Goal: Information Seeking & Learning: Learn about a topic

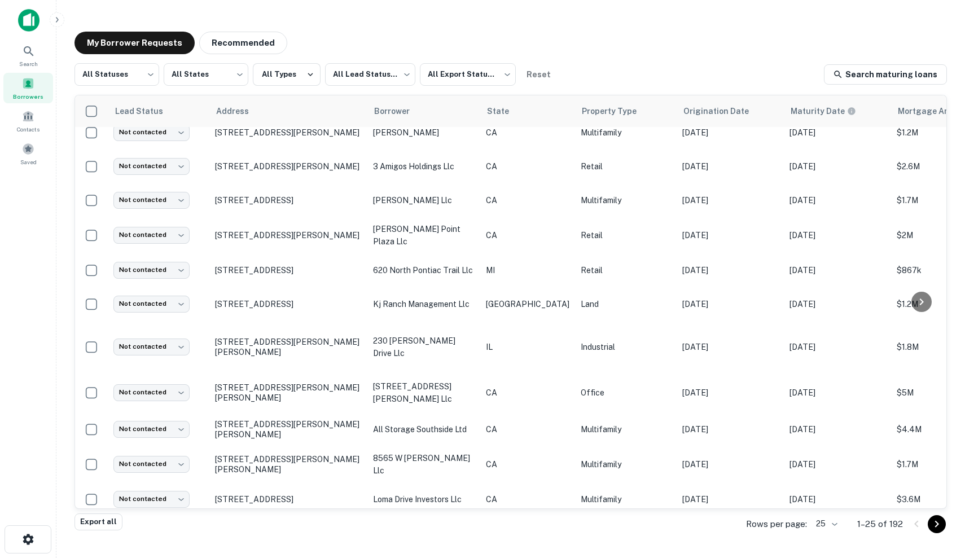
scroll to position [519, 0]
click at [26, 64] on span "Search" at bounding box center [28, 63] width 19 height 9
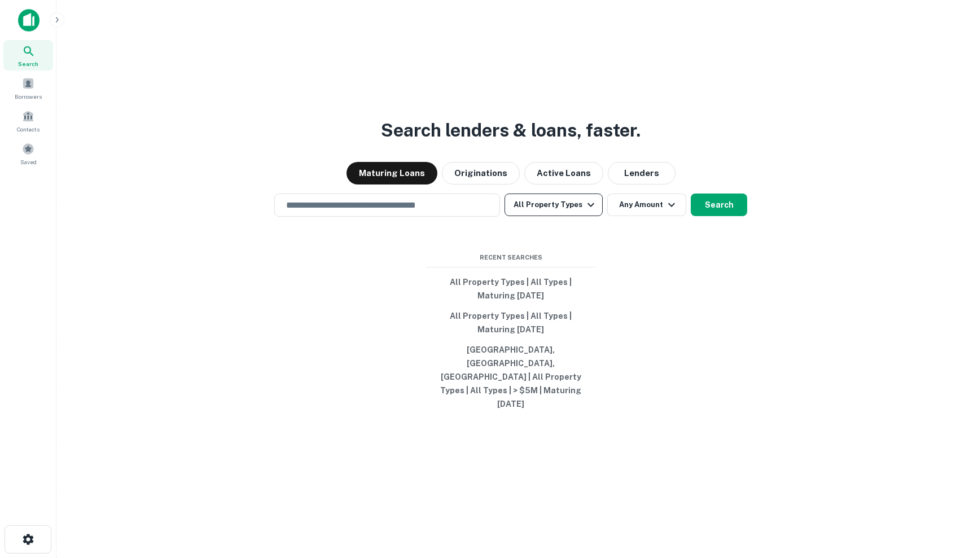
click at [590, 212] on icon "button" at bounding box center [591, 205] width 14 height 14
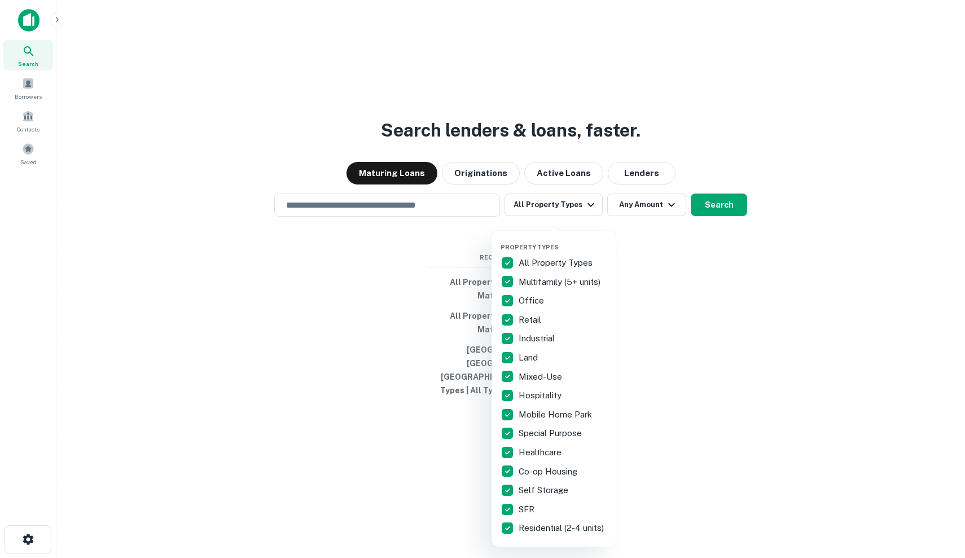
click at [482, 204] on div at bounding box center [482, 279] width 965 height 558
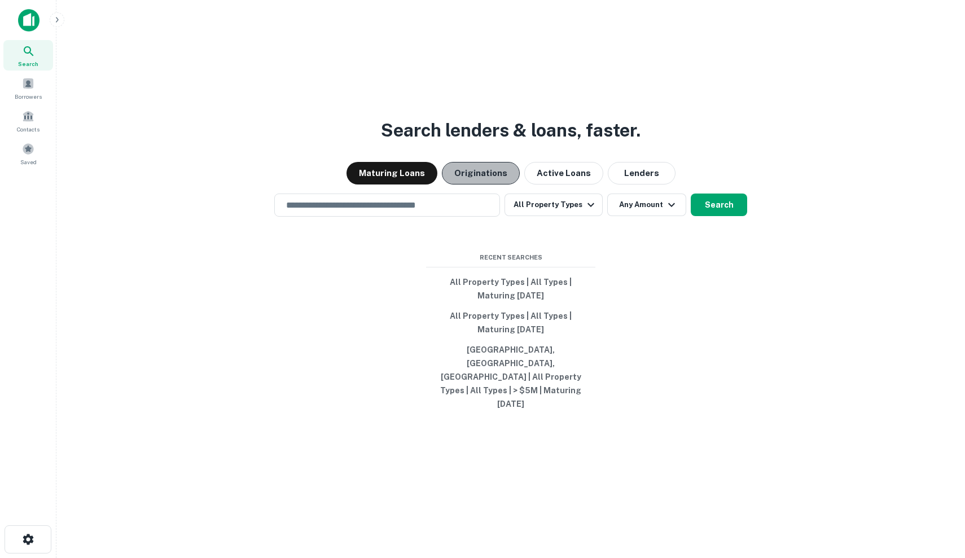
click at [483, 185] on button "Originations" at bounding box center [481, 173] width 78 height 23
click at [432, 185] on button "Maturing Loans" at bounding box center [392, 173] width 91 height 23
click at [56, 23] on icon "button" at bounding box center [57, 19] width 9 height 9
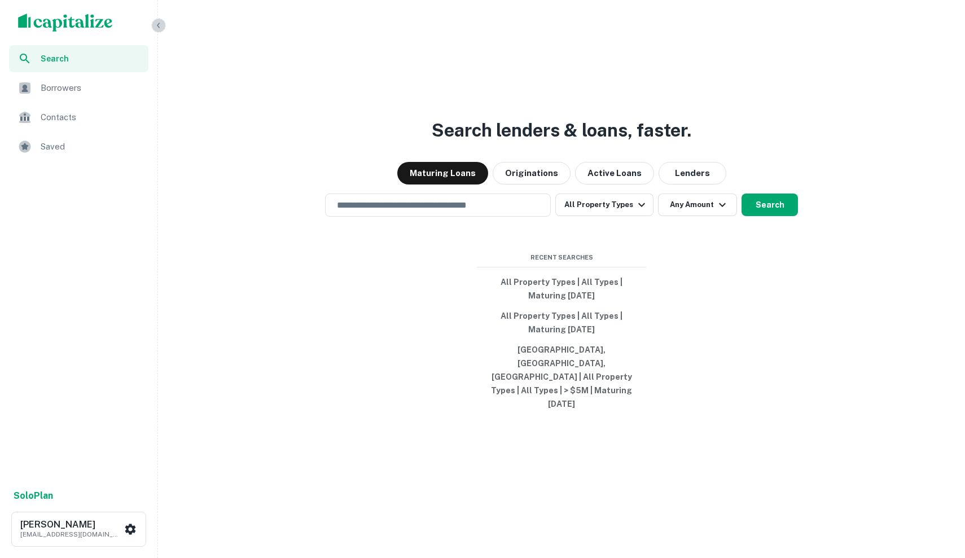
click at [159, 26] on icon "button" at bounding box center [158, 25] width 9 height 9
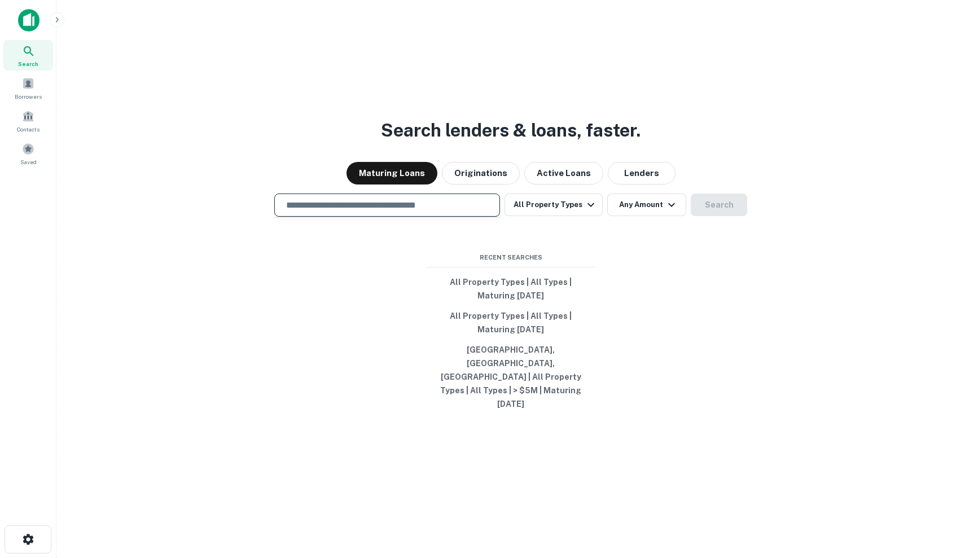
click at [452, 212] on input "text" at bounding box center [387, 205] width 216 height 13
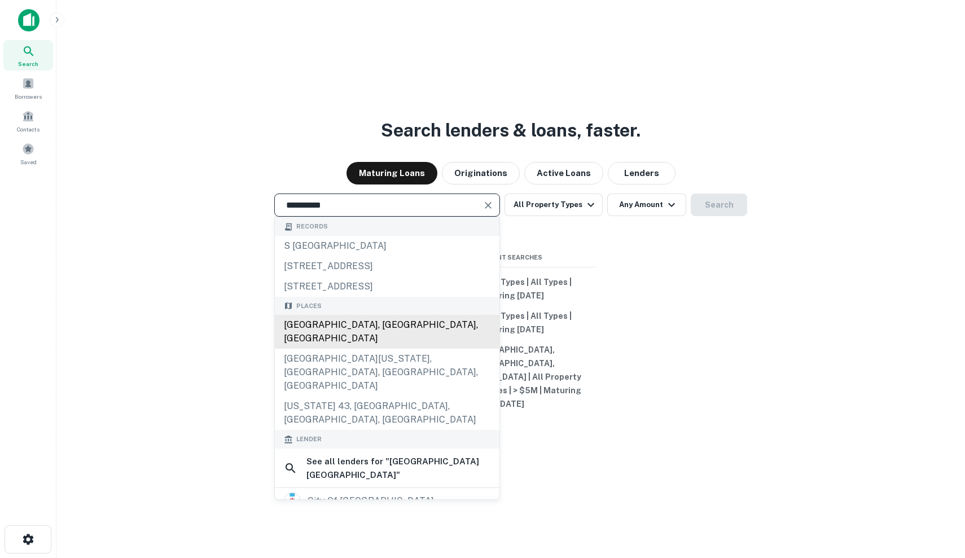
type input "**********"
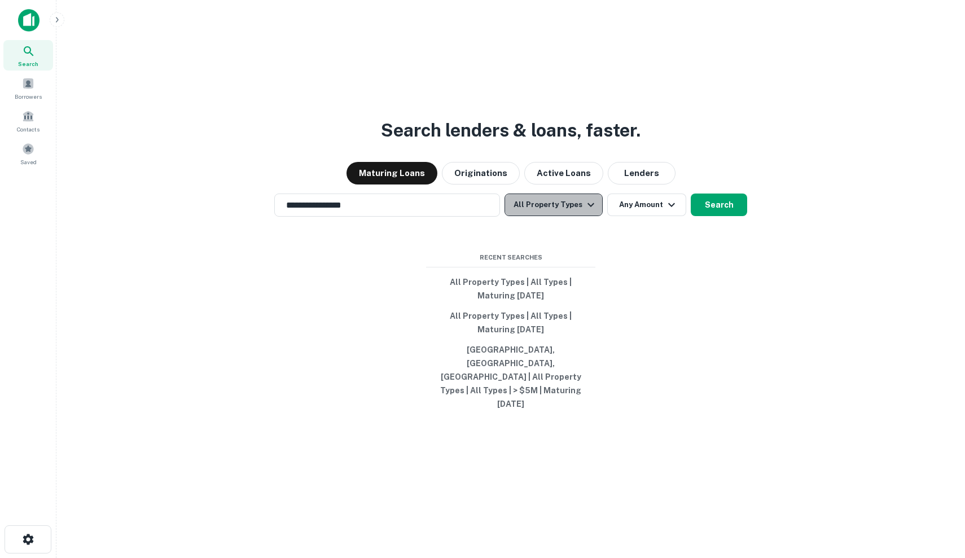
click at [584, 212] on icon "button" at bounding box center [591, 205] width 14 height 14
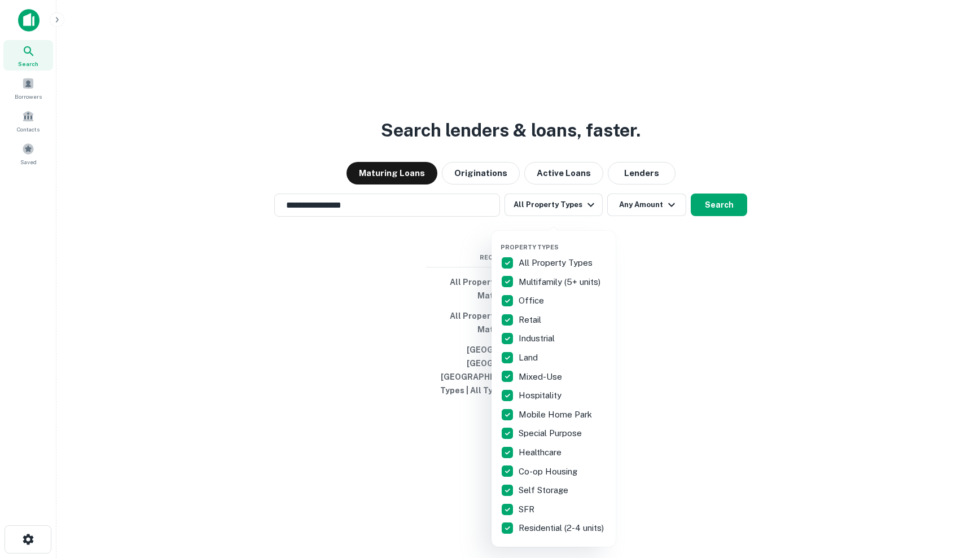
click at [724, 263] on div at bounding box center [482, 279] width 965 height 558
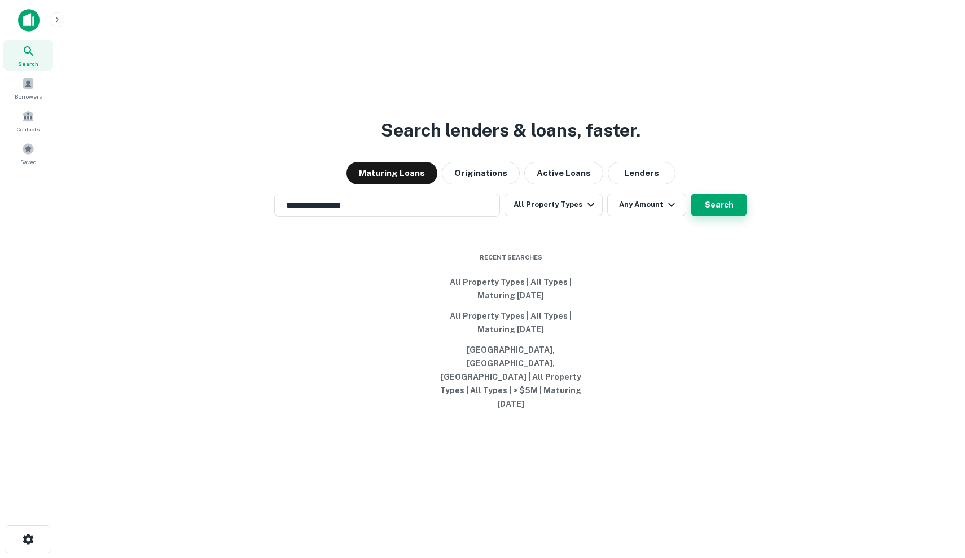
click at [721, 216] on button "Search" at bounding box center [719, 205] width 56 height 23
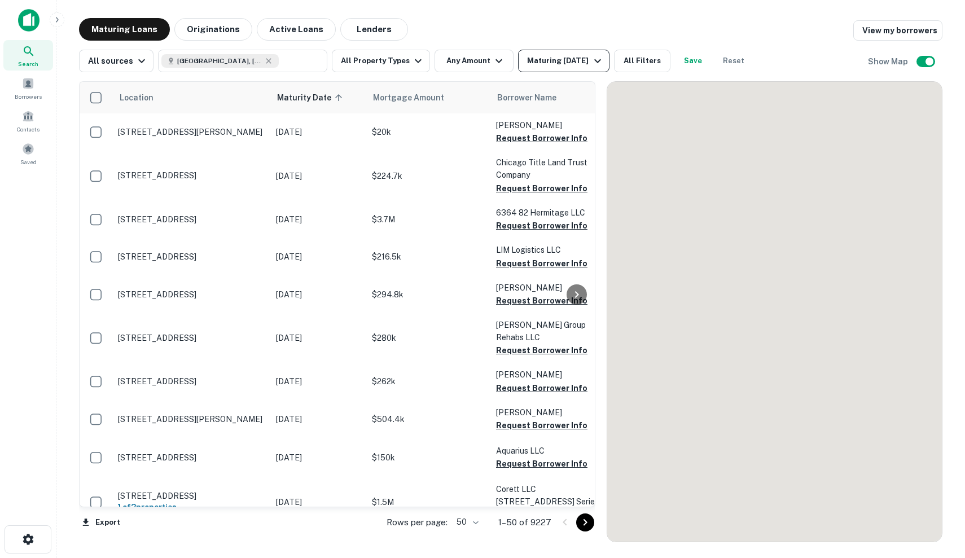
click at [578, 59] on div "Maturing In 1 Year" at bounding box center [565, 61] width 77 height 14
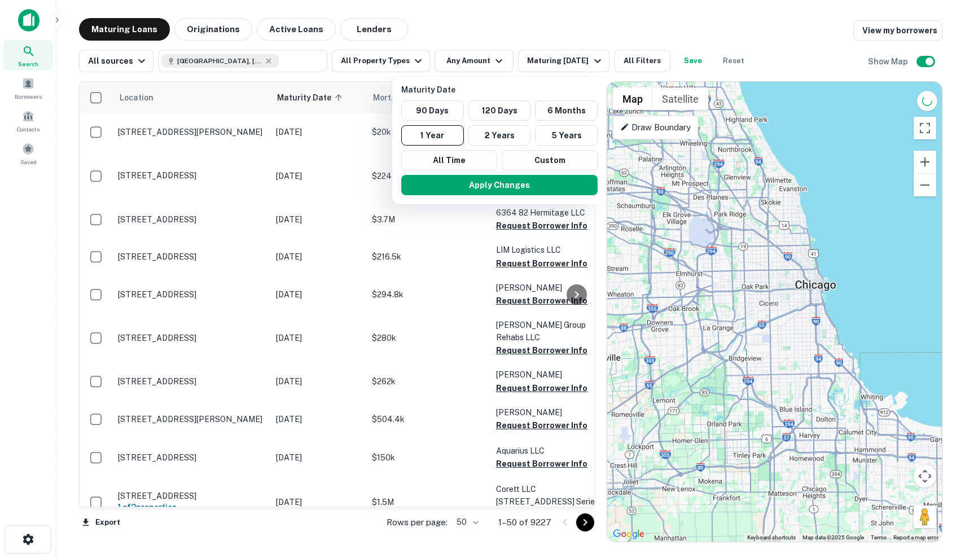
click at [710, 23] on div at bounding box center [482, 279] width 965 height 558
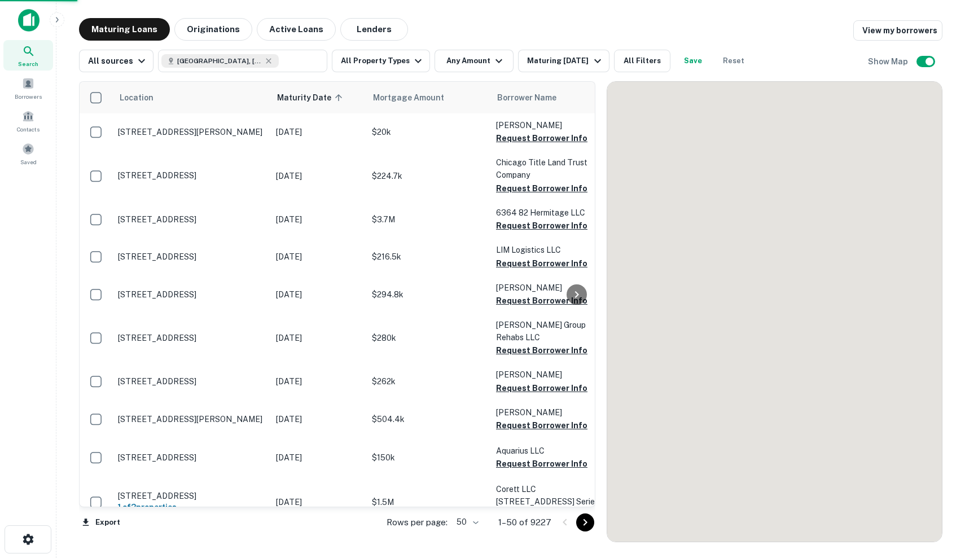
scroll to position [519, 0]
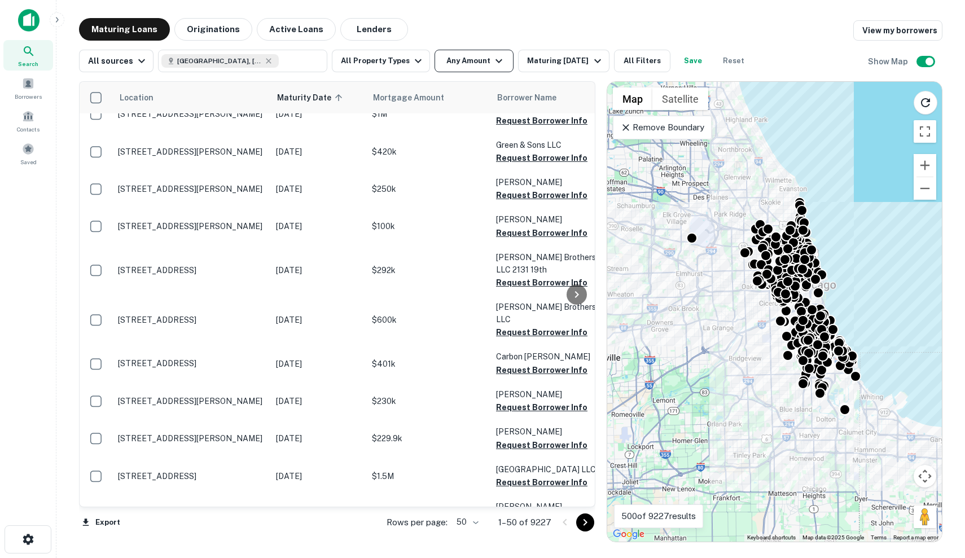
click at [490, 71] on button "Any Amount" at bounding box center [474, 61] width 79 height 23
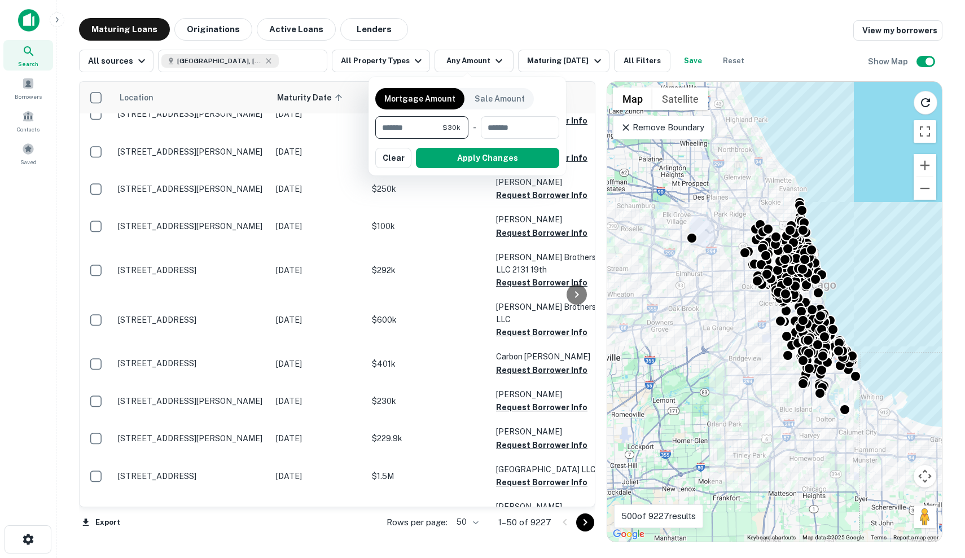
click at [421, 131] on input "*****" at bounding box center [408, 127] width 67 height 23
type input "*******"
click at [479, 155] on button "Apply Changes" at bounding box center [487, 158] width 143 height 20
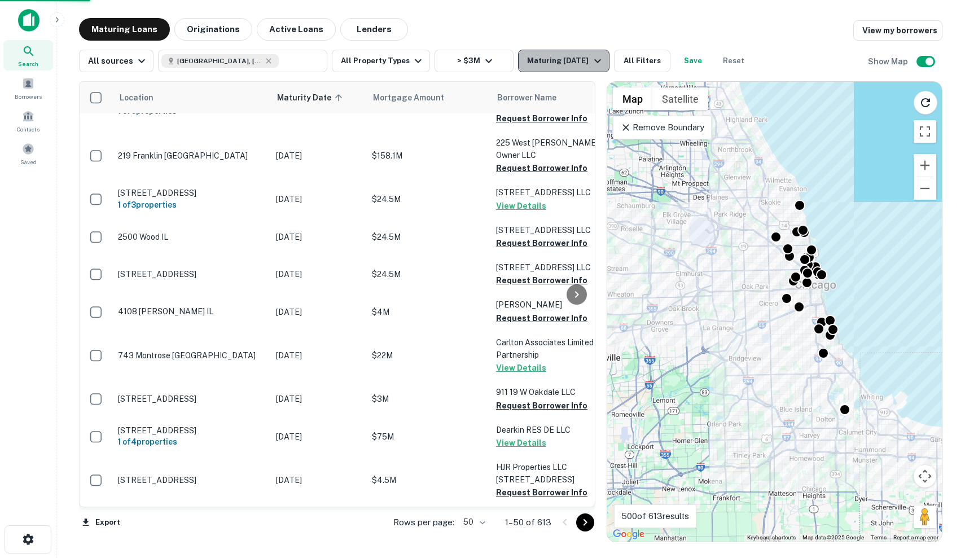
click at [575, 60] on div "Maturing In 1 Year" at bounding box center [565, 61] width 77 height 14
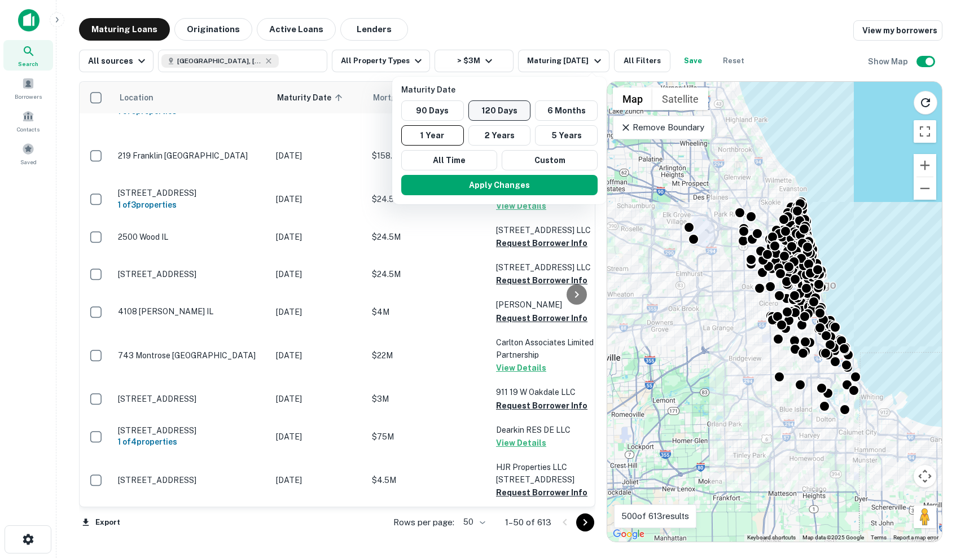
click at [508, 111] on button "120 Days" at bounding box center [500, 110] width 63 height 20
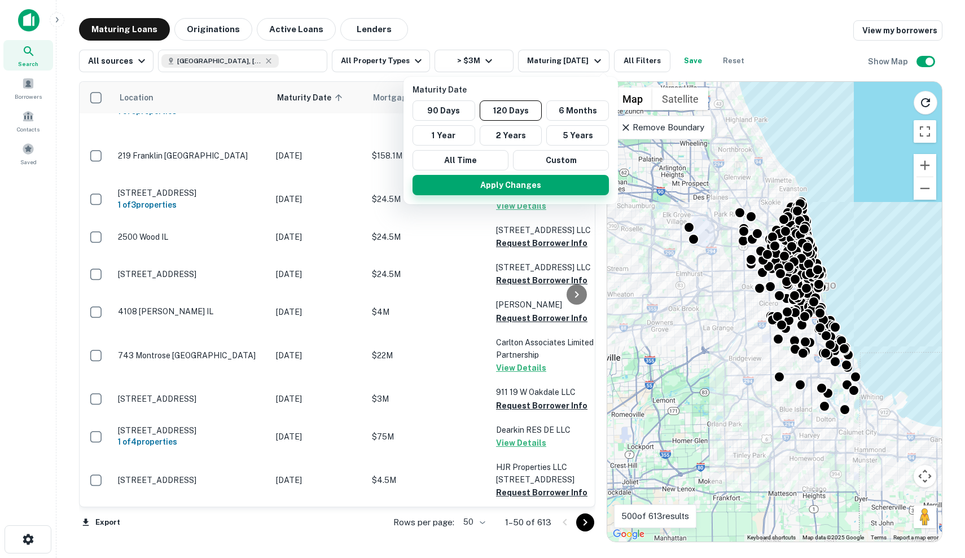
click at [535, 177] on button "Apply Changes" at bounding box center [511, 185] width 196 height 20
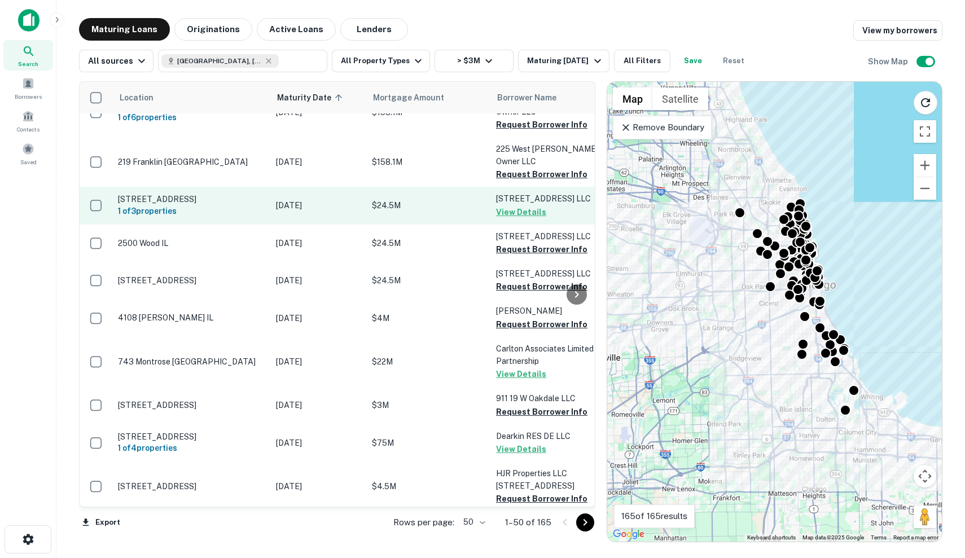
scroll to position [513, 0]
click at [312, 199] on p "Oct 05, 2025" at bounding box center [318, 205] width 85 height 12
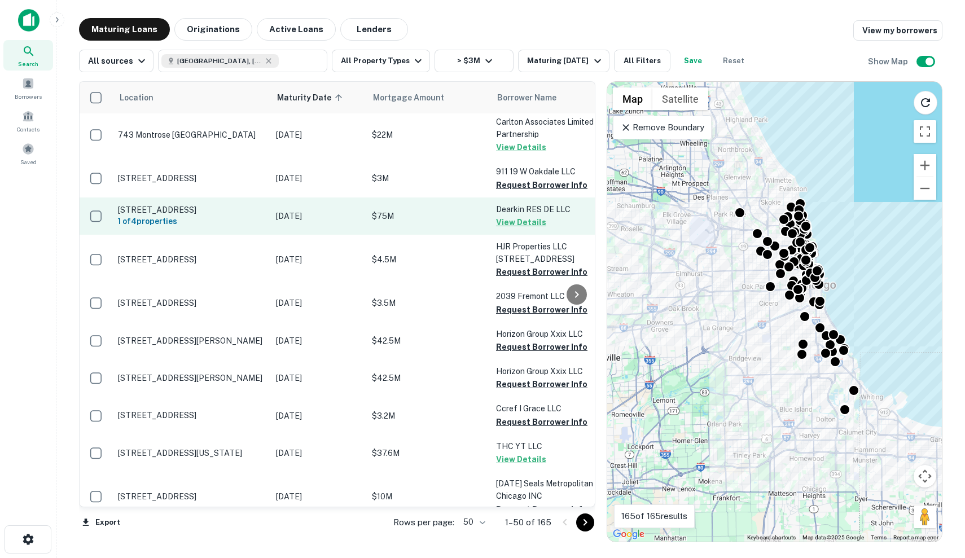
scroll to position [740, 0]
click at [434, 198] on td "$75M" at bounding box center [428, 216] width 124 height 37
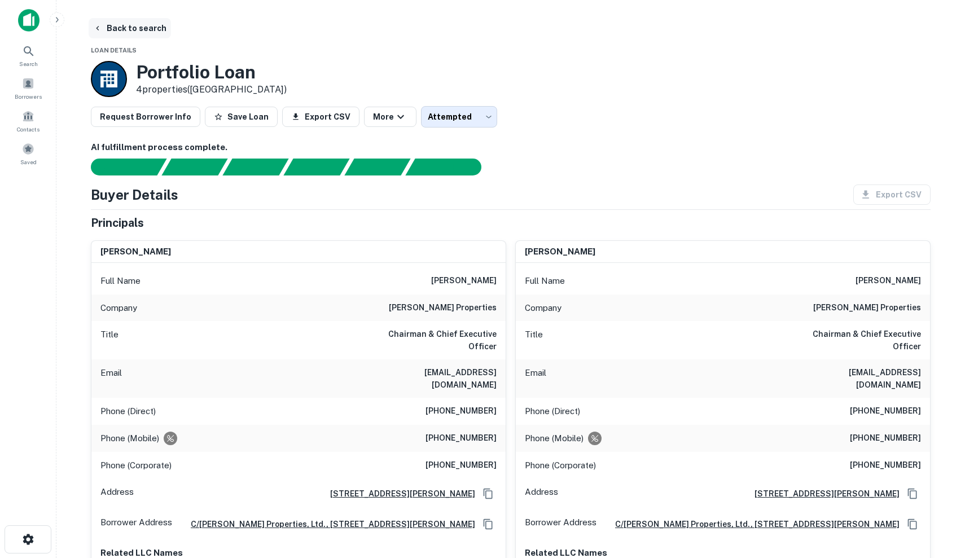
click at [101, 27] on icon "button" at bounding box center [97, 28] width 9 height 9
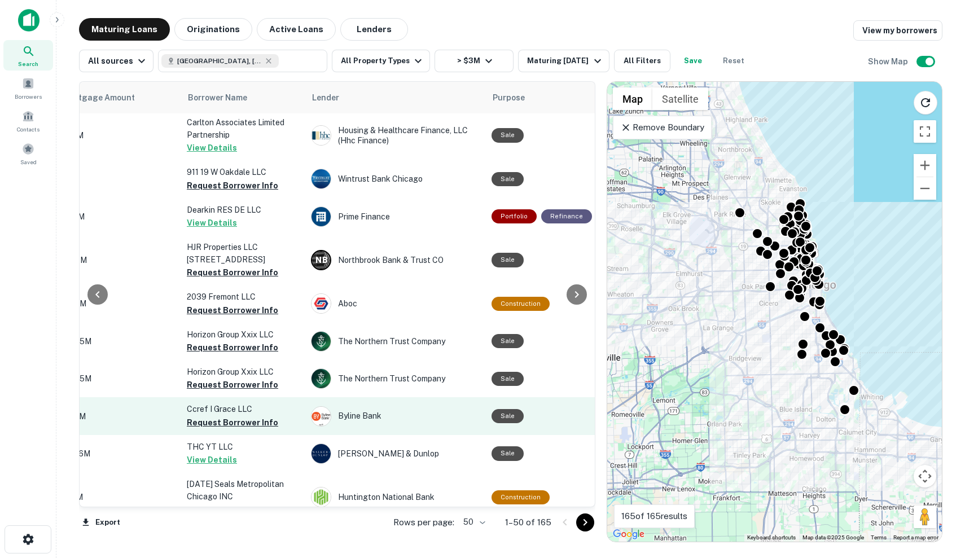
scroll to position [738, 310]
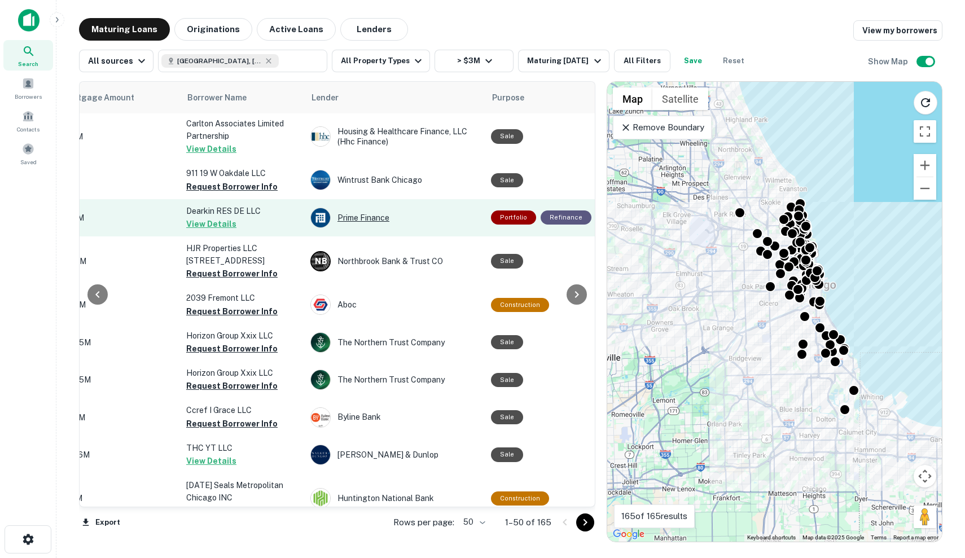
click at [369, 208] on div "Prime Finance" at bounding box center [395, 218] width 169 height 20
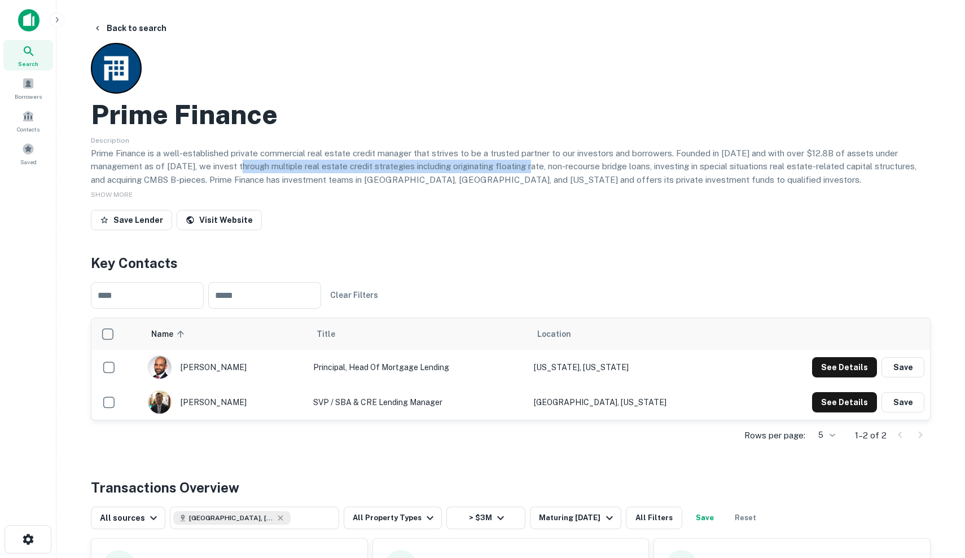
drag, startPoint x: 249, startPoint y: 167, endPoint x: 544, endPoint y: 170, distance: 295.3
click at [544, 170] on p "Prime Finance is a well-established private commercial real estate credit manag…" at bounding box center [511, 167] width 840 height 40
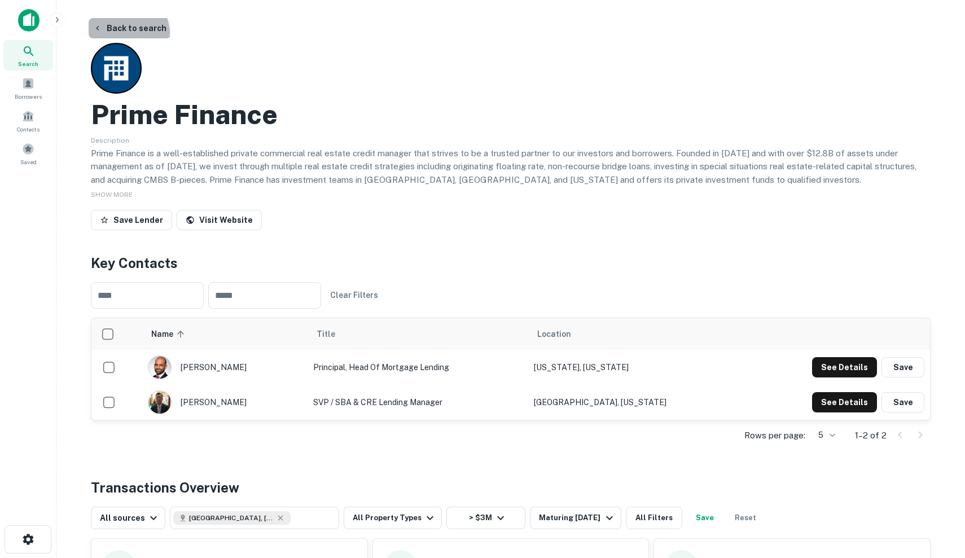
click at [127, 33] on button "Back to search" at bounding box center [130, 28] width 82 height 20
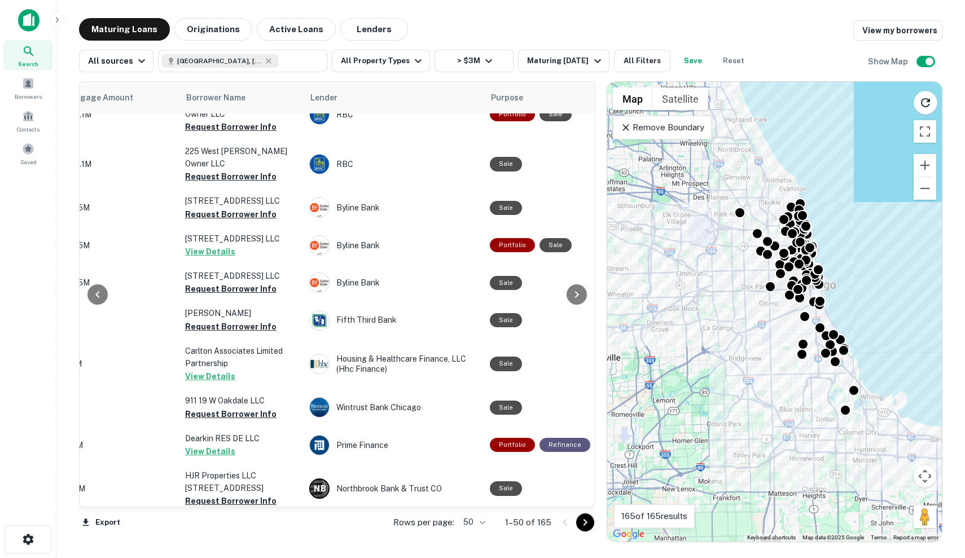
scroll to position [29, 311]
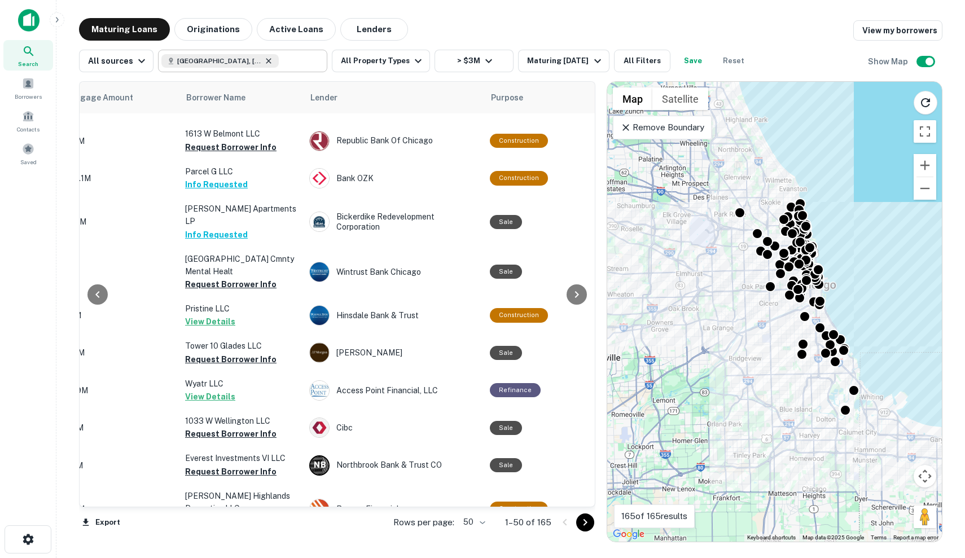
click at [264, 63] on icon at bounding box center [268, 60] width 9 height 9
type input "**********"
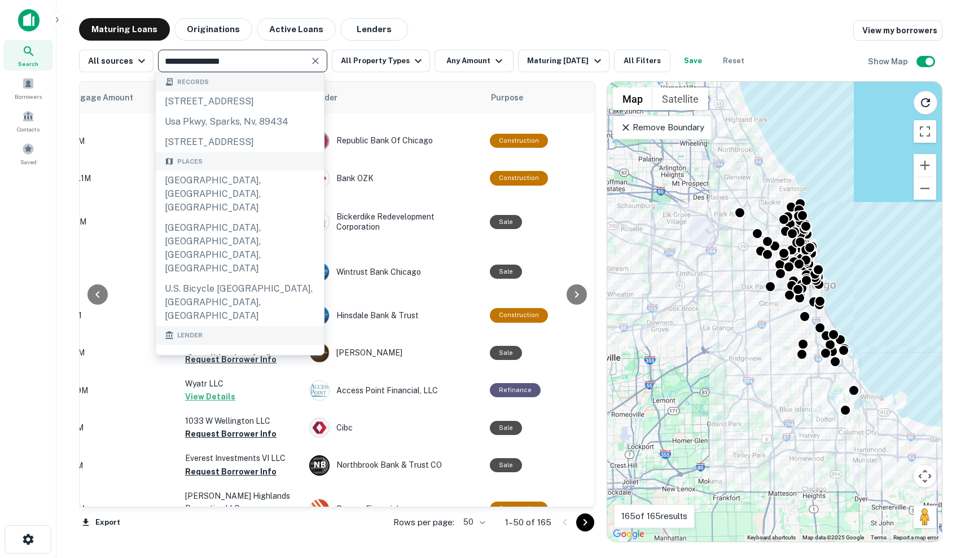
click at [316, 63] on icon "Clear" at bounding box center [315, 60] width 11 height 11
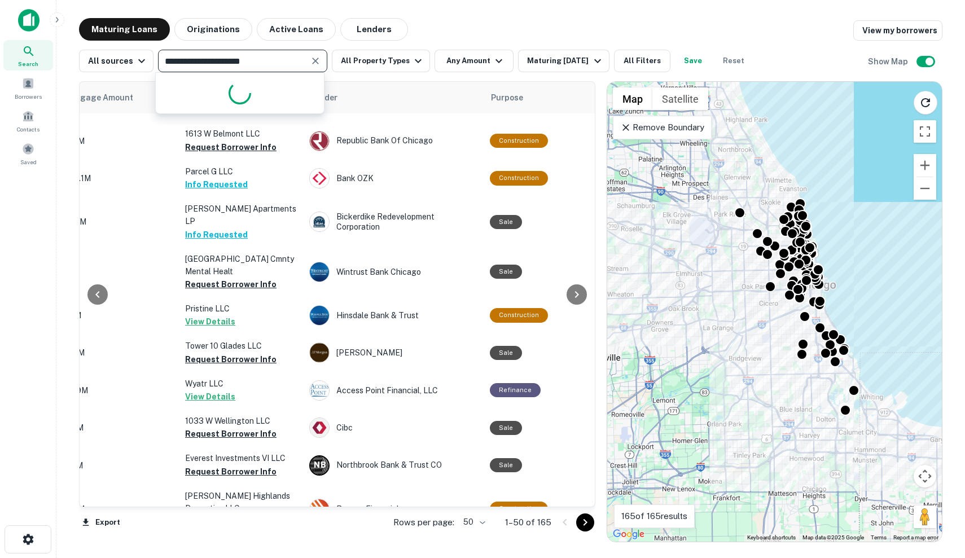
type input "**********"
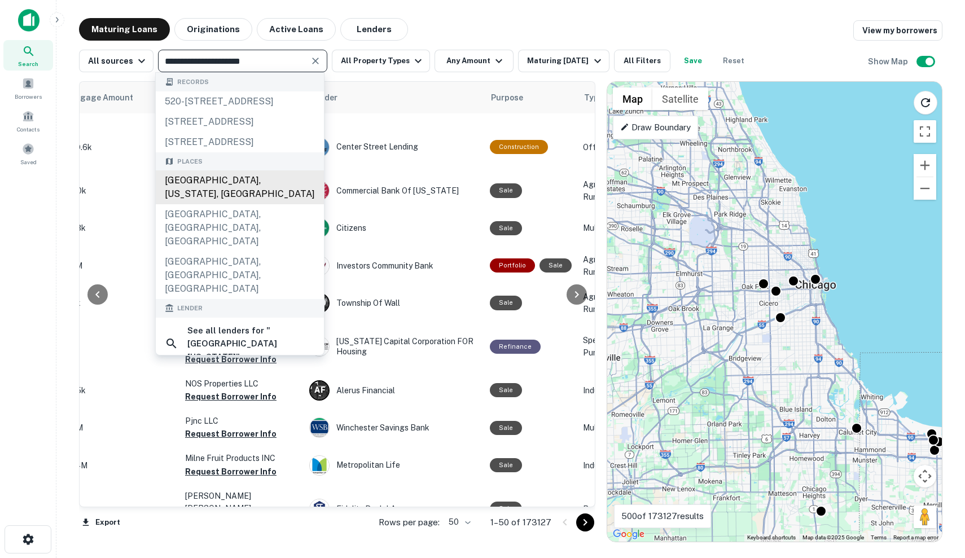
click at [246, 204] on div "Los Angeles, California, USA" at bounding box center [240, 188] width 168 height 34
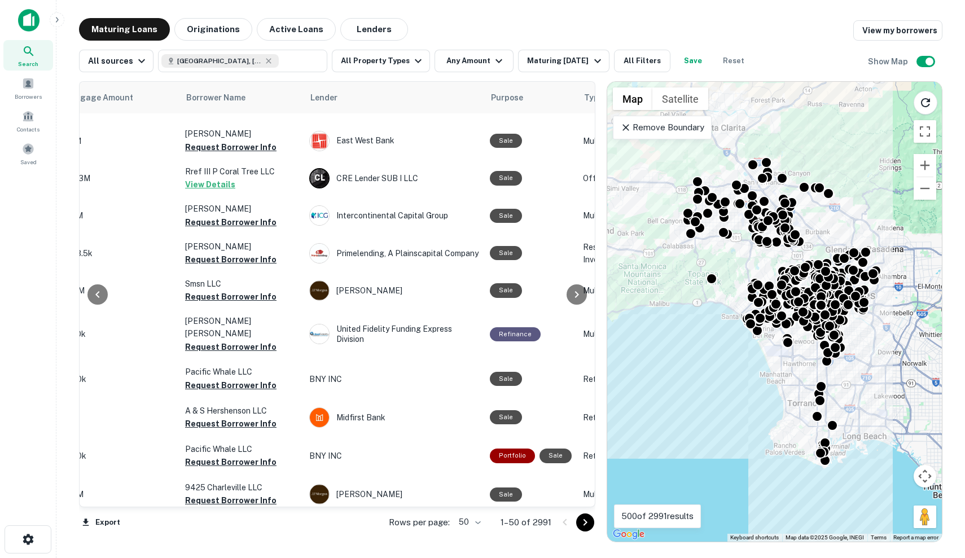
click at [687, 132] on p "Remove Boundary" at bounding box center [662, 128] width 84 height 14
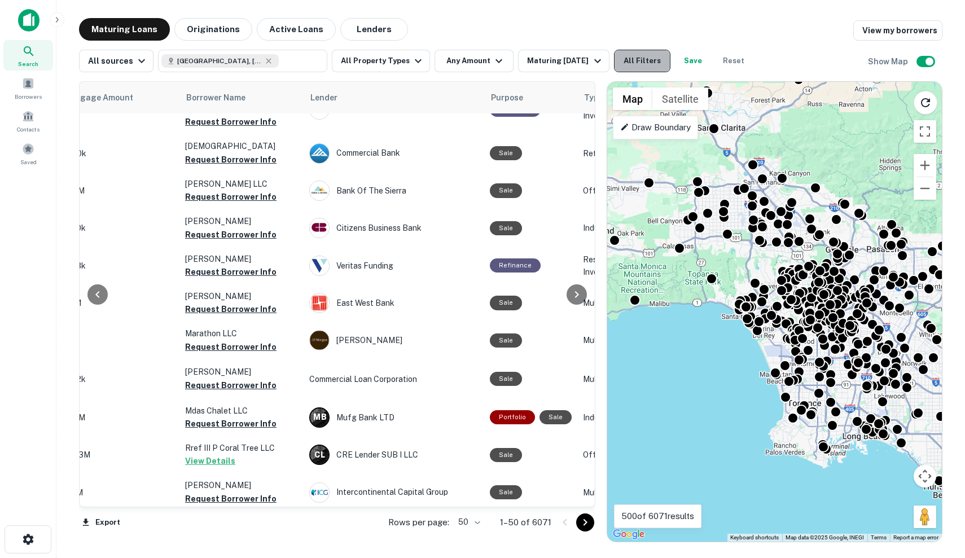
click at [635, 64] on button "All Filters" at bounding box center [642, 61] width 56 height 23
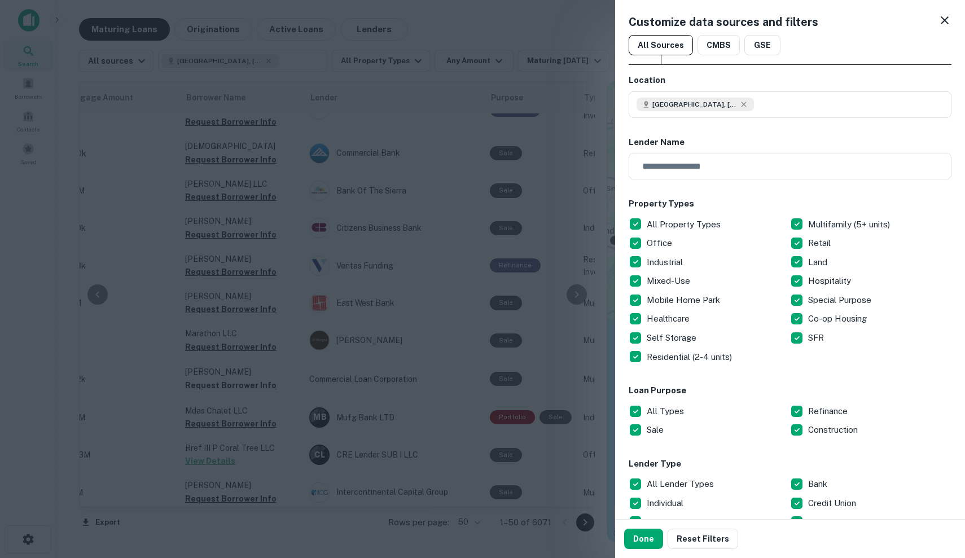
click at [671, 221] on p "All Property Types" at bounding box center [685, 225] width 76 height 14
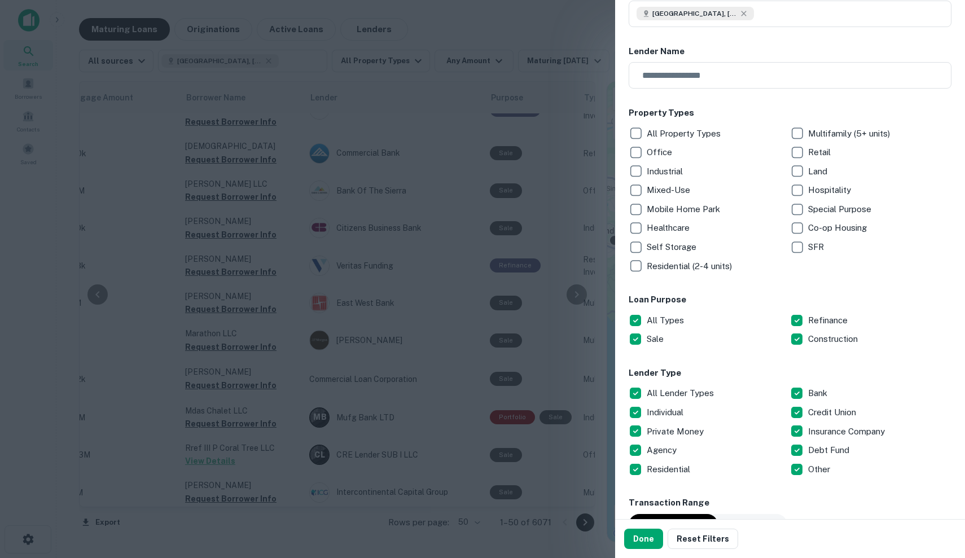
click at [672, 128] on p "All Property Types" at bounding box center [685, 134] width 76 height 14
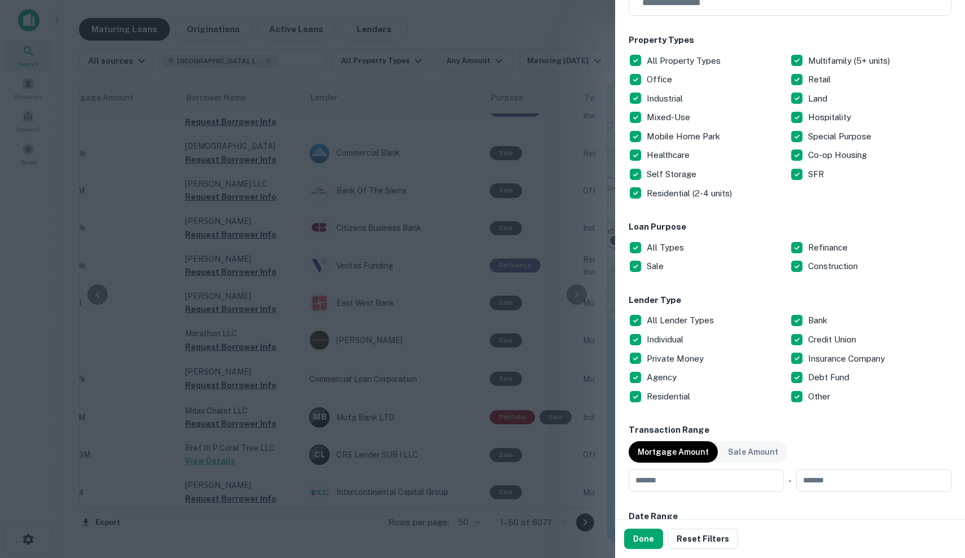
scroll to position [180, 0]
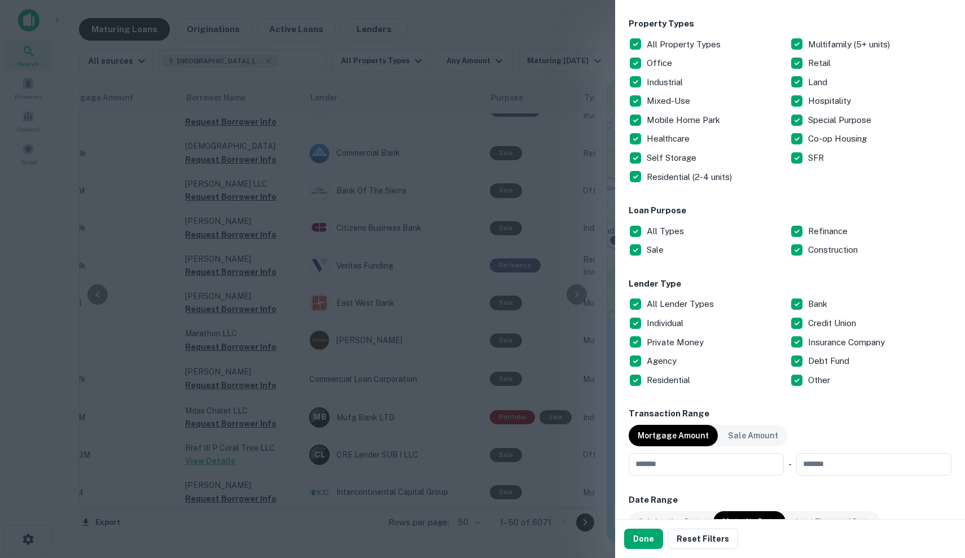
click at [666, 298] on p "All Lender Types" at bounding box center [681, 305] width 69 height 14
click at [667, 325] on p "Individual" at bounding box center [666, 324] width 39 height 14
click at [667, 336] on p "Private Money" at bounding box center [676, 343] width 59 height 14
click at [676, 381] on p "Residential" at bounding box center [670, 381] width 46 height 14
click at [823, 357] on p "Debt Fund" at bounding box center [830, 362] width 43 height 14
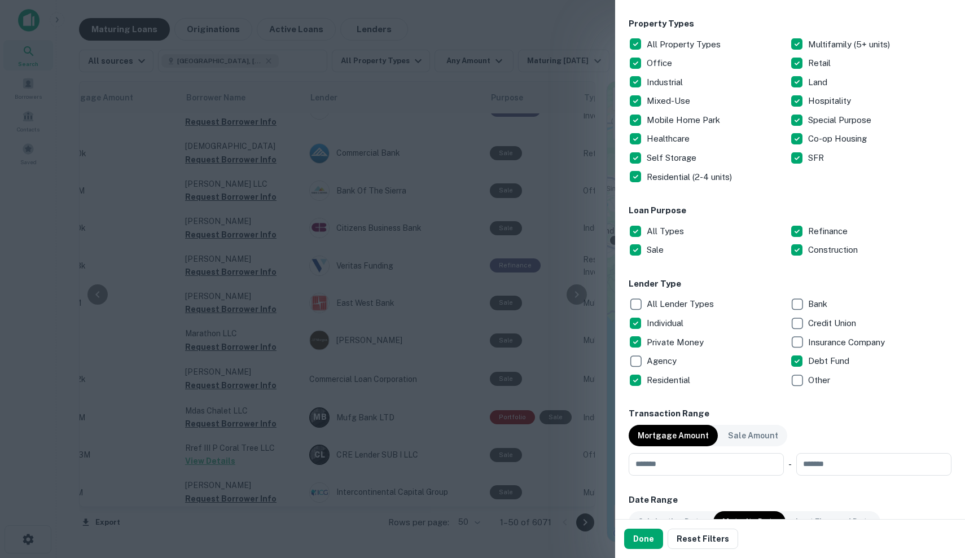
click at [810, 374] on p "Other" at bounding box center [821, 381] width 24 height 14
click at [644, 534] on button "Done" at bounding box center [643, 539] width 39 height 20
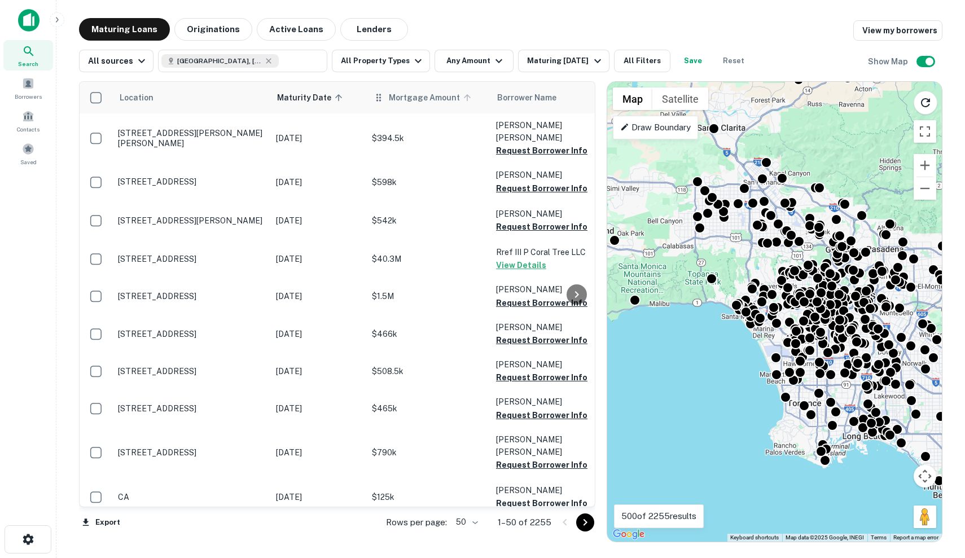
click at [403, 95] on span "Mortgage Amount" at bounding box center [432, 98] width 86 height 14
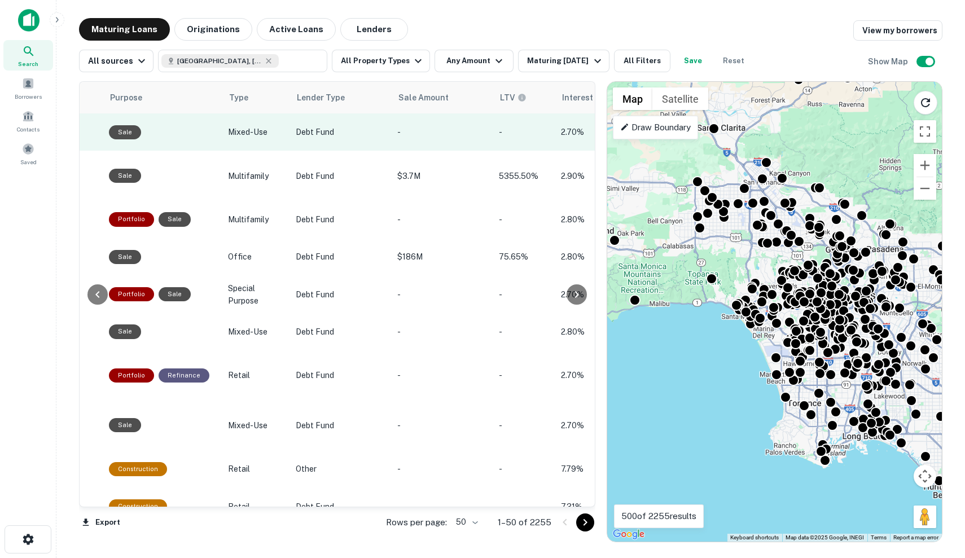
scroll to position [0, 702]
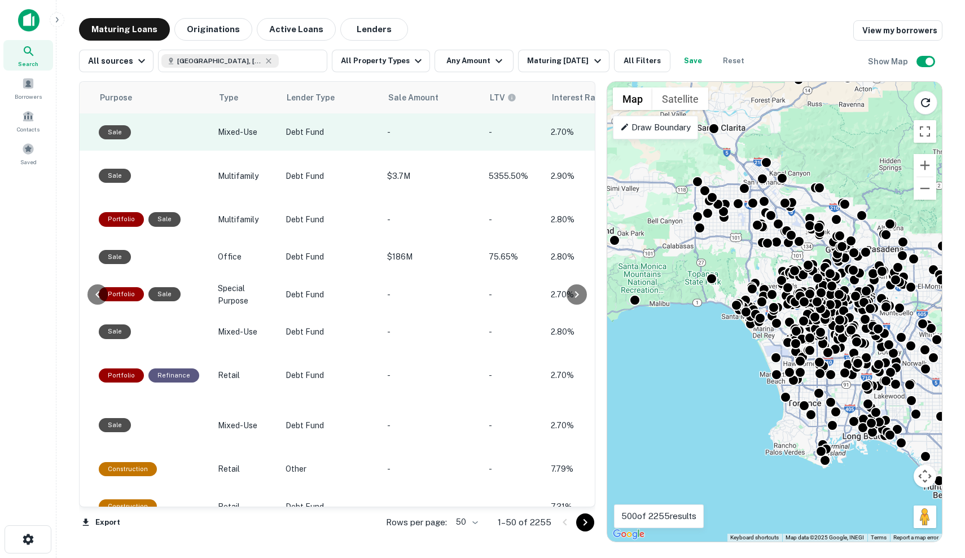
click at [416, 141] on td "-" at bounding box center [433, 131] width 102 height 37
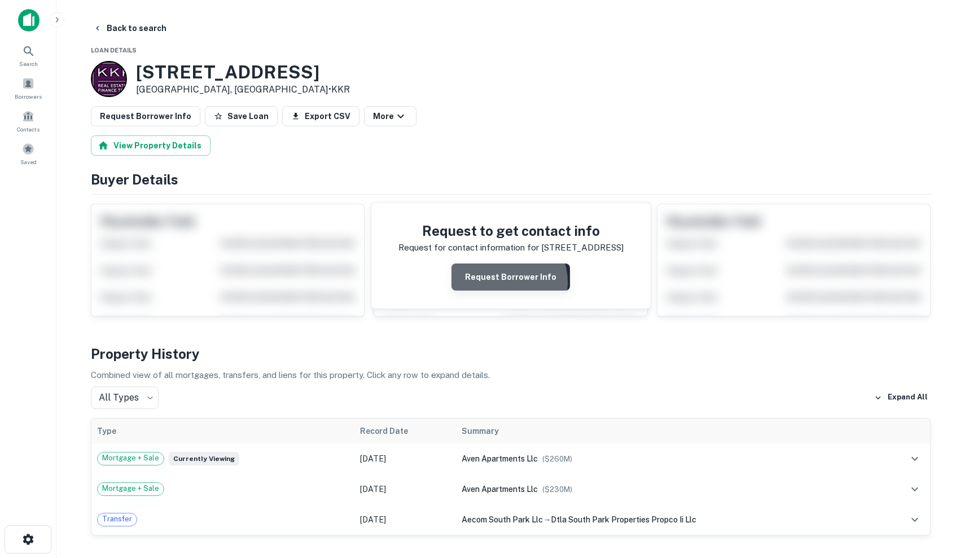
click at [509, 282] on button "Request Borrower Info" at bounding box center [511, 277] width 119 height 27
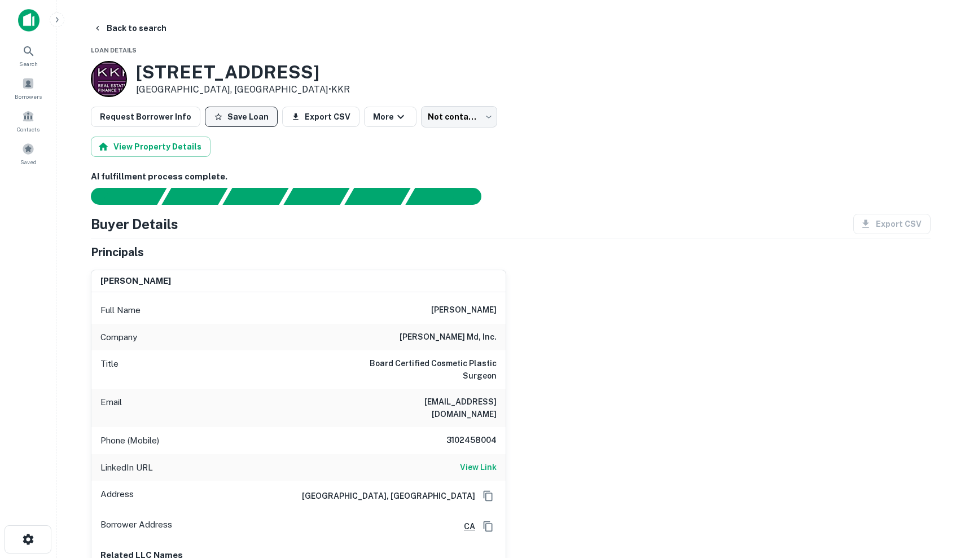
click at [247, 113] on button "Save Loan" at bounding box center [241, 117] width 73 height 20
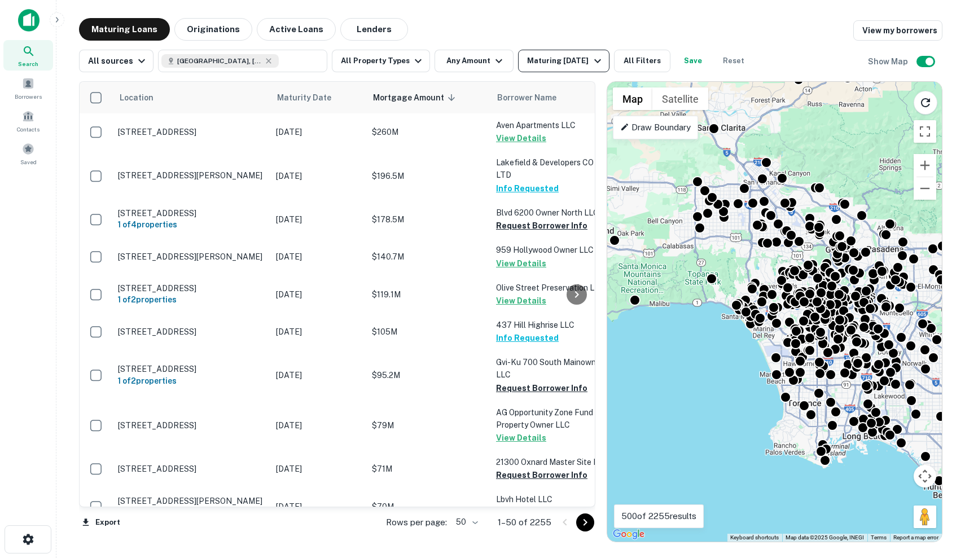
click at [576, 60] on div "Maturing In 6 Months" at bounding box center [565, 61] width 77 height 14
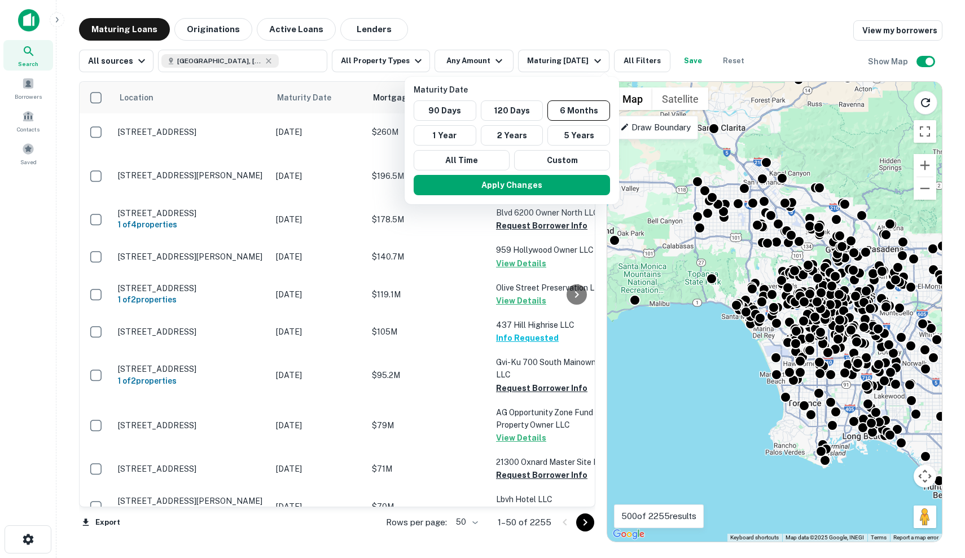
click at [618, 24] on div at bounding box center [482, 279] width 965 height 558
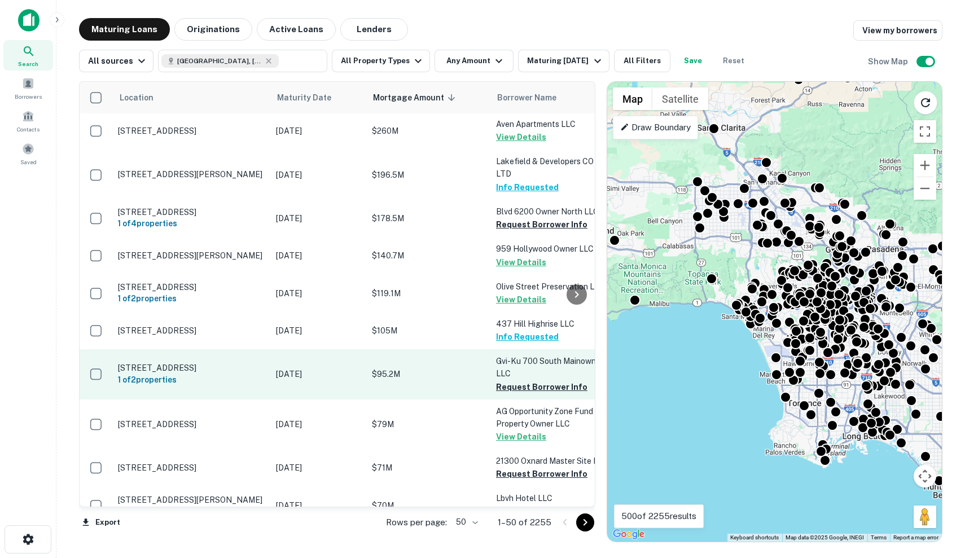
scroll to position [1, 0]
click at [390, 378] on p "$95.2M" at bounding box center [428, 374] width 113 height 12
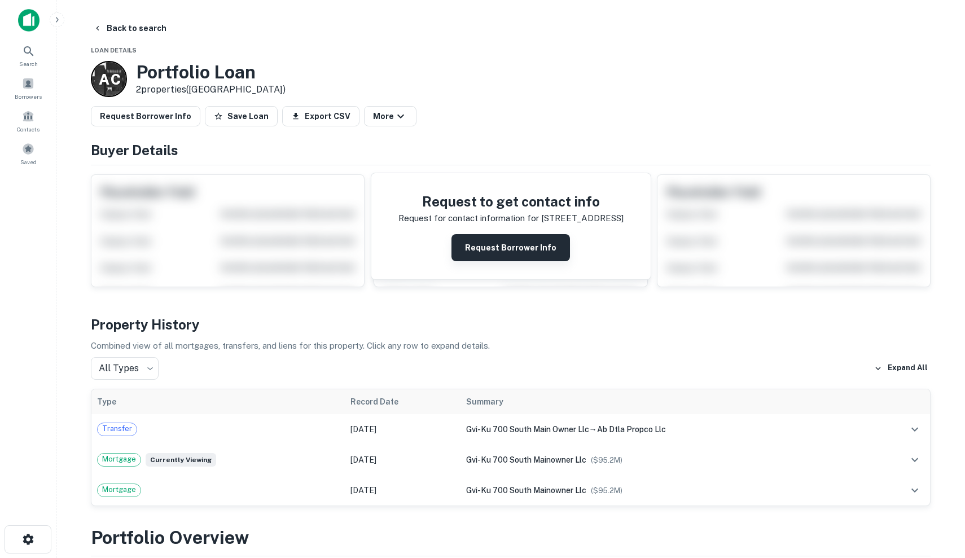
click at [480, 246] on button "Request Borrower Info" at bounding box center [511, 247] width 119 height 27
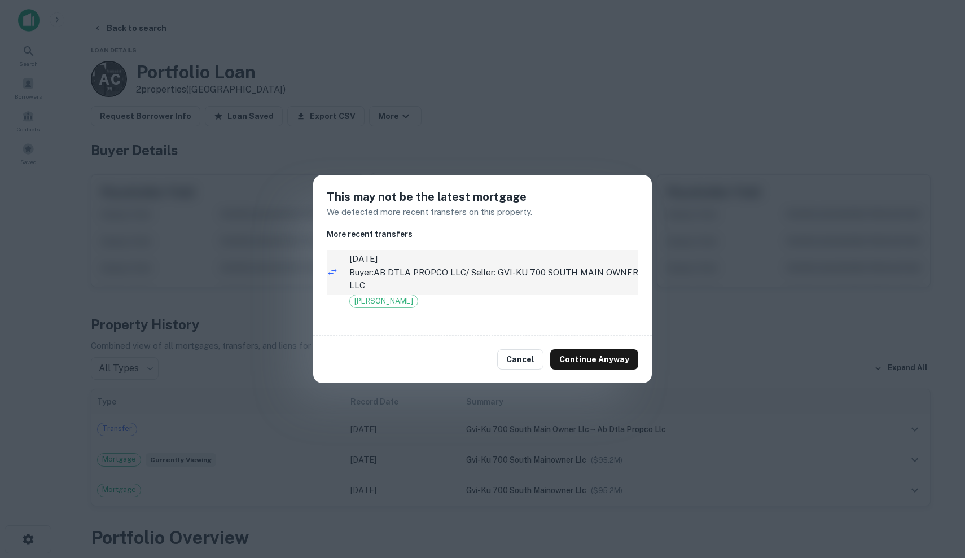
click at [483, 263] on span "3/30/2023" at bounding box center [493, 259] width 289 height 14
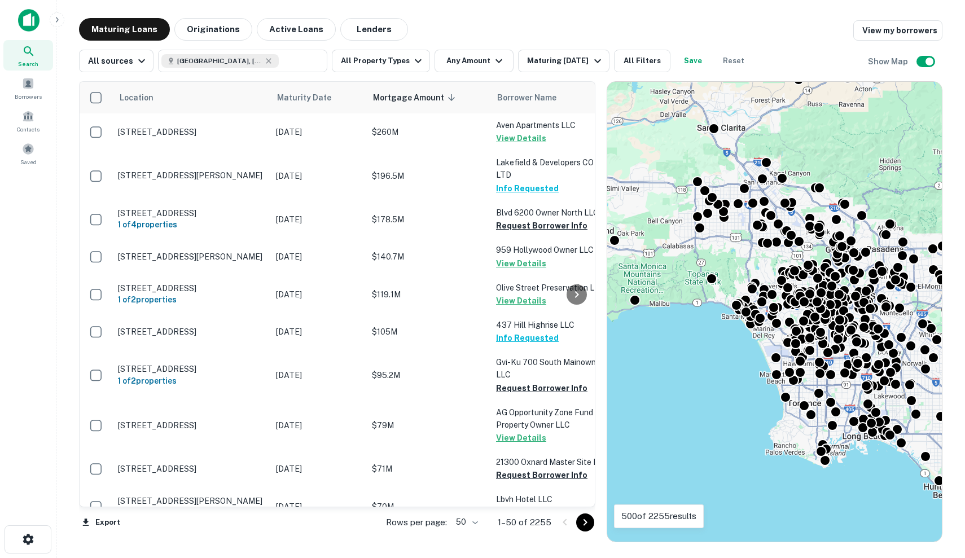
scroll to position [1, 0]
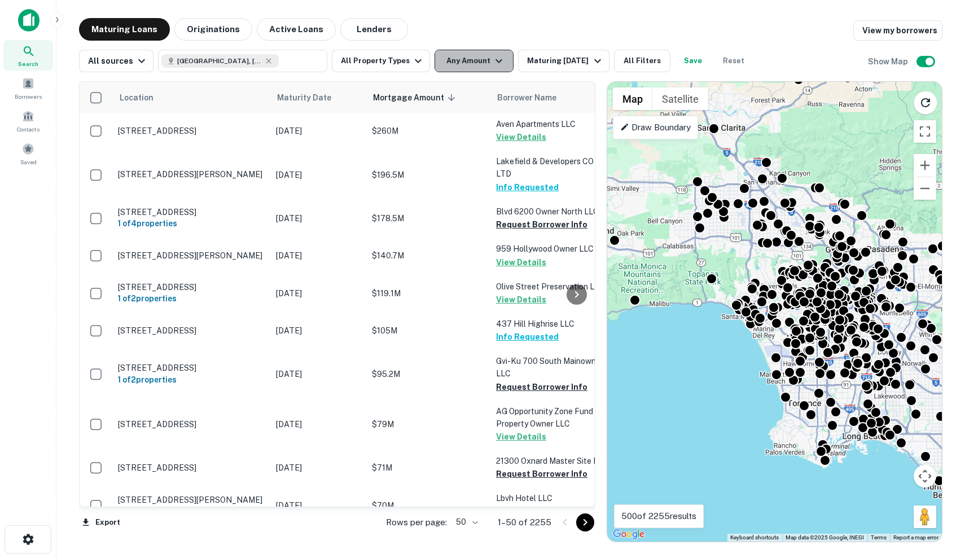
click at [478, 53] on button "Any Amount" at bounding box center [474, 61] width 79 height 23
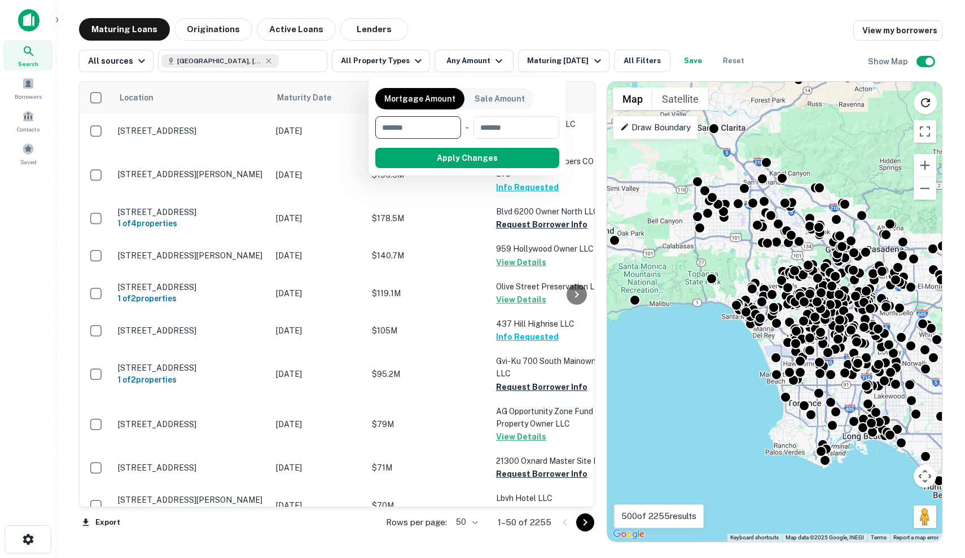
click at [383, 58] on div at bounding box center [482, 279] width 965 height 558
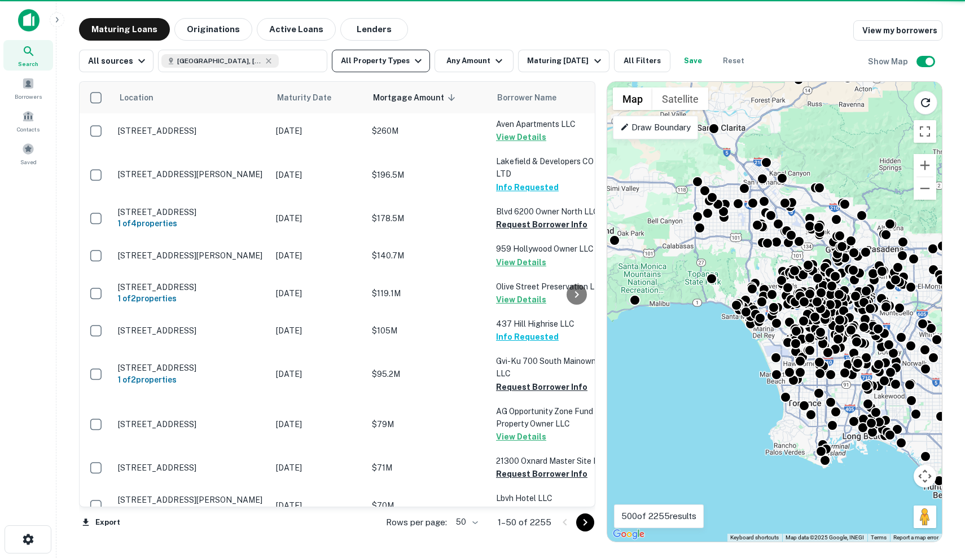
click at [383, 61] on button "All Property Types" at bounding box center [381, 61] width 98 height 23
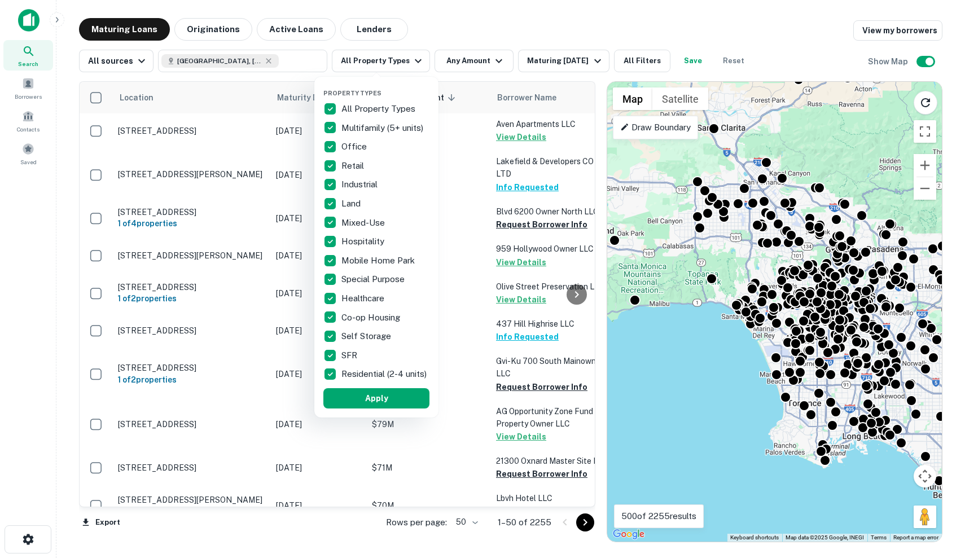
click at [391, 108] on p "All Property Types" at bounding box center [380, 109] width 76 height 14
click at [364, 352] on div "SFR" at bounding box center [377, 355] width 106 height 19
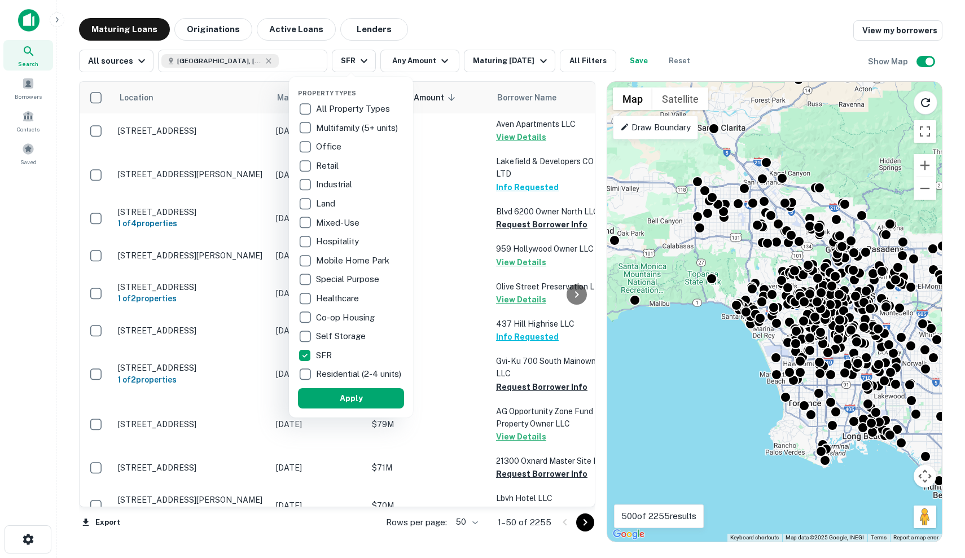
click at [360, 373] on p "Residential (2-4 units)" at bounding box center [360, 375] width 88 height 14
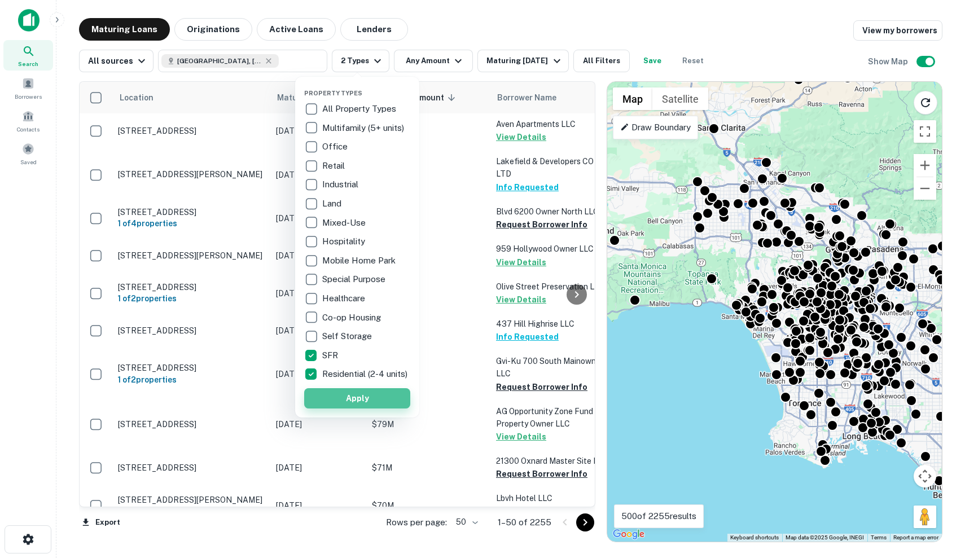
click at [360, 409] on button "Apply" at bounding box center [357, 398] width 106 height 20
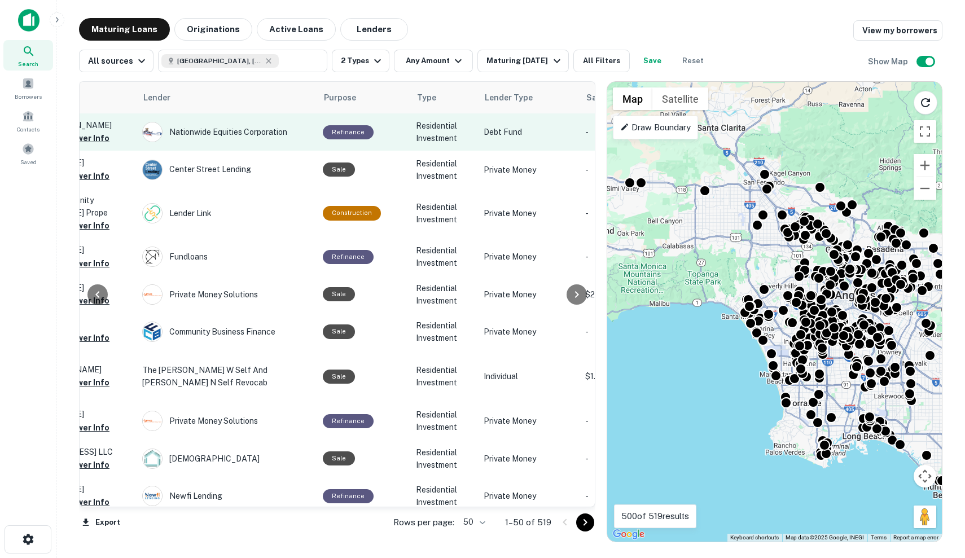
scroll to position [0, 482]
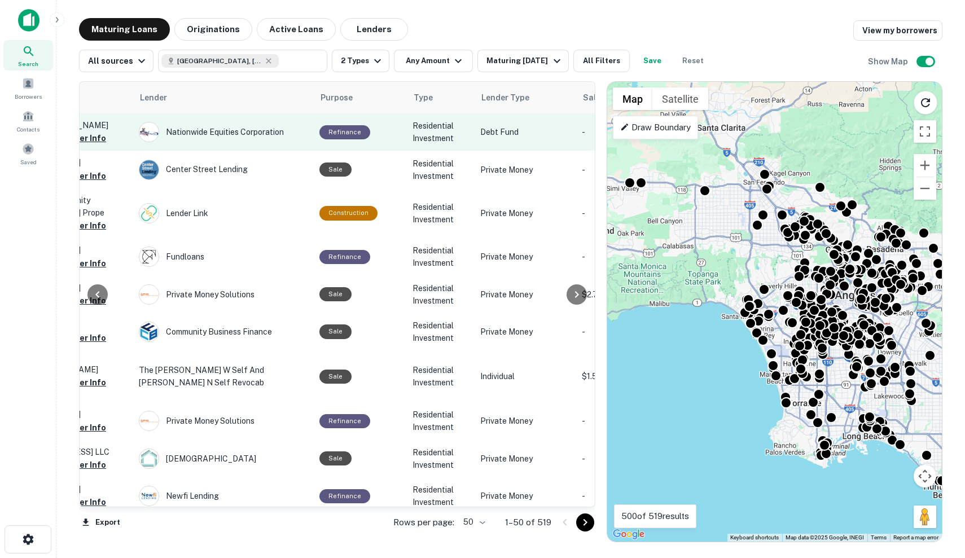
click at [537, 138] on p "Debt Fund" at bounding box center [525, 132] width 90 height 12
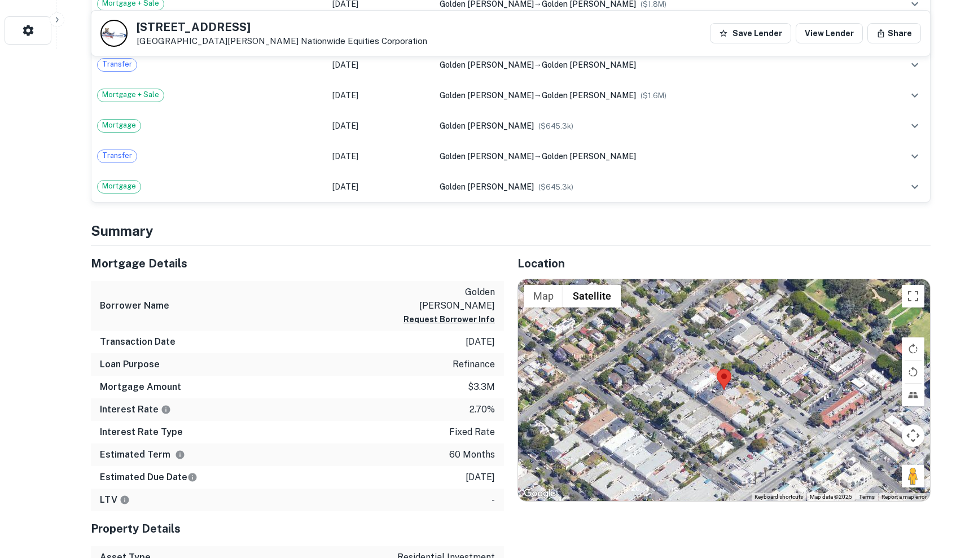
scroll to position [523, 0]
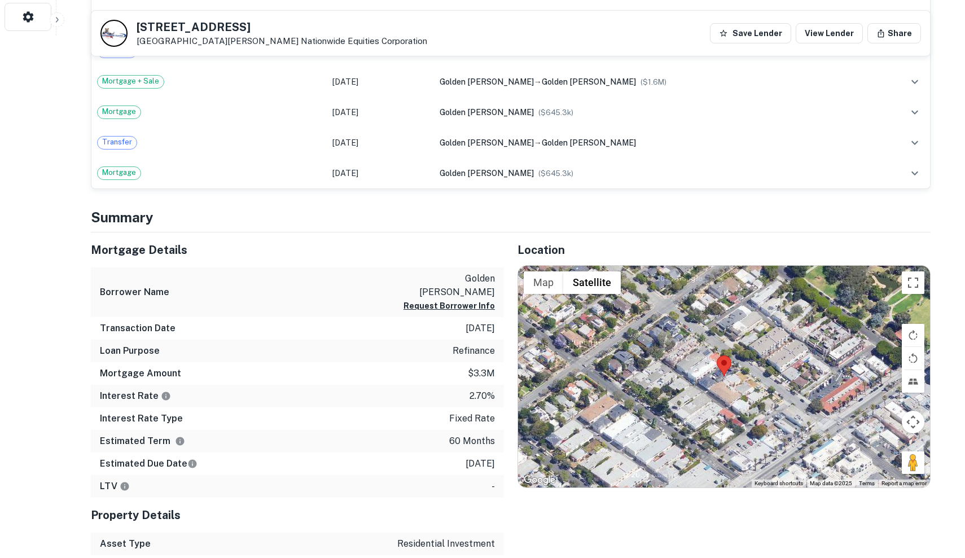
click at [702, 390] on div at bounding box center [724, 377] width 412 height 222
click at [702, 389] on div at bounding box center [724, 377] width 412 height 222
click at [735, 364] on div at bounding box center [724, 377] width 412 height 222
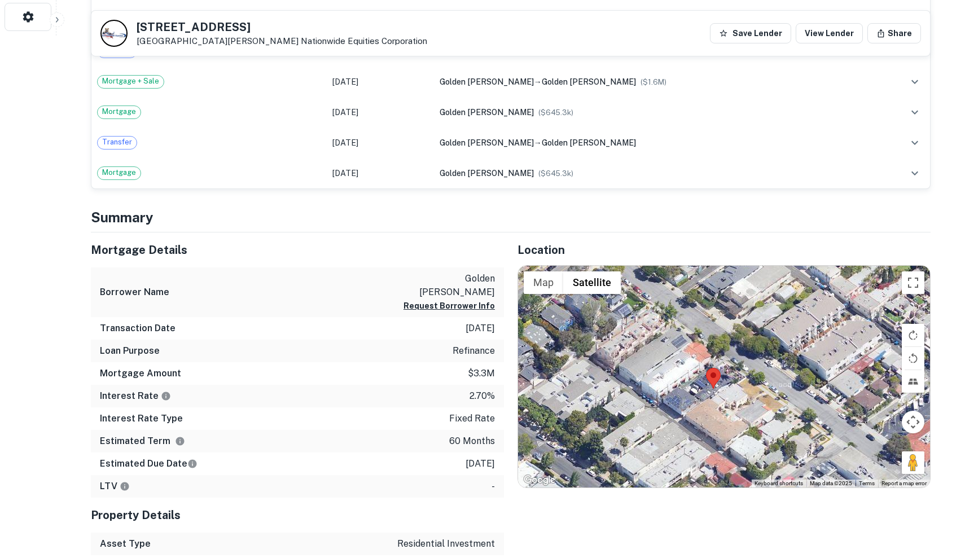
click at [763, 383] on div at bounding box center [724, 377] width 412 height 222
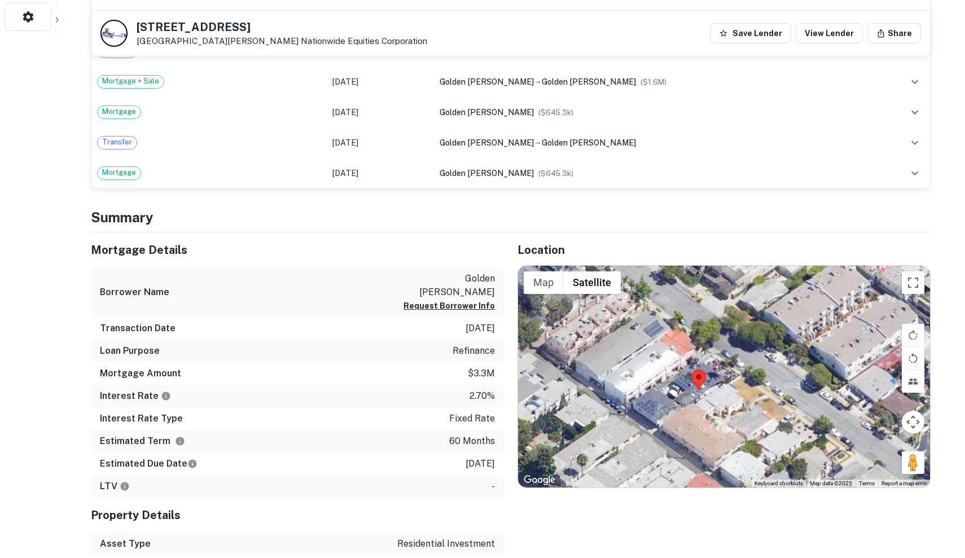
click at [763, 383] on div at bounding box center [724, 377] width 412 height 222
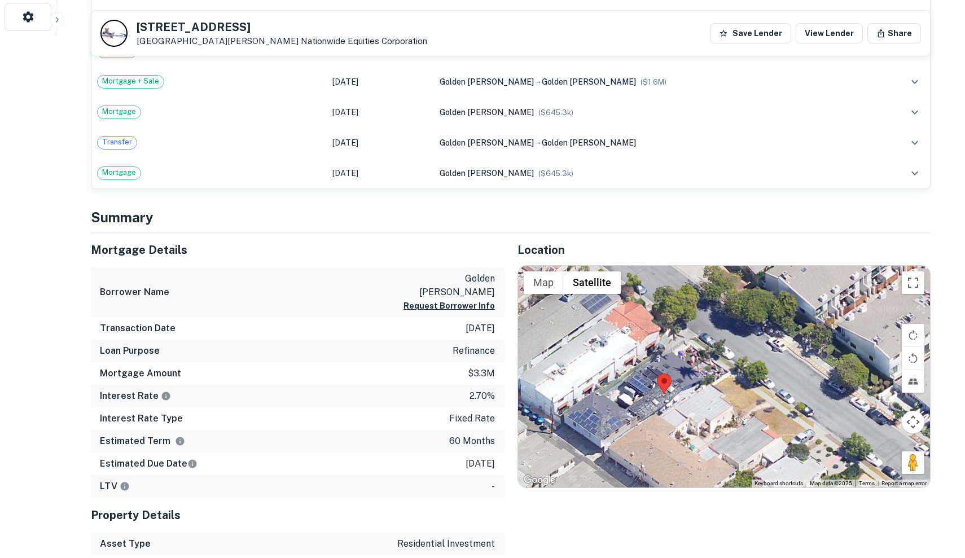
click at [728, 383] on div at bounding box center [724, 377] width 412 height 222
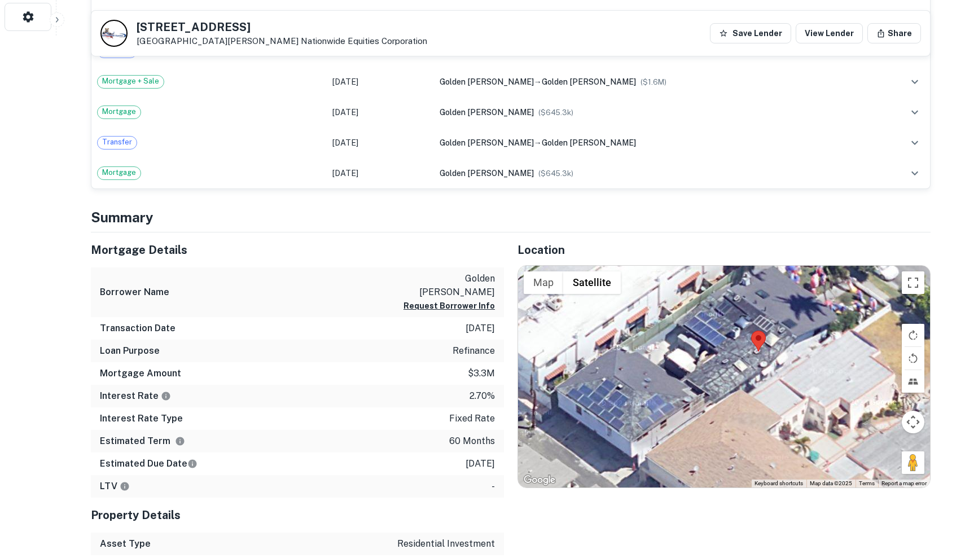
drag, startPoint x: 657, startPoint y: 377, endPoint x: 816, endPoint y: 321, distance: 169.3
click at [816, 321] on div at bounding box center [724, 377] width 412 height 222
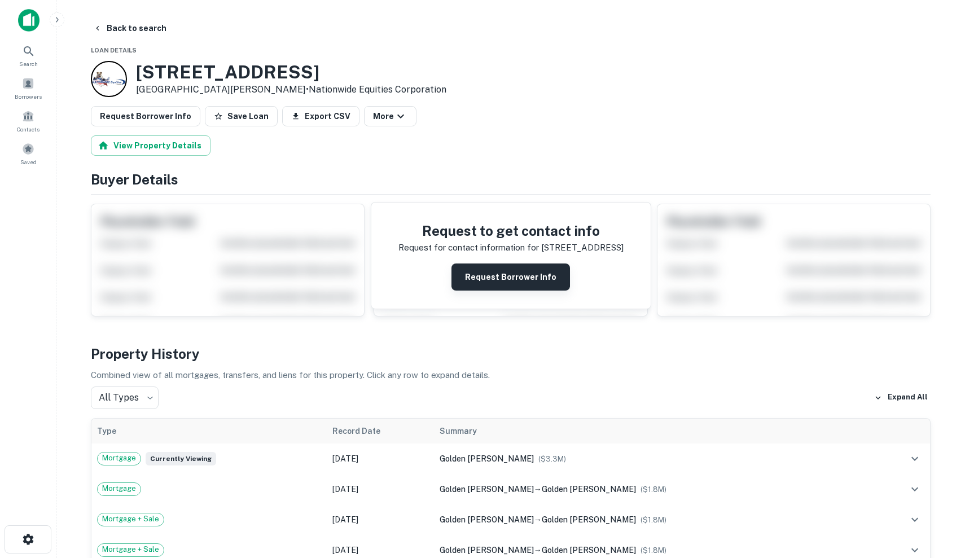
scroll to position [-1, 0]
click at [521, 268] on button "Request Borrower Info" at bounding box center [511, 277] width 119 height 27
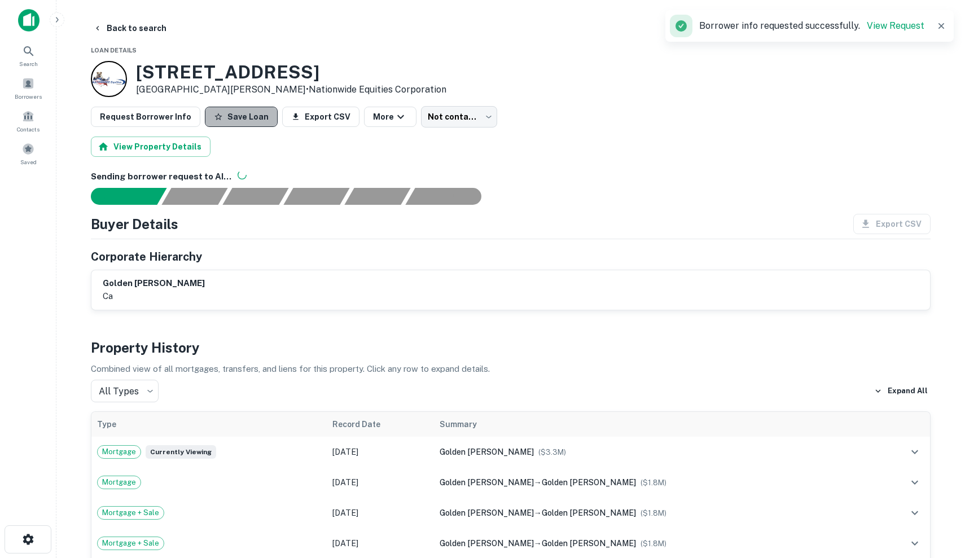
click at [241, 118] on button "Save Loan" at bounding box center [241, 117] width 73 height 20
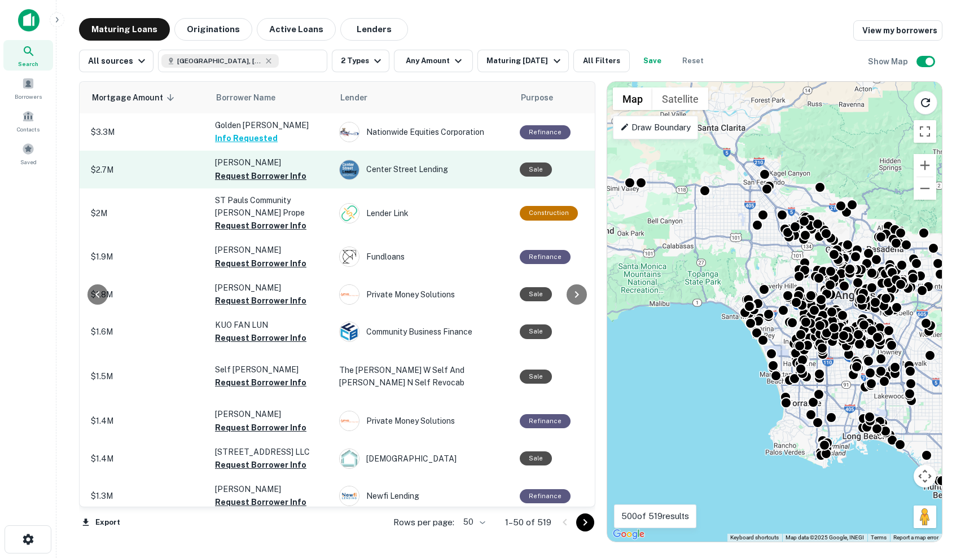
scroll to position [0, 309]
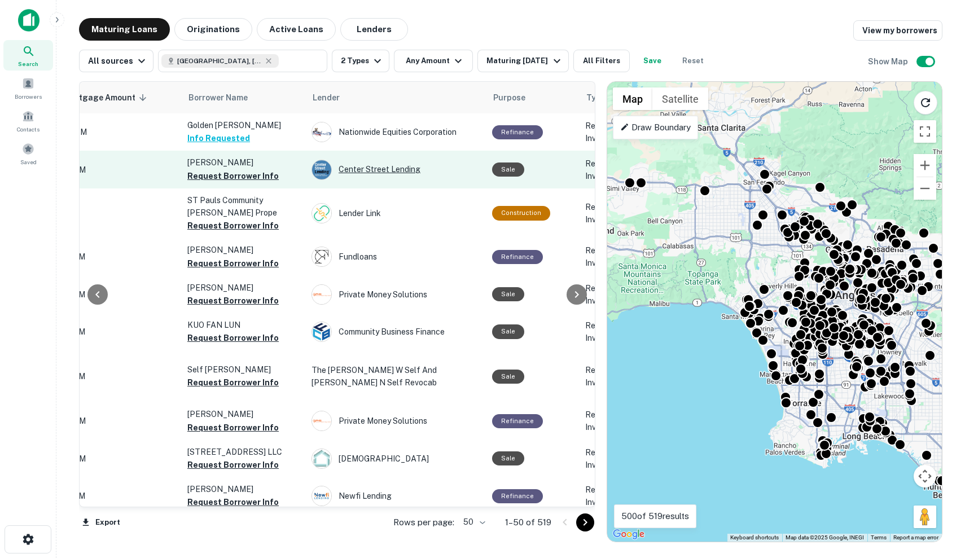
click at [456, 166] on div "Center Street Lending" at bounding box center [396, 170] width 169 height 20
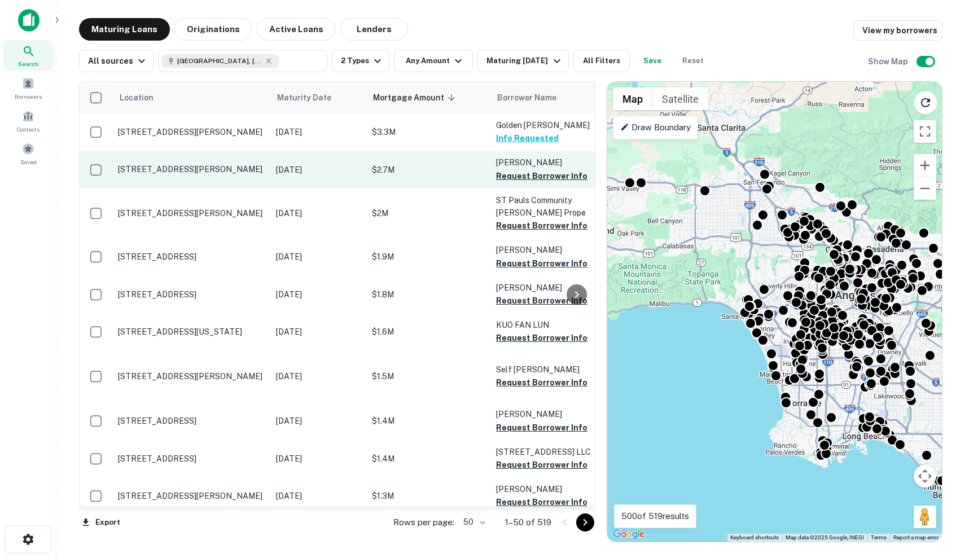
click at [371, 164] on td "$2.7M" at bounding box center [428, 169] width 124 height 37
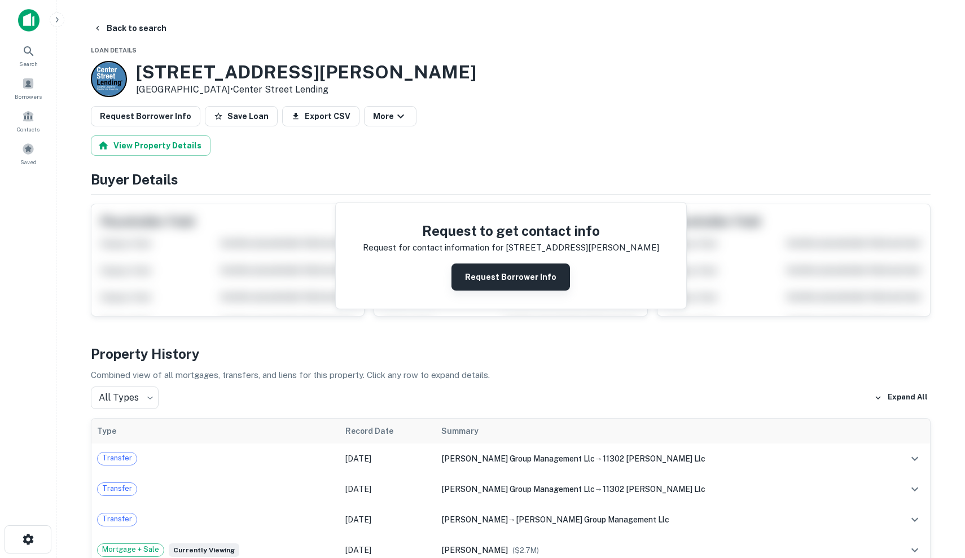
click at [502, 278] on button "Request Borrower Info" at bounding box center [511, 277] width 119 height 27
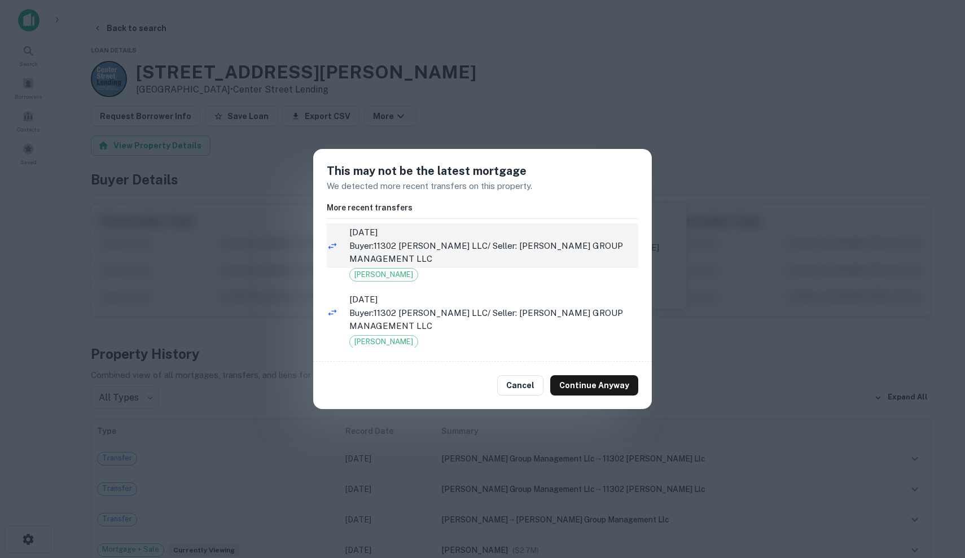
click at [532, 252] on p "Buyer: 11302 MORRISON LLC / Seller: MORRISON GROUP MANAGEMENT LLC" at bounding box center [493, 252] width 289 height 27
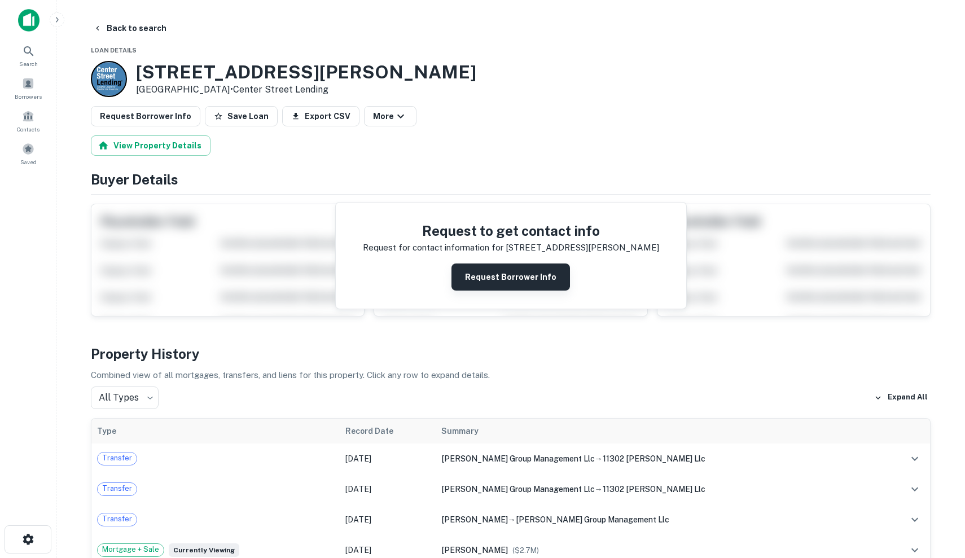
click at [499, 268] on button "Request Borrower Info" at bounding box center [511, 277] width 119 height 27
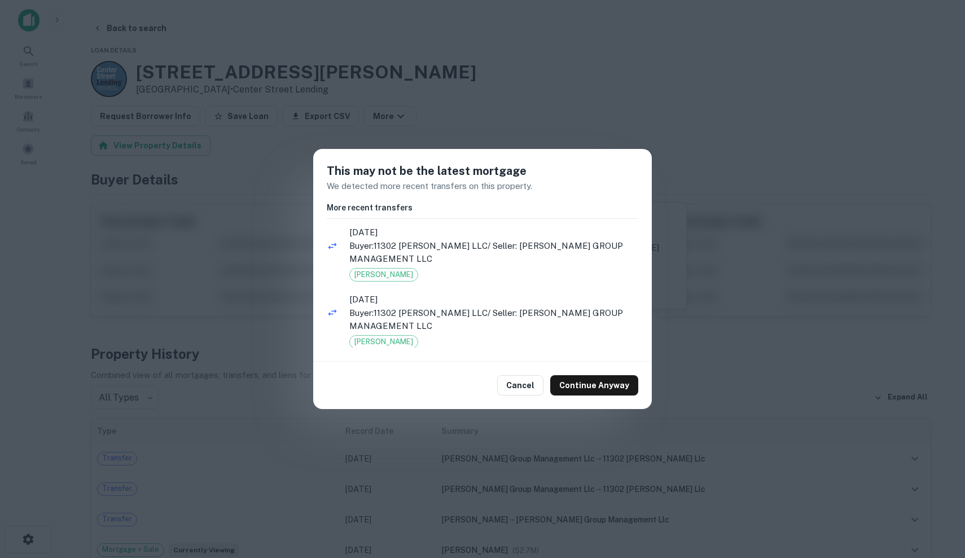
click at [602, 397] on div "Cancel Continue Anyway" at bounding box center [482, 385] width 339 height 47
click at [598, 387] on button "Continue Anyway" at bounding box center [594, 385] width 88 height 20
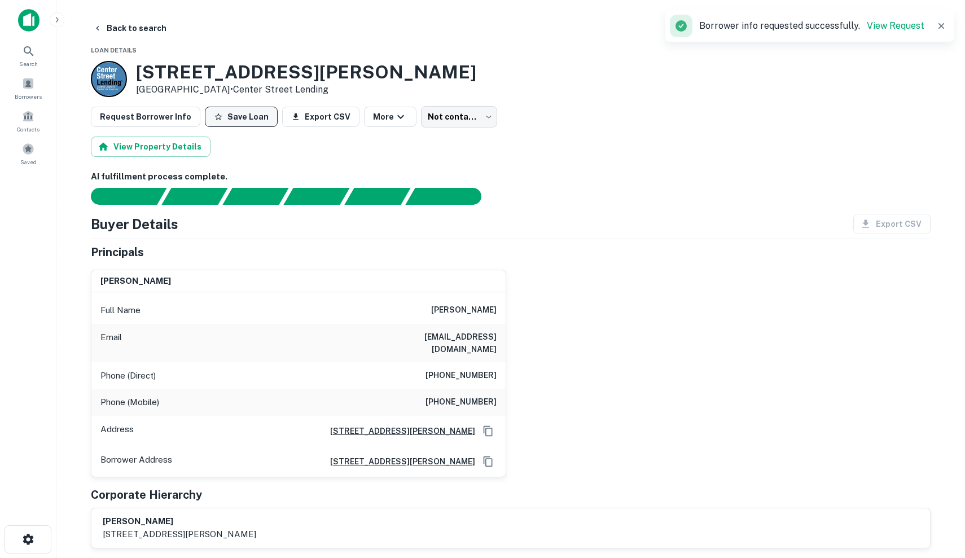
click at [214, 113] on icon "button" at bounding box center [218, 116] width 9 height 9
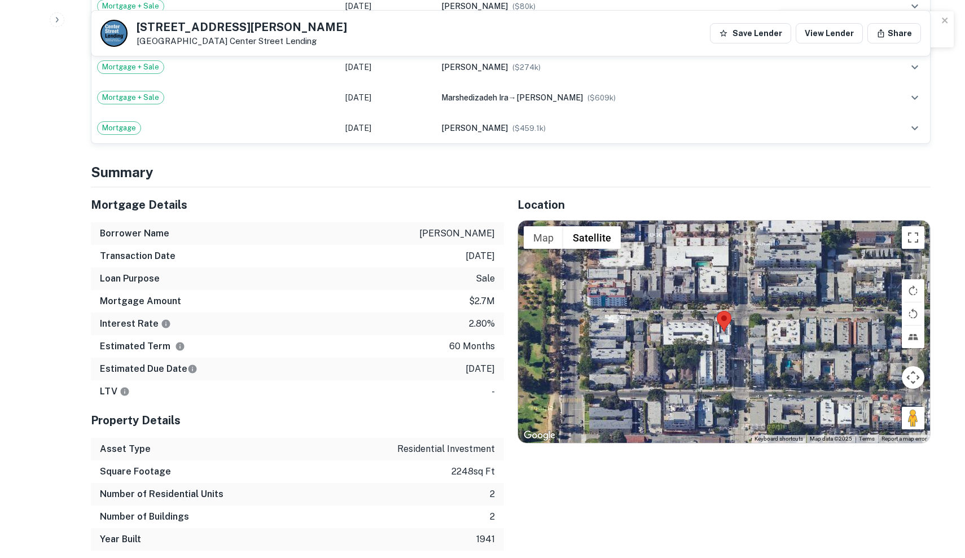
scroll to position [1000, 0]
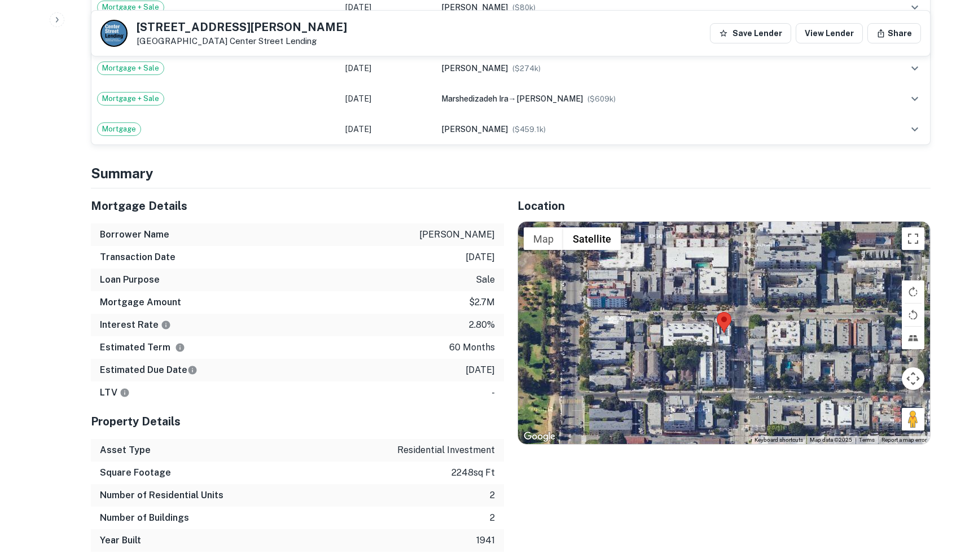
click at [703, 322] on div at bounding box center [724, 333] width 412 height 222
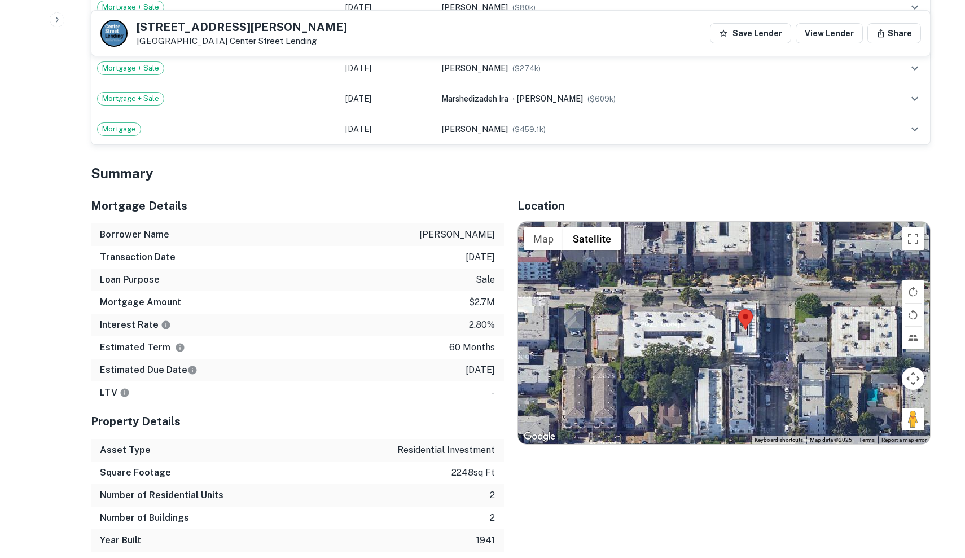
click at [723, 311] on div at bounding box center [724, 333] width 412 height 222
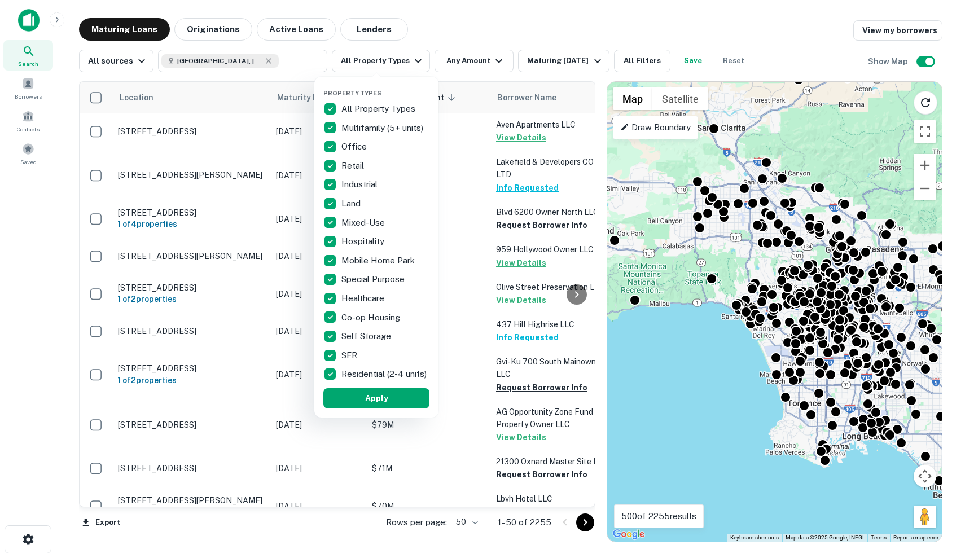
drag, startPoint x: 723, startPoint y: 390, endPoint x: 637, endPoint y: 339, distance: 99.0
click at [637, 339] on div at bounding box center [482, 279] width 965 height 558
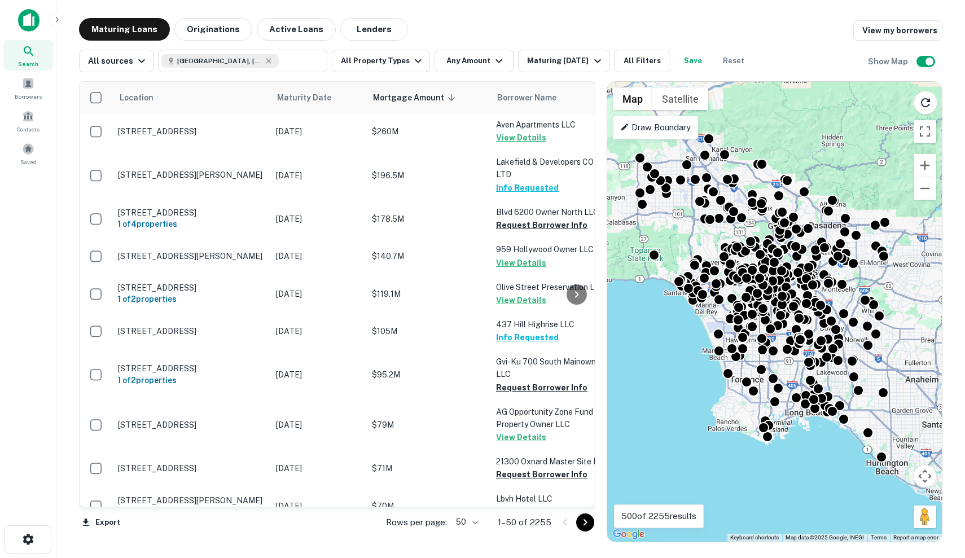
drag, startPoint x: 678, startPoint y: 365, endPoint x: 626, endPoint y: 349, distance: 54.3
click at [626, 349] on div "To activate drag with keyboard, press Alt + Enter. Once in keyboard drag state,…" at bounding box center [775, 312] width 335 height 460
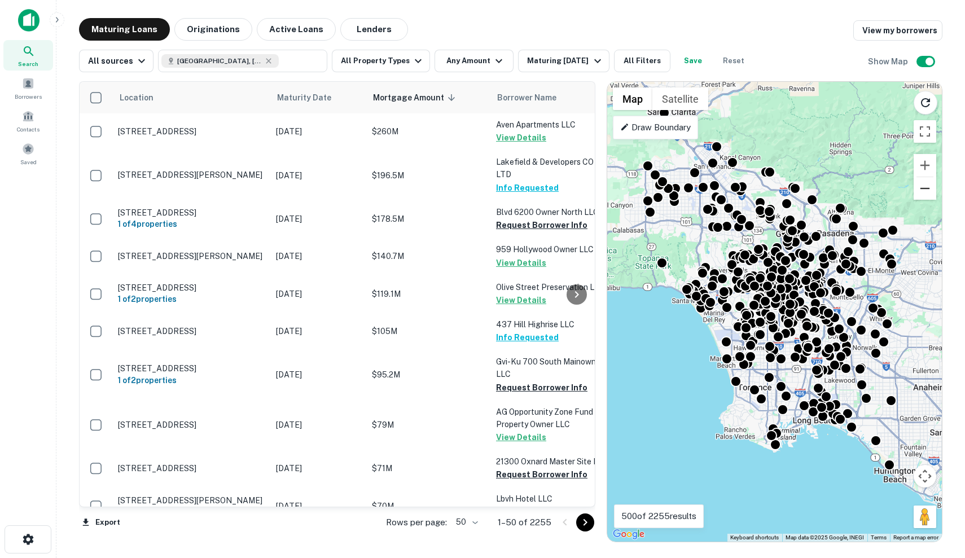
click at [928, 198] on button "Zoom out" at bounding box center [925, 188] width 23 height 23
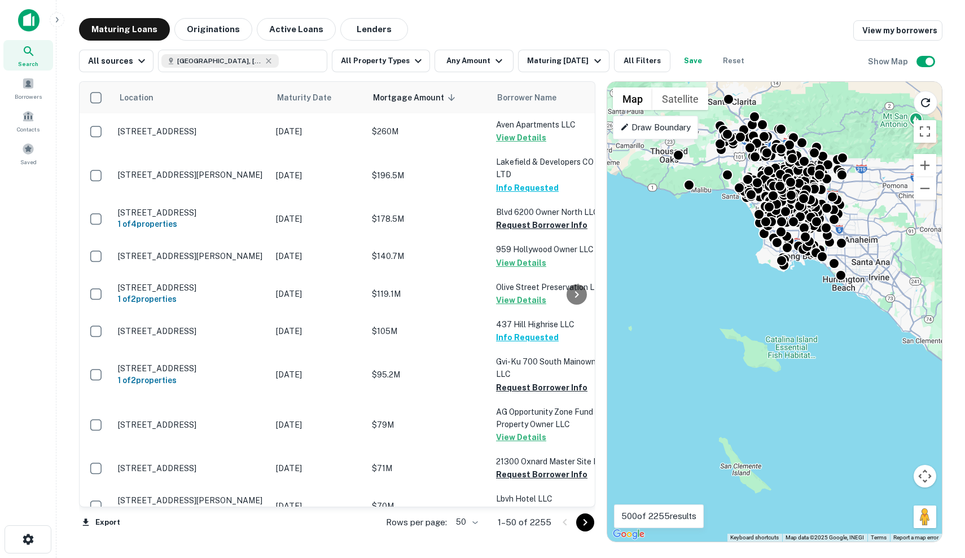
drag, startPoint x: 877, startPoint y: 357, endPoint x: 888, endPoint y: 244, distance: 112.8
click at [888, 244] on div "To activate drag with keyboard, press Alt + Enter. Once in keyboard drag state,…" at bounding box center [775, 312] width 335 height 460
click at [655, 129] on p "Draw Boundary" at bounding box center [655, 128] width 71 height 14
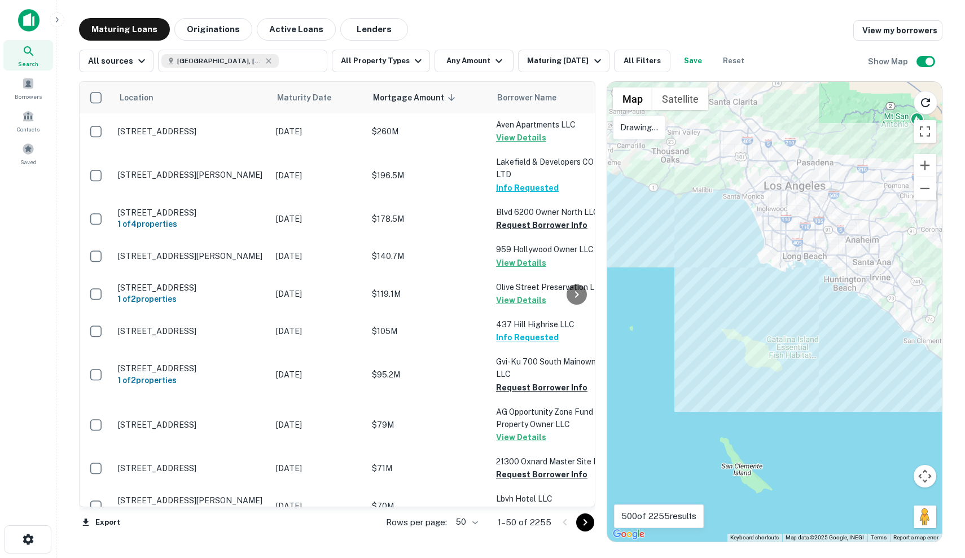
drag, startPoint x: 720, startPoint y: 124, endPoint x: 671, endPoint y: 202, distance: 92.1
click at [671, 202] on div at bounding box center [775, 312] width 335 height 460
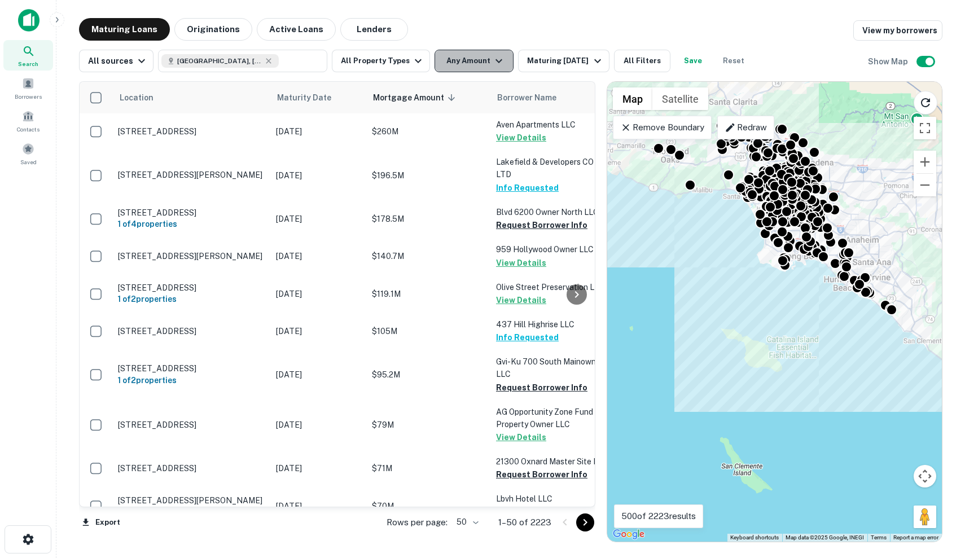
click at [480, 60] on button "Any Amount" at bounding box center [474, 61] width 79 height 23
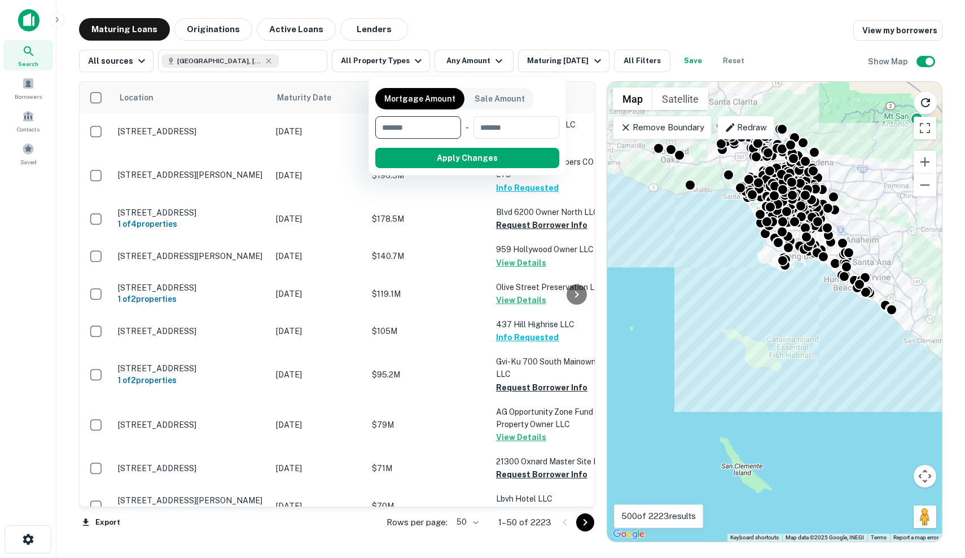
click at [642, 63] on div at bounding box center [482, 279] width 965 height 558
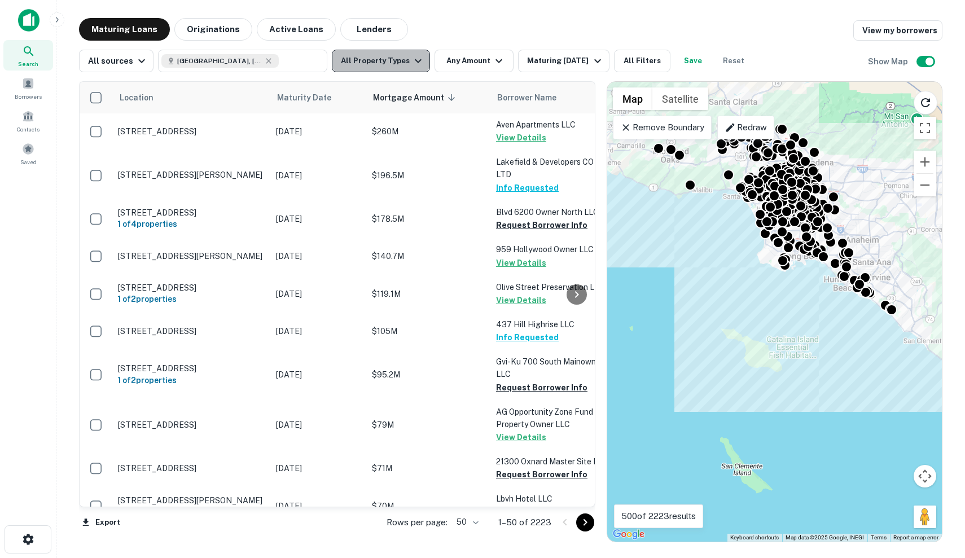
click at [396, 62] on button "All Property Types" at bounding box center [381, 61] width 98 height 23
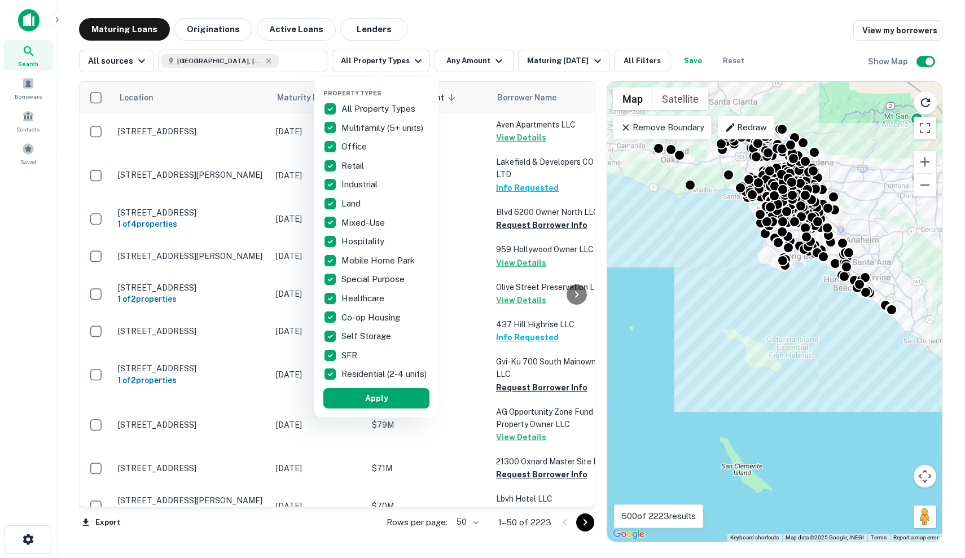
click at [354, 337] on p "Self Storage" at bounding box center [368, 337] width 52 height 14
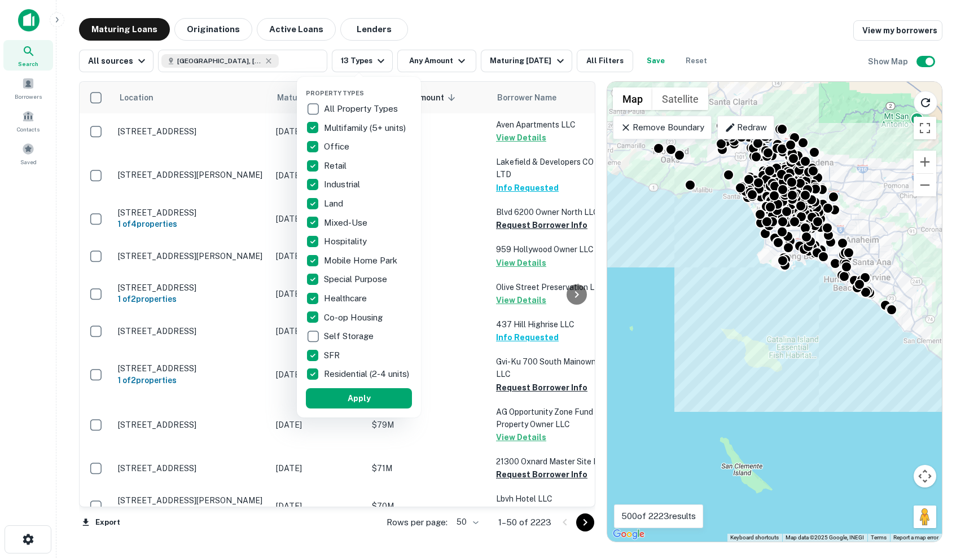
click at [356, 317] on p "Co-op Housing" at bounding box center [354, 318] width 61 height 14
click at [356, 298] on p "Healthcare" at bounding box center [346, 299] width 45 height 14
click at [356, 282] on p "Special Purpose" at bounding box center [356, 280] width 65 height 14
click at [360, 261] on p "Mobile Home Park" at bounding box center [362, 261] width 76 height 14
click at [360, 246] on p "Hospitality" at bounding box center [344, 242] width 45 height 14
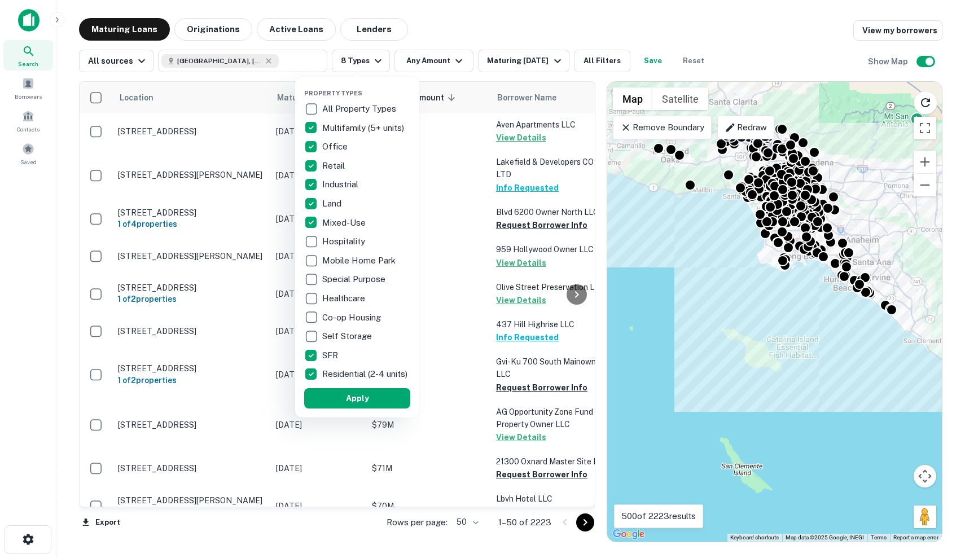
click at [352, 225] on p "Mixed-Use" at bounding box center [345, 223] width 46 height 14
click at [352, 244] on p "Hospitality" at bounding box center [344, 242] width 45 height 14
click at [347, 206] on div "Land" at bounding box center [357, 203] width 106 height 19
click at [331, 206] on p "Land" at bounding box center [332, 204] width 21 height 14
click at [335, 186] on p "Industrial" at bounding box center [341, 185] width 38 height 14
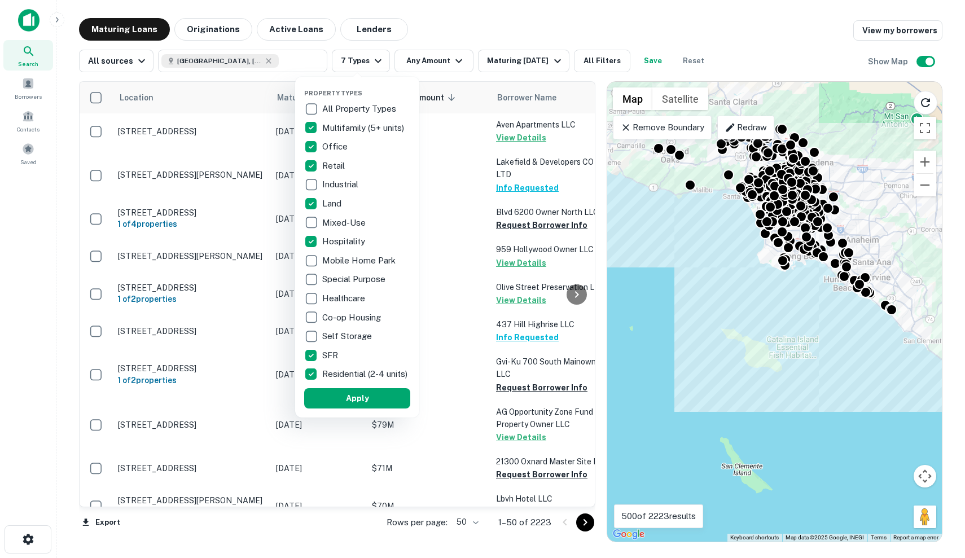
click at [338, 147] on p "Office" at bounding box center [336, 147] width 28 height 14
click at [339, 130] on p "Multifamily (5+ units)" at bounding box center [364, 128] width 84 height 14
click at [366, 167] on div "Retail" at bounding box center [357, 165] width 106 height 19
click at [379, 409] on button "Apply" at bounding box center [357, 398] width 106 height 20
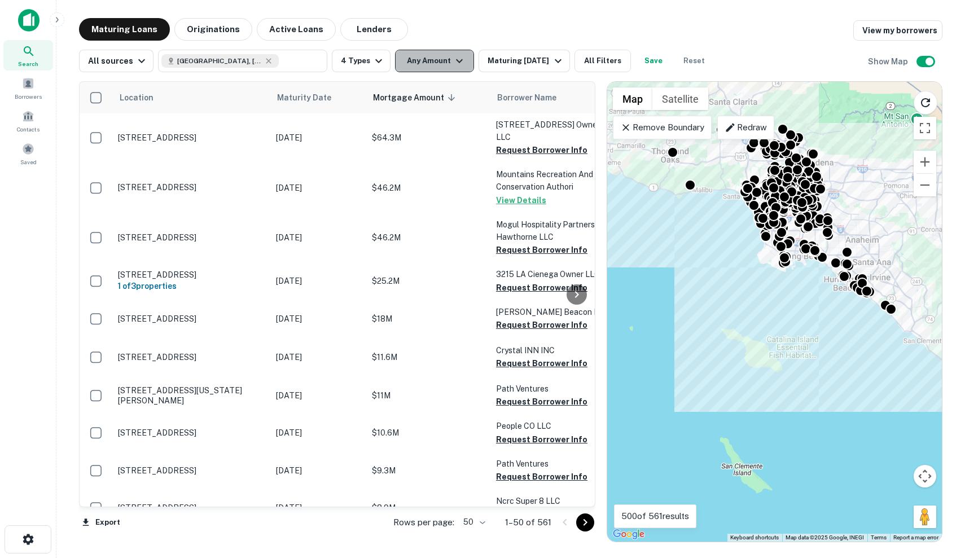
click at [423, 61] on button "Any Amount" at bounding box center [434, 61] width 79 height 23
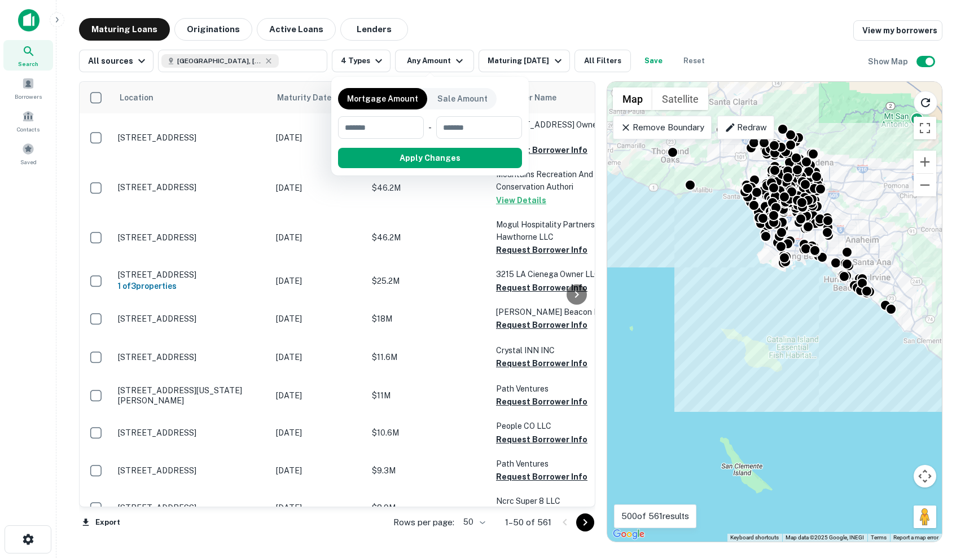
click at [393, 50] on div at bounding box center [482, 279] width 965 height 558
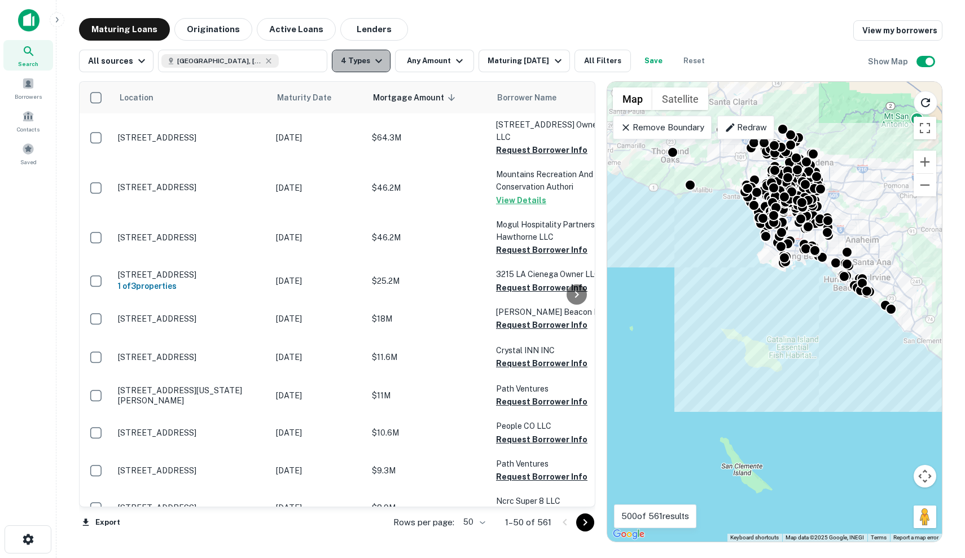
click at [359, 66] on button "4 Types" at bounding box center [361, 61] width 59 height 23
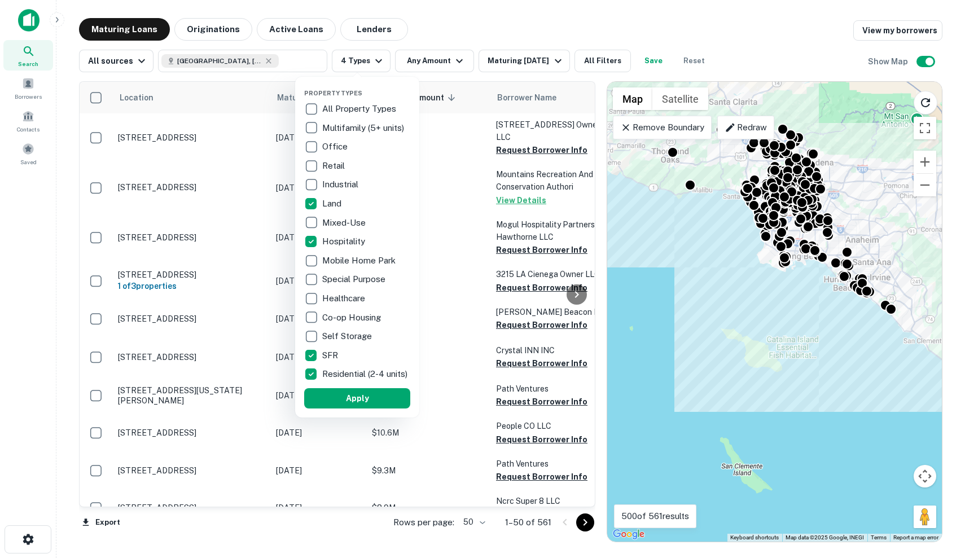
click at [333, 204] on p "Land" at bounding box center [332, 204] width 21 height 14
click at [342, 243] on p "Hospitality" at bounding box center [344, 242] width 45 height 14
click at [366, 404] on button "Apply" at bounding box center [357, 398] width 106 height 20
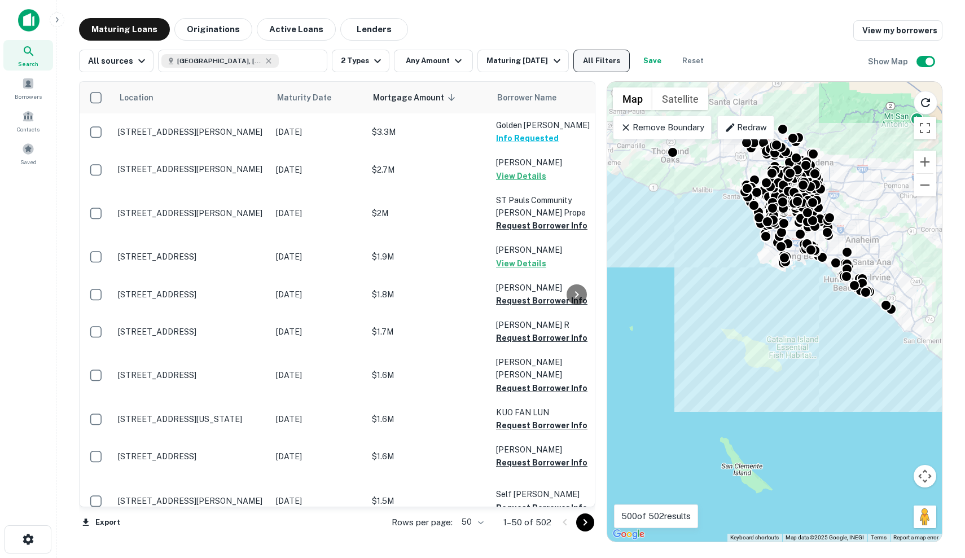
click at [617, 65] on button "All Filters" at bounding box center [602, 61] width 56 height 23
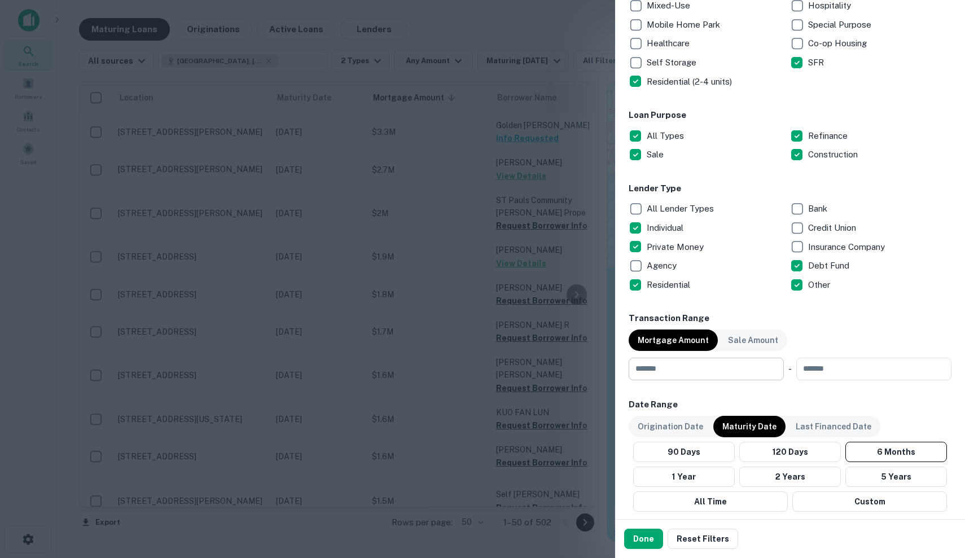
scroll to position [166, 0]
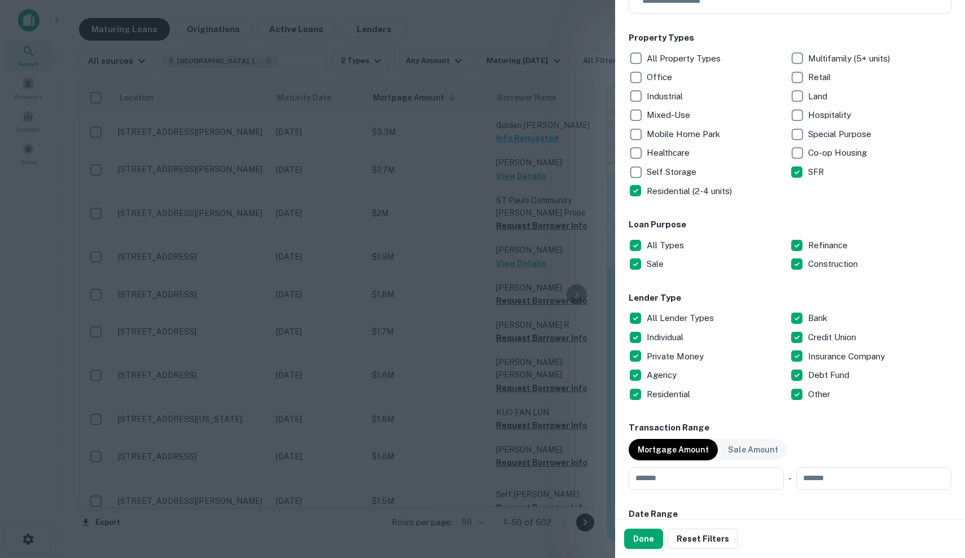
click at [624, 538] on div "Done Reset Filters" at bounding box center [790, 539] width 350 height 38
click at [636, 538] on button "Done" at bounding box center [643, 539] width 39 height 20
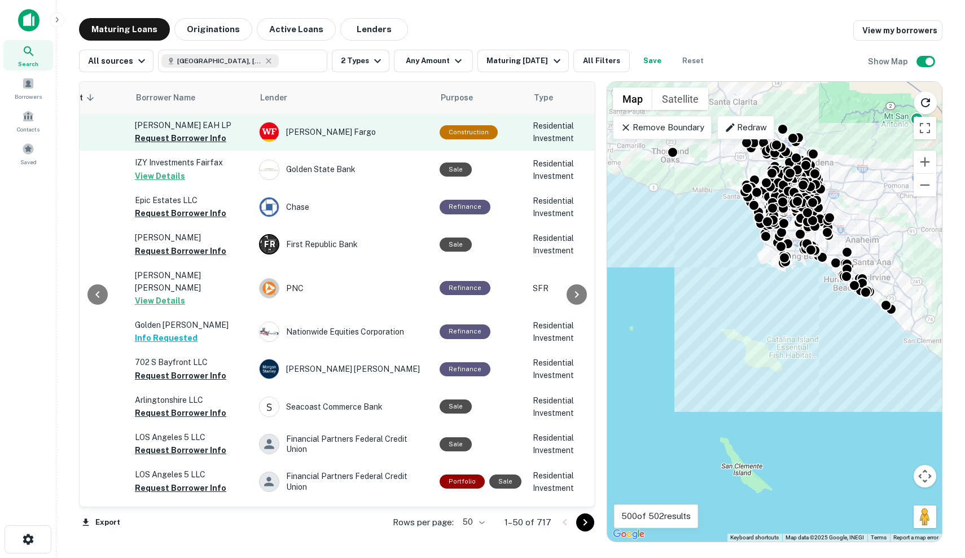
scroll to position [0, 377]
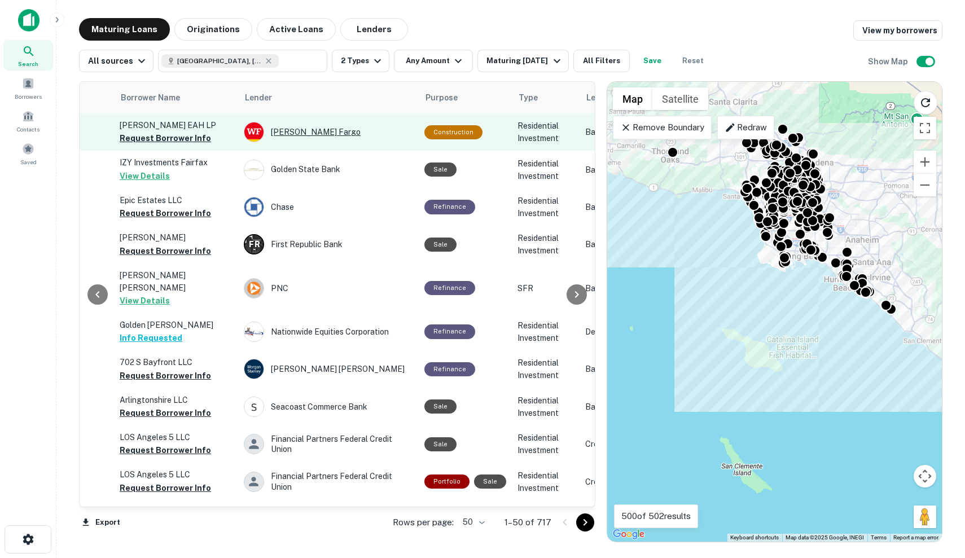
click at [392, 132] on div "Wells Fargo" at bounding box center [328, 132] width 169 height 20
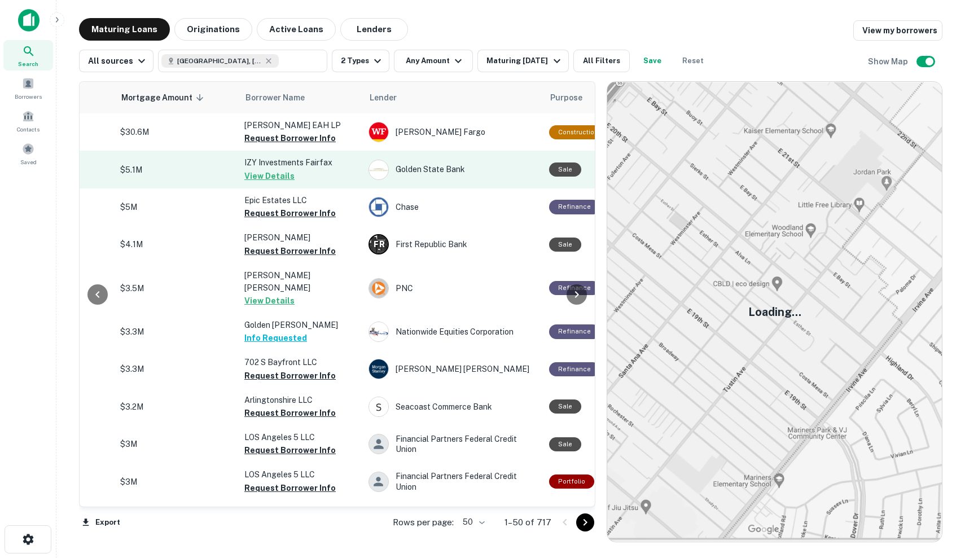
scroll to position [0, 268]
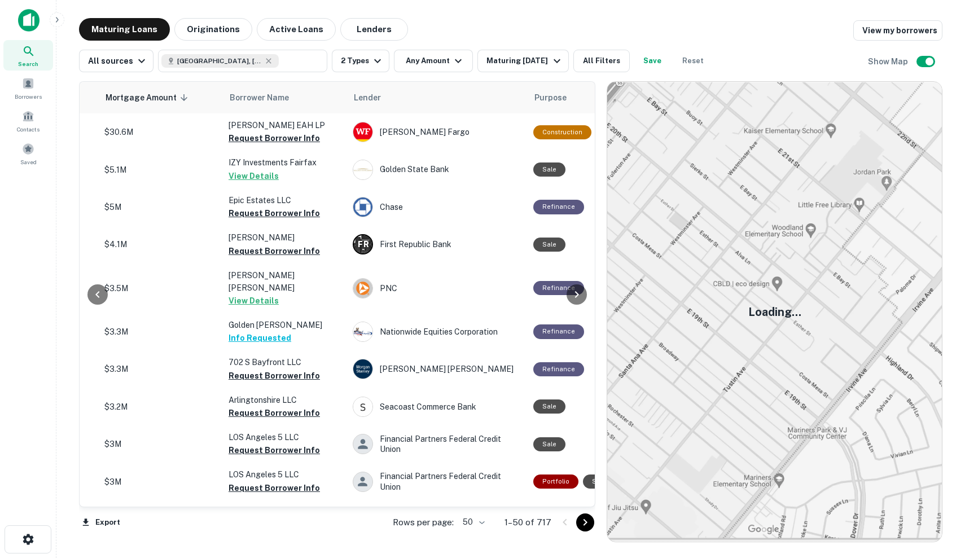
click at [576, 174] on div at bounding box center [577, 294] width 23 height 425
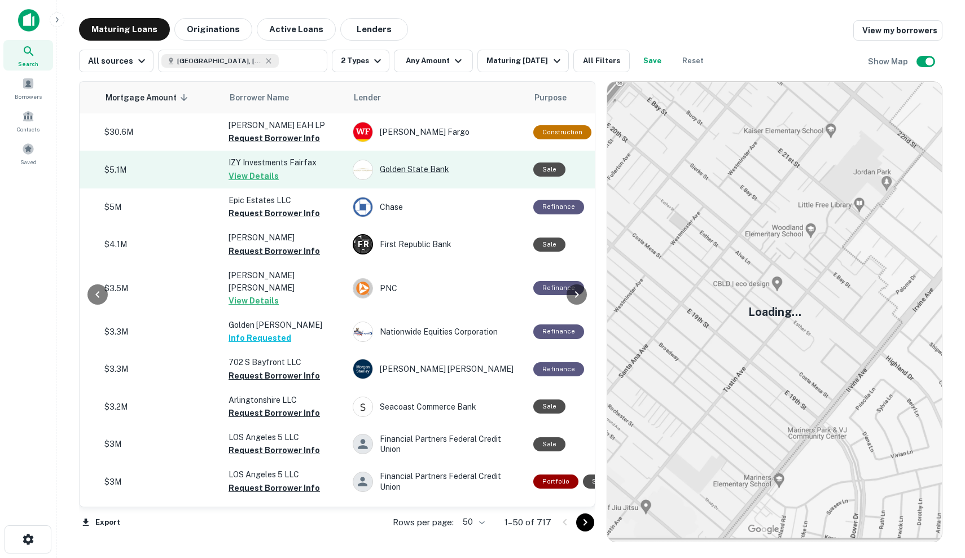
click at [507, 169] on div "Golden State Bank" at bounding box center [437, 170] width 169 height 20
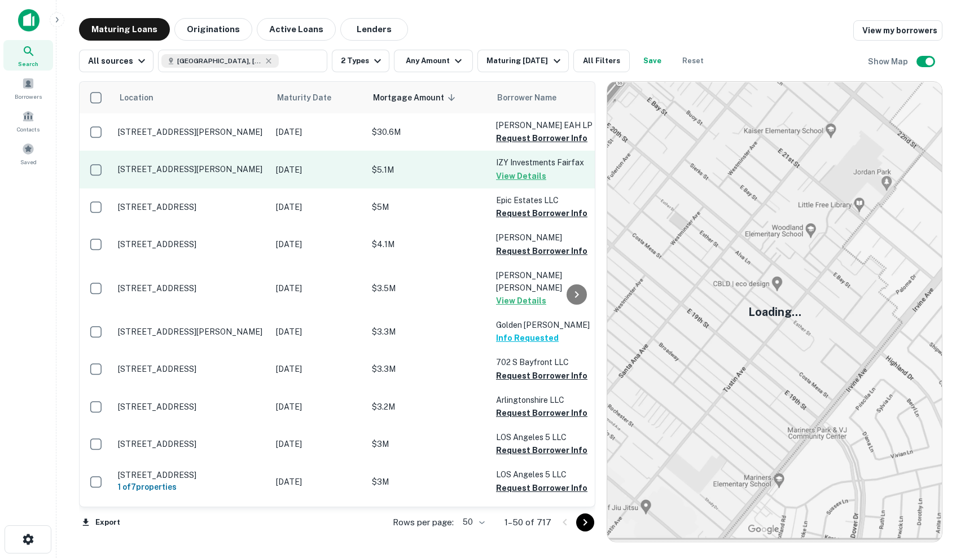
click at [355, 171] on p "Oct 29, 2025" at bounding box center [318, 170] width 85 height 12
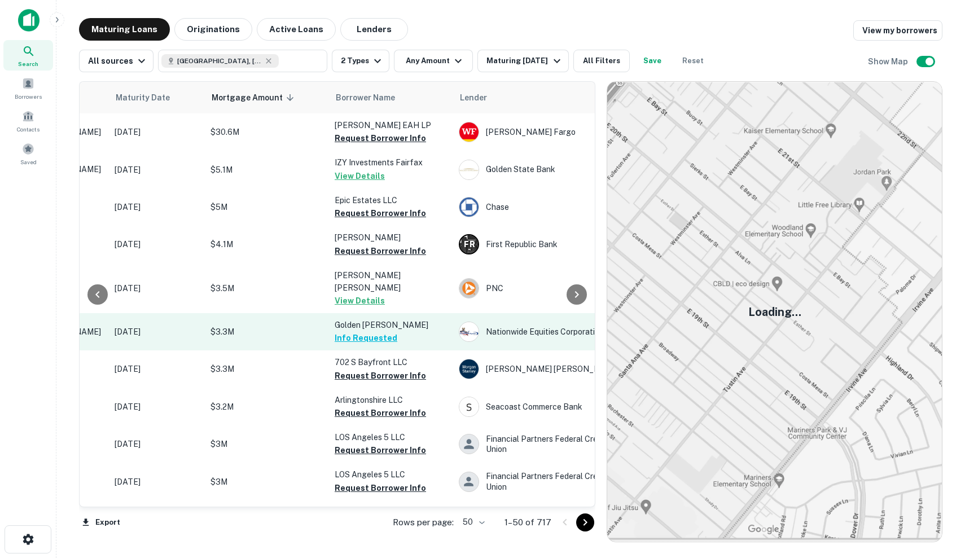
scroll to position [0, 164]
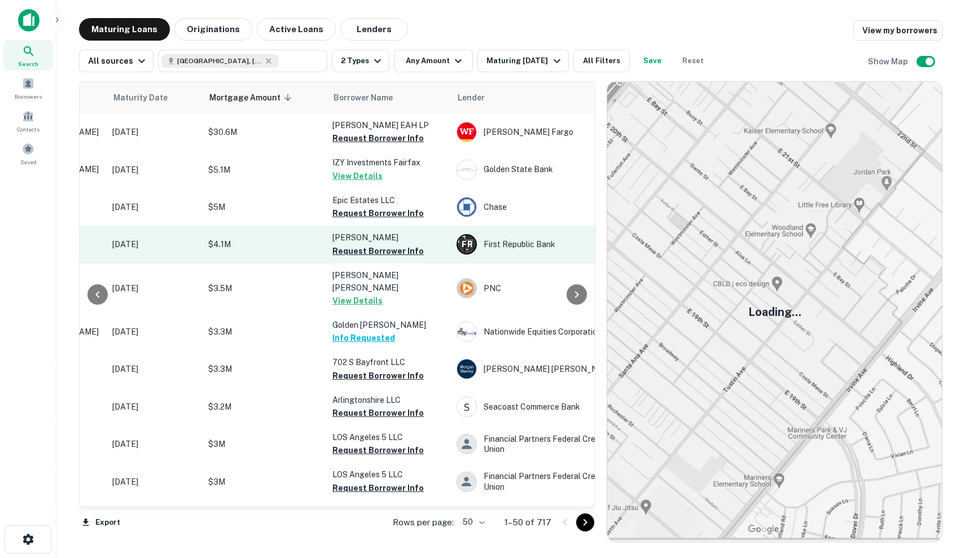
click at [426, 238] on p "Obrien Thomas J" at bounding box center [389, 237] width 113 height 12
click at [411, 239] on p "Obrien Thomas J" at bounding box center [389, 237] width 113 height 12
click at [249, 246] on p "$4.1M" at bounding box center [264, 244] width 113 height 12
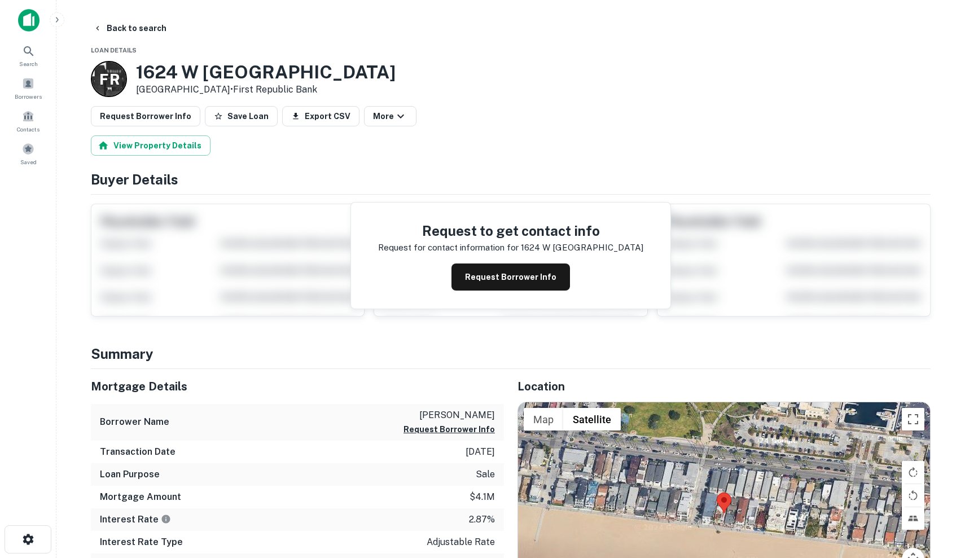
scroll to position [185, 0]
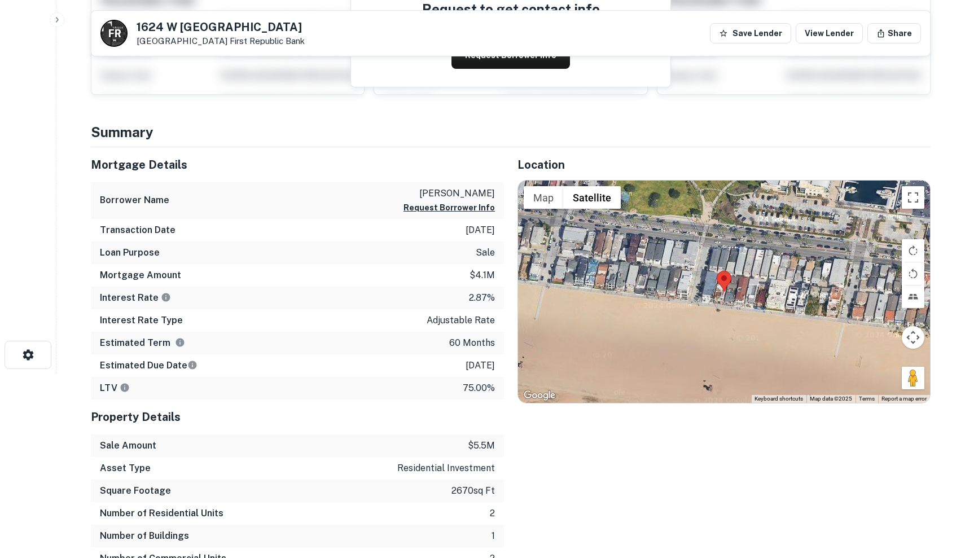
click at [792, 272] on div at bounding box center [724, 292] width 412 height 222
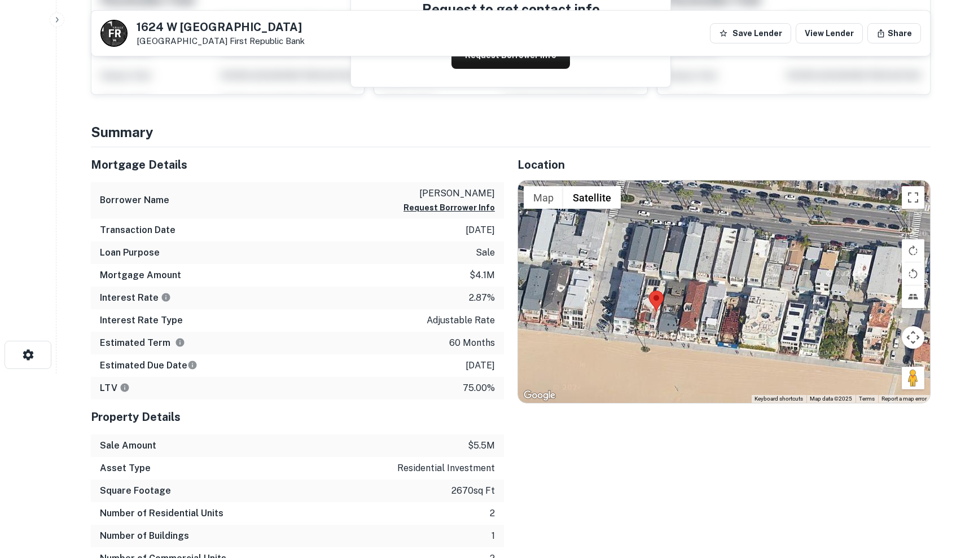
click at [750, 282] on div at bounding box center [724, 292] width 412 height 222
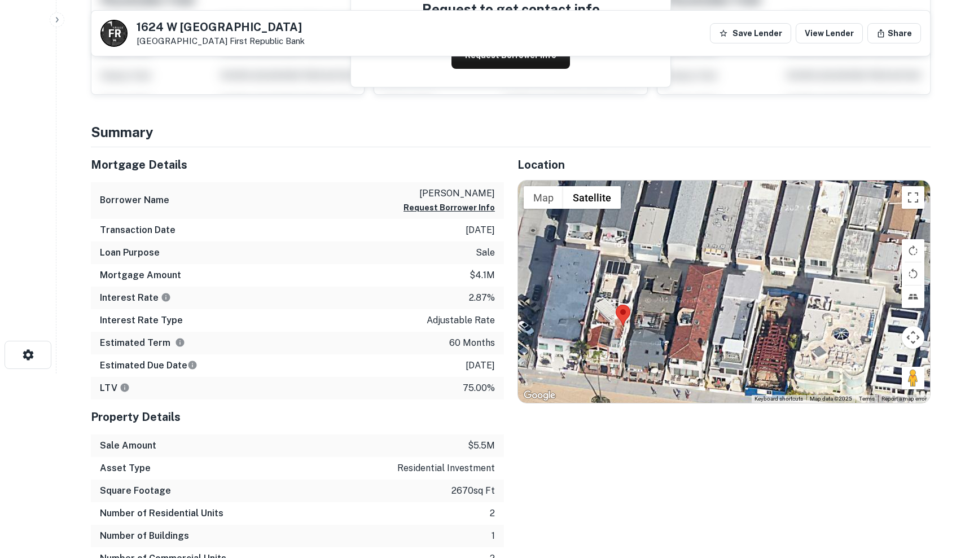
drag, startPoint x: 618, startPoint y: 307, endPoint x: 681, endPoint y: 292, distance: 64.9
click at [681, 292] on div at bounding box center [724, 292] width 412 height 222
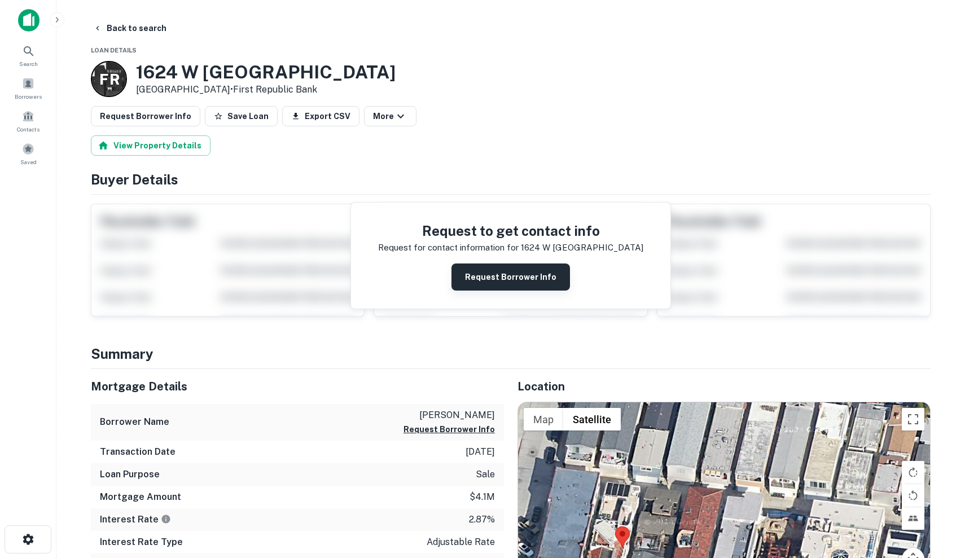
scroll to position [0, 0]
click at [527, 288] on button "Request Borrower Info" at bounding box center [511, 277] width 119 height 27
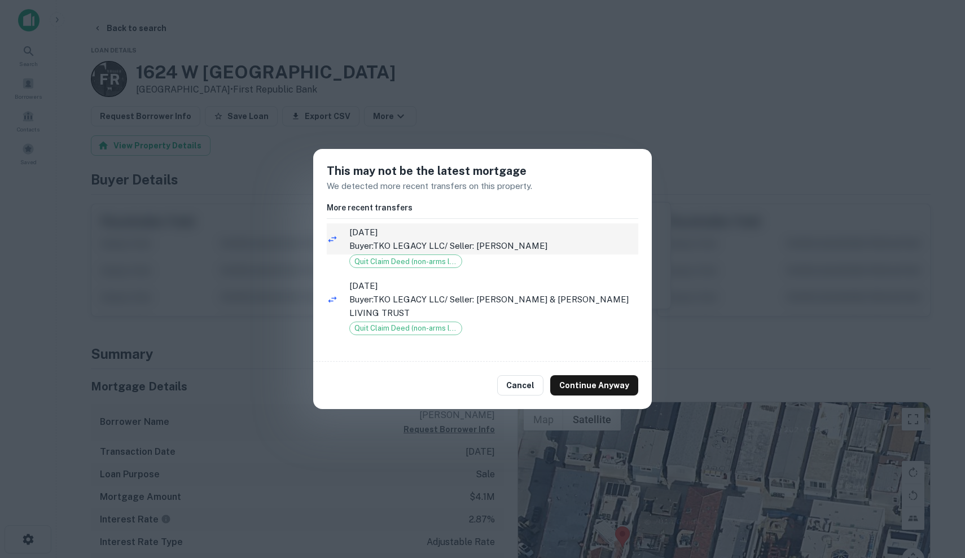
click at [532, 246] on p "Buyer: TKO LEGACY LLC / Seller: OBRIEN THOMAS J" at bounding box center [493, 246] width 289 height 14
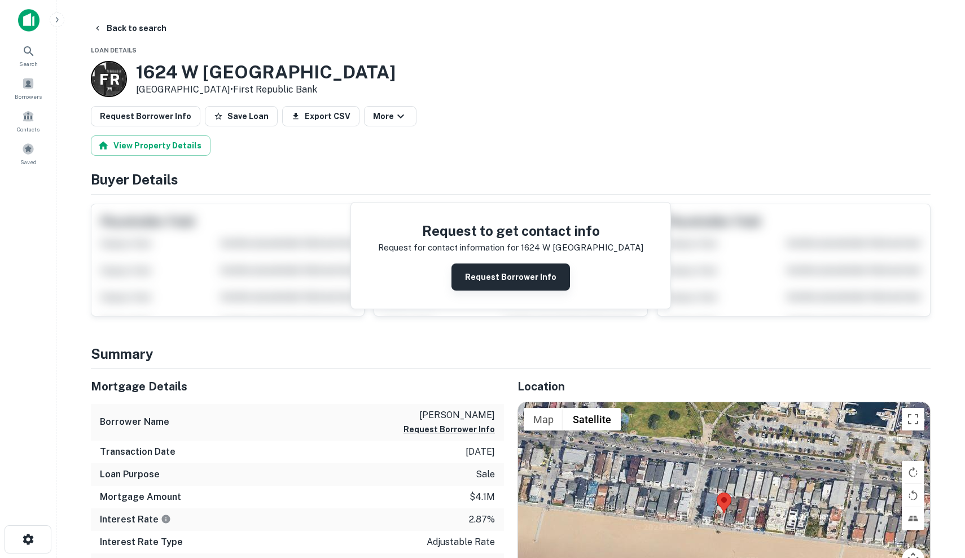
click at [530, 283] on button "Request Borrower Info" at bounding box center [511, 277] width 119 height 27
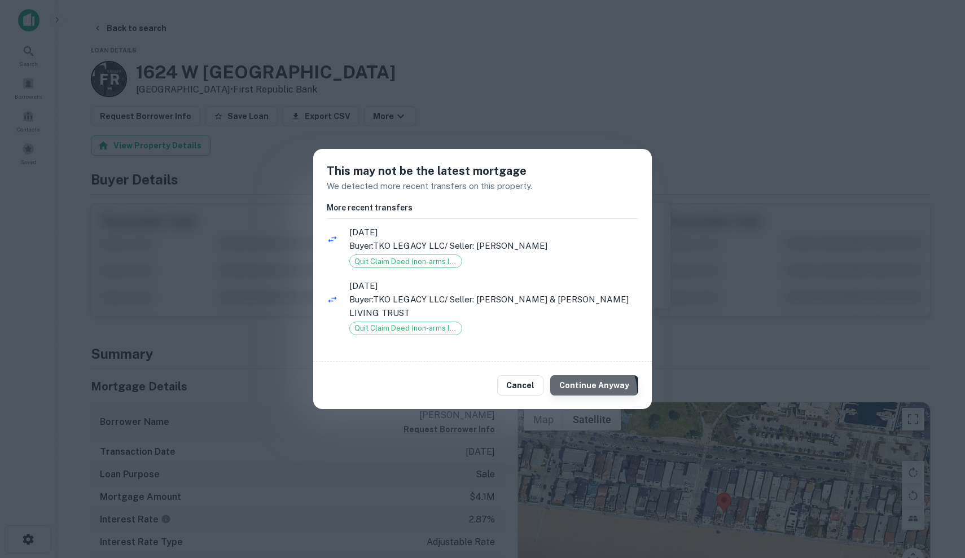
click at [593, 392] on button "Continue Anyway" at bounding box center [594, 385] width 88 height 20
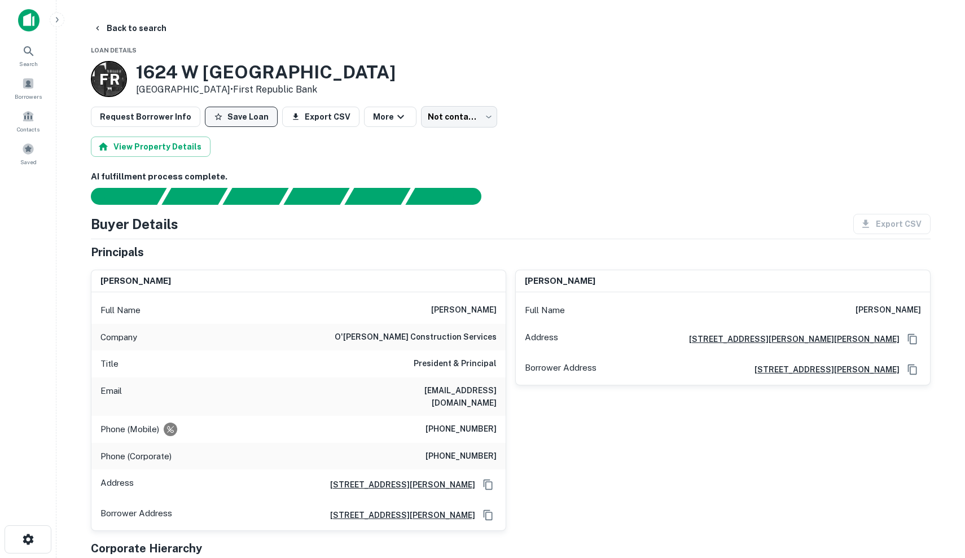
click at [226, 119] on button "Save Loan" at bounding box center [241, 117] width 73 height 20
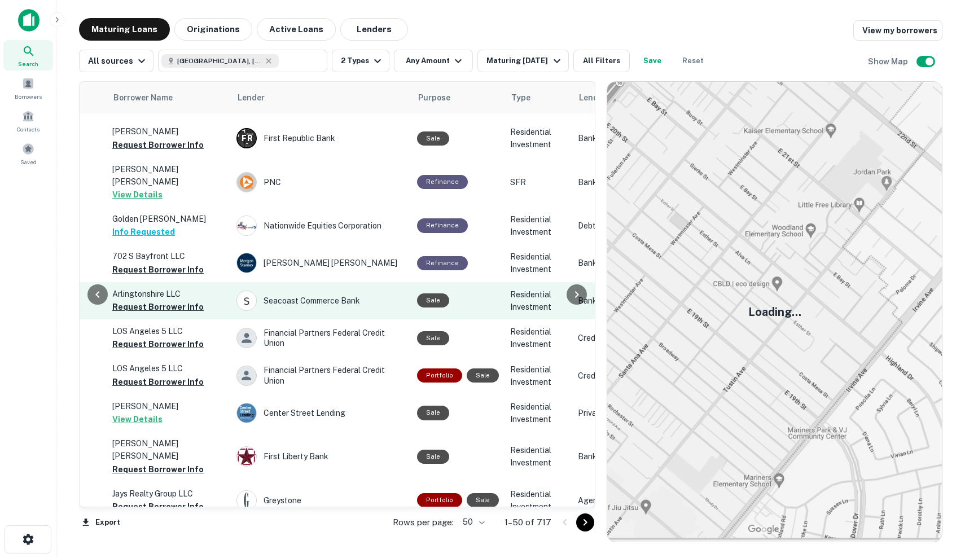
scroll to position [106, 384]
click at [408, 293] on td "Seacoast Commerce Bank" at bounding box center [321, 301] width 181 height 37
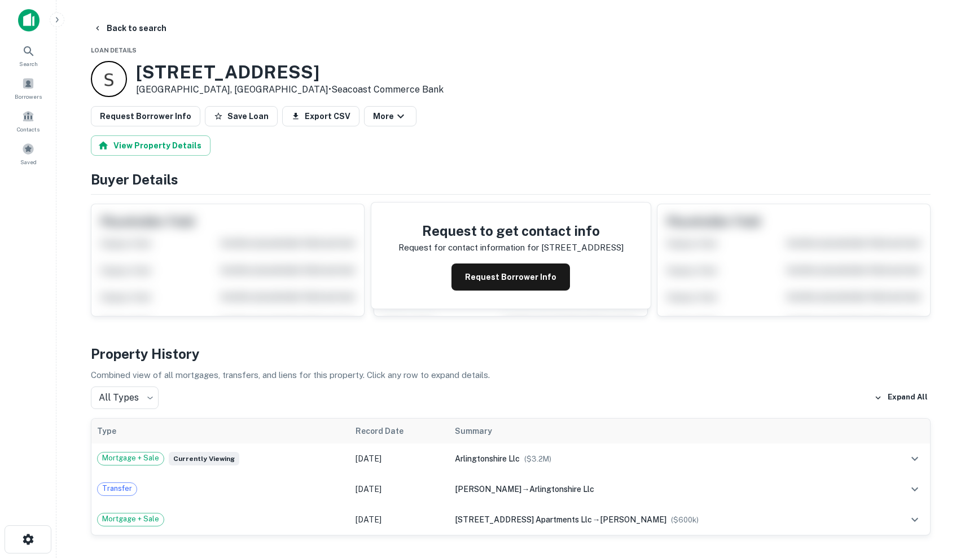
click at [454, 285] on div "Request Borrower Info" at bounding box center [511, 277] width 225 height 27
click at [470, 285] on button "Request Borrower Info" at bounding box center [511, 277] width 119 height 27
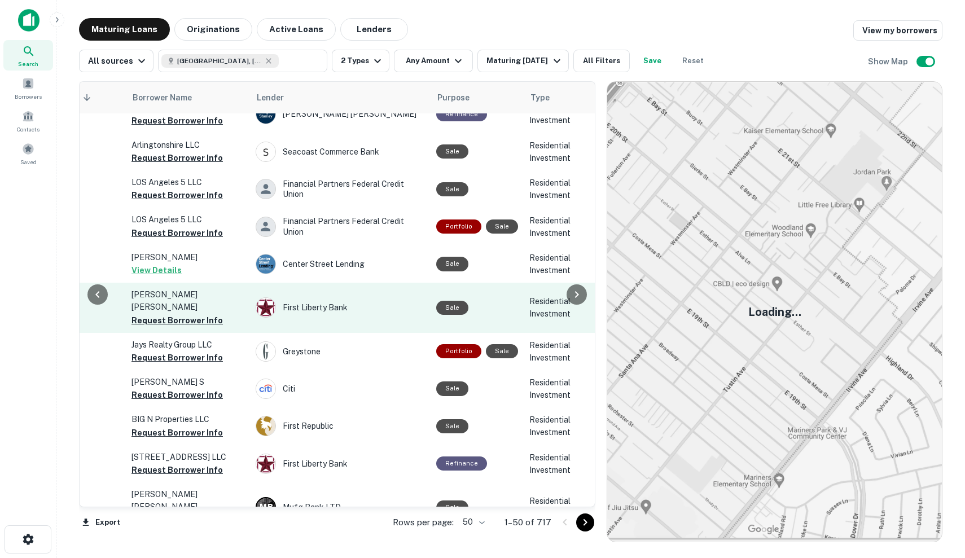
scroll to position [255, 364]
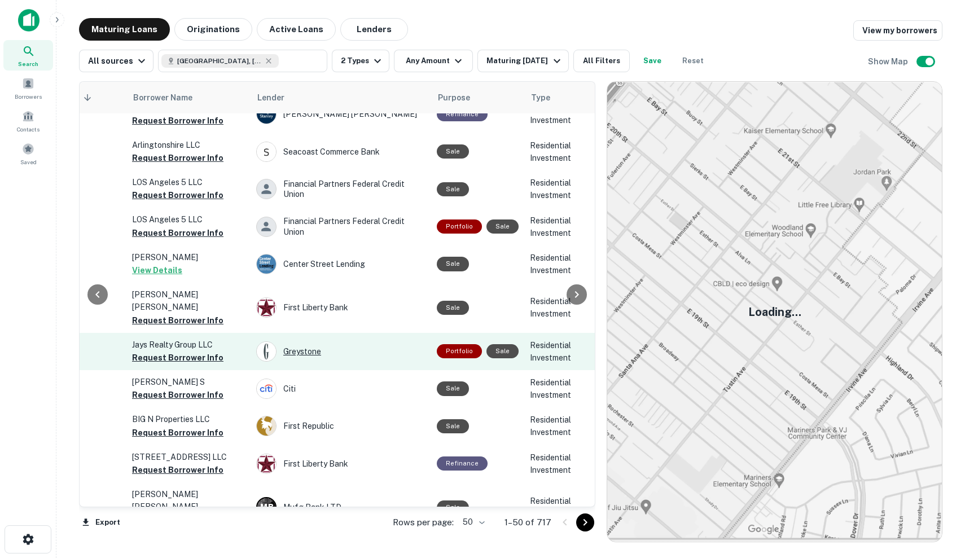
click at [418, 342] on div "Greystone" at bounding box center [340, 352] width 169 height 20
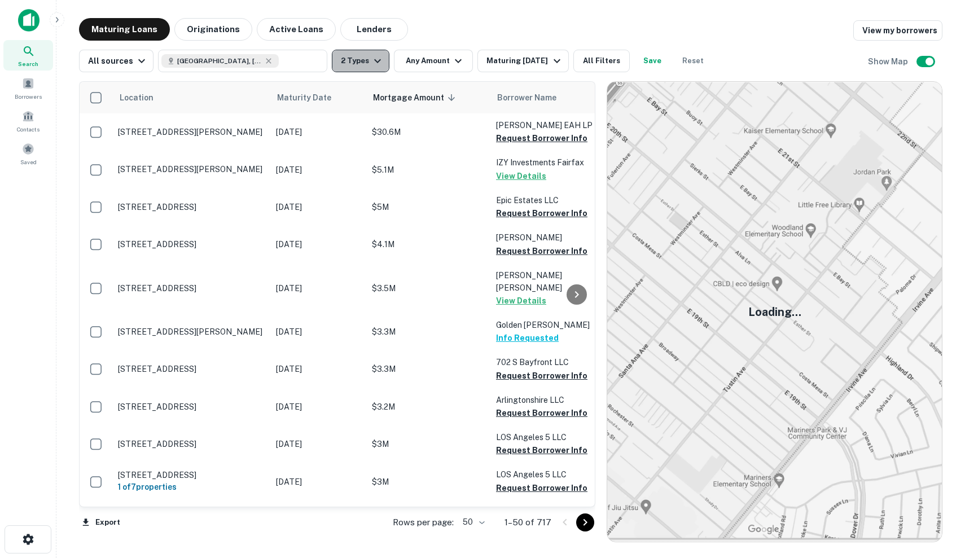
click at [371, 60] on icon "button" at bounding box center [378, 61] width 14 height 14
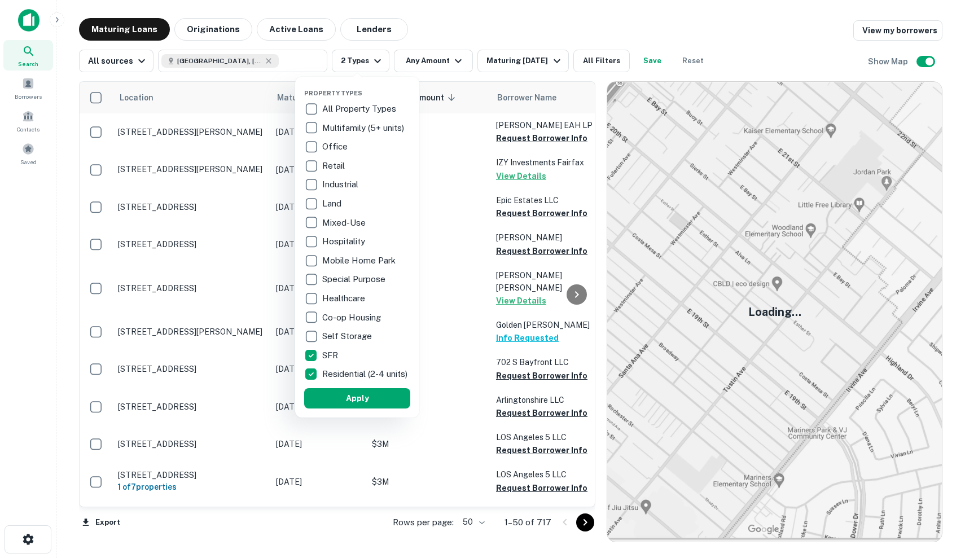
click at [331, 380] on p "Residential (2-4 units)" at bounding box center [366, 375] width 88 height 14
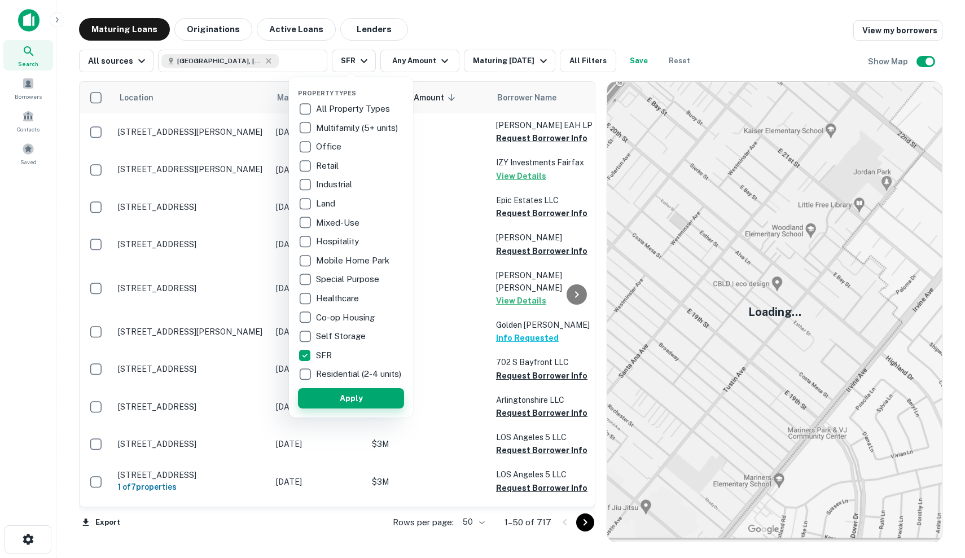
click at [340, 405] on button "Apply" at bounding box center [351, 398] width 106 height 20
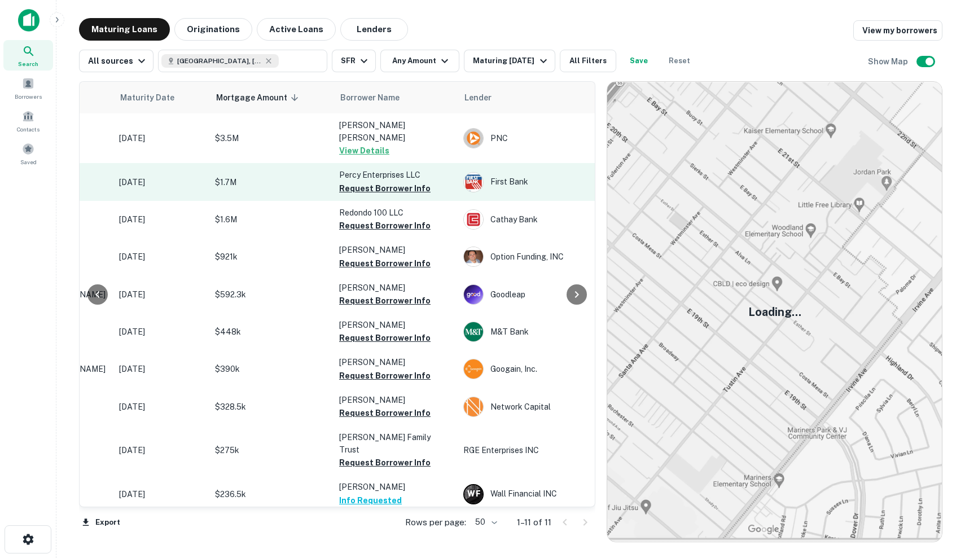
click at [278, 178] on td "$1.7M" at bounding box center [271, 181] width 124 height 37
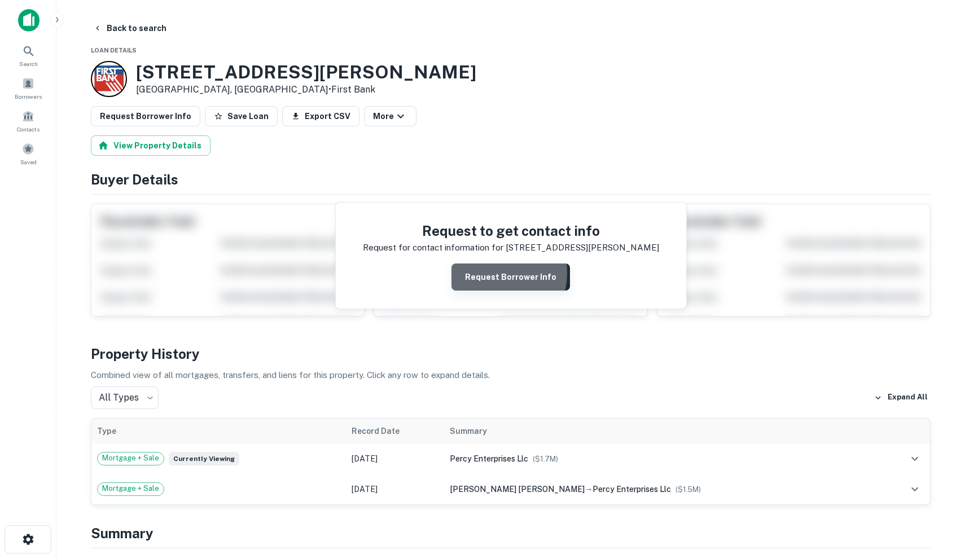
click at [497, 273] on button "Request Borrower Info" at bounding box center [511, 277] width 119 height 27
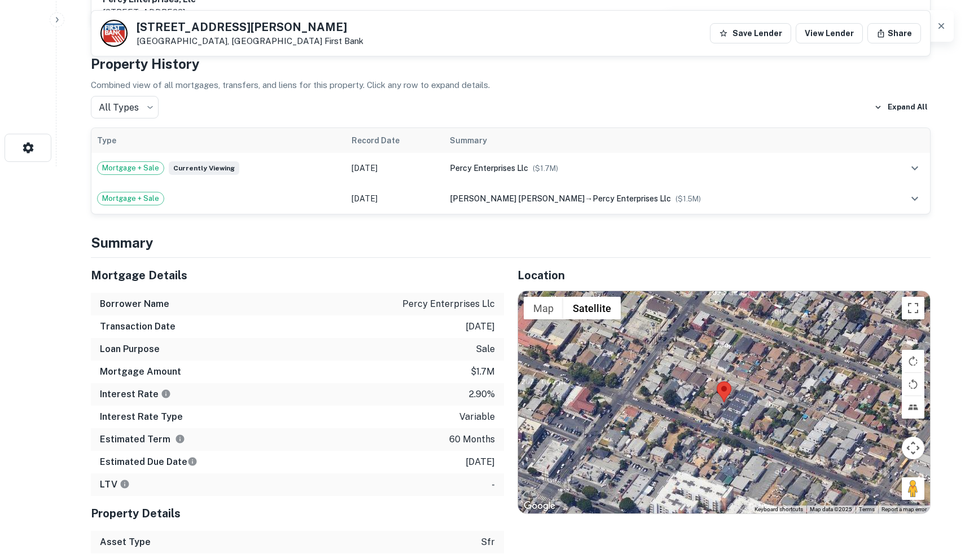
scroll to position [391, 0]
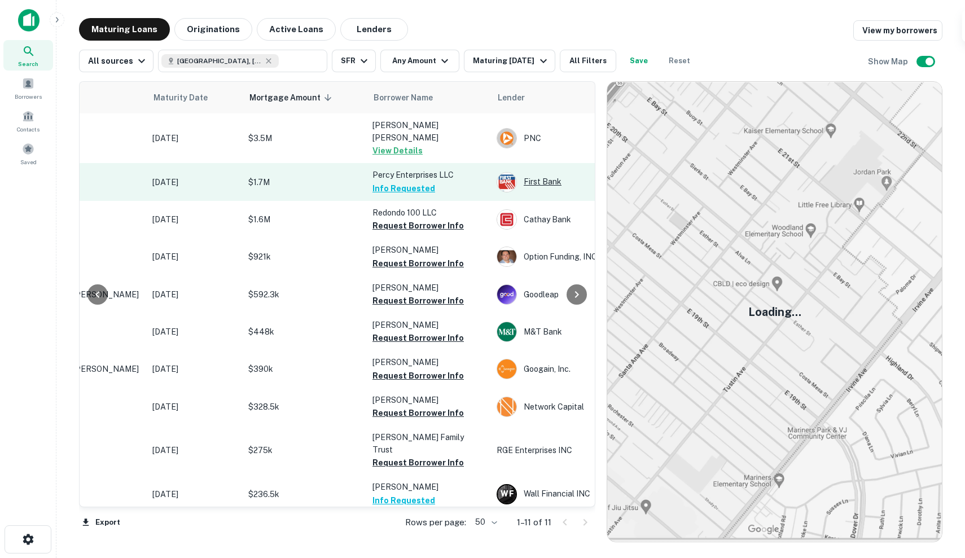
scroll to position [1, 124]
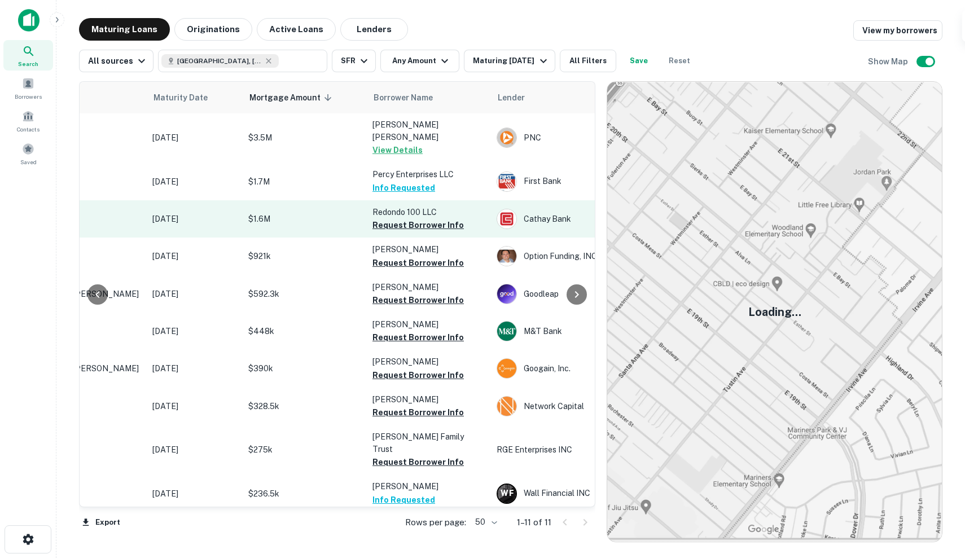
click at [319, 213] on p "$1.6M" at bounding box center [304, 219] width 113 height 12
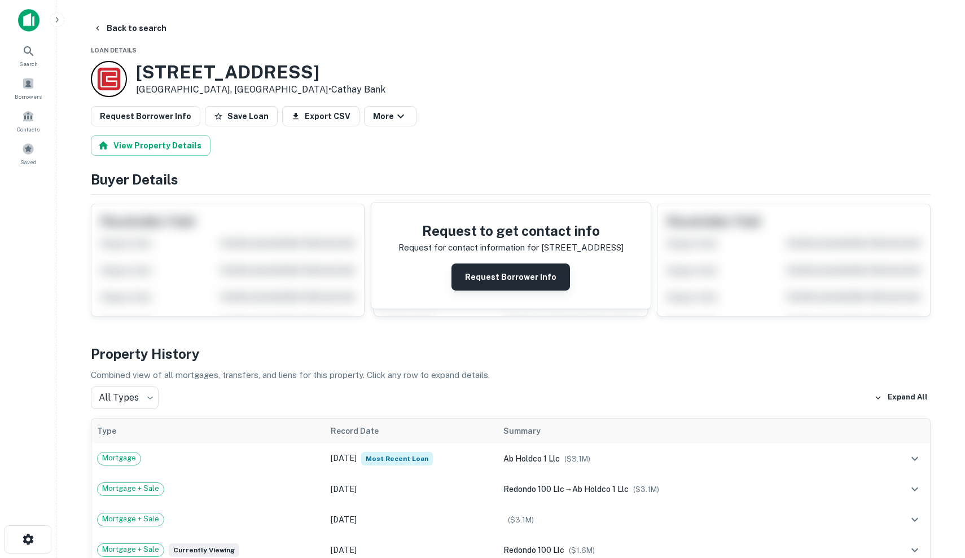
click at [497, 277] on button "Request Borrower Info" at bounding box center [511, 277] width 119 height 27
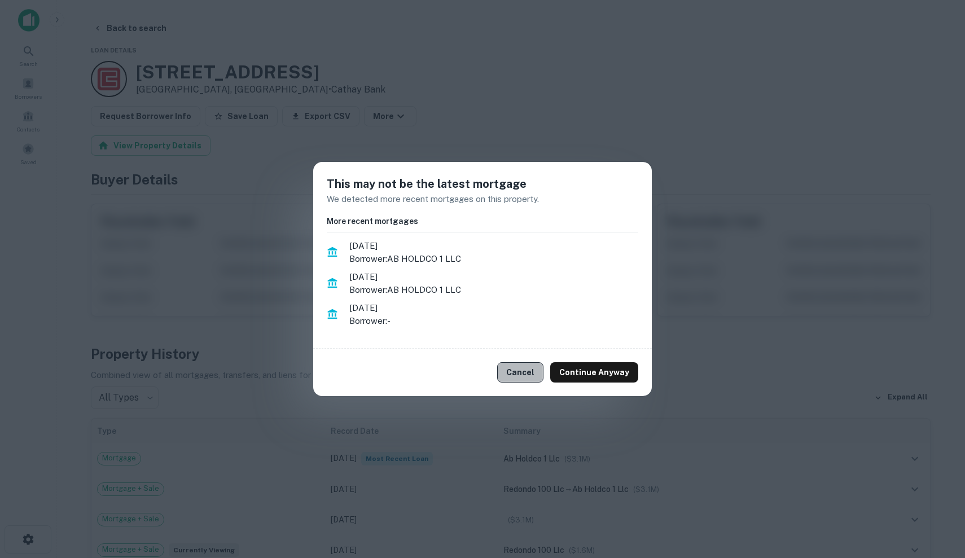
click at [542, 375] on button "Cancel" at bounding box center [520, 372] width 46 height 20
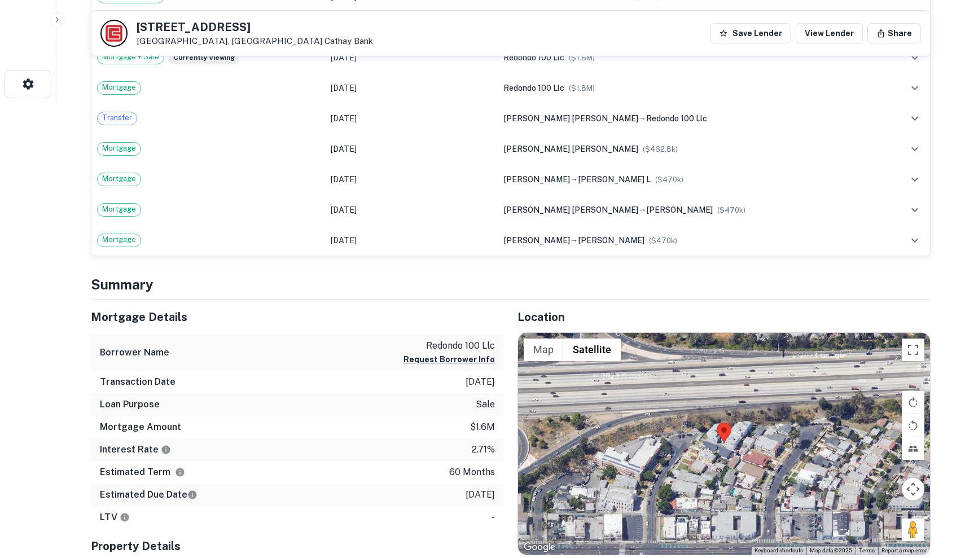
scroll to position [588, 0]
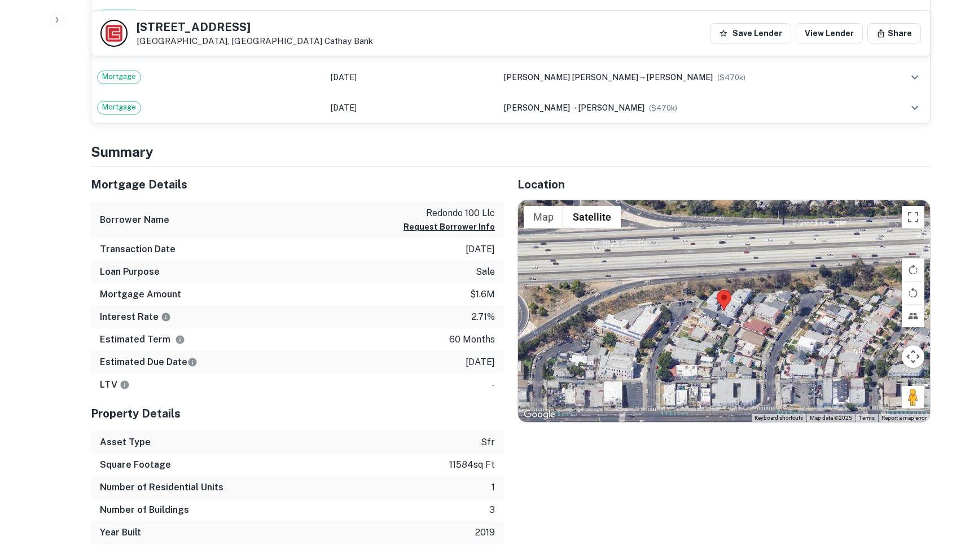
click at [750, 315] on div at bounding box center [724, 311] width 412 height 222
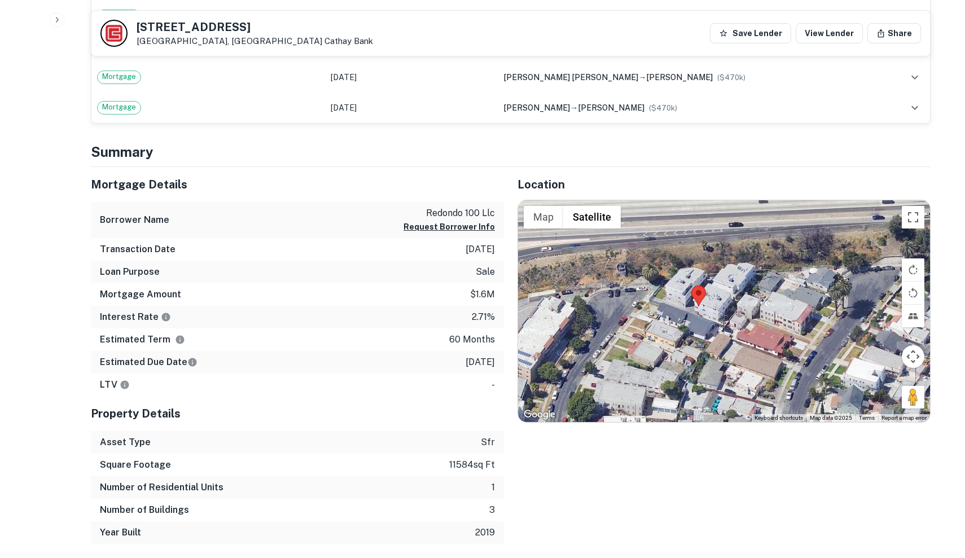
click at [692, 316] on div at bounding box center [724, 311] width 412 height 222
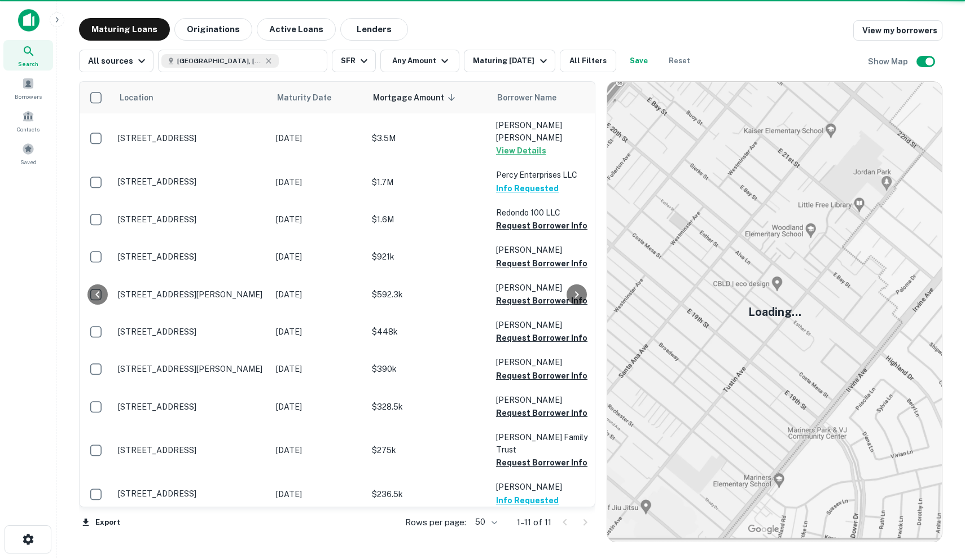
scroll to position [1, 0]
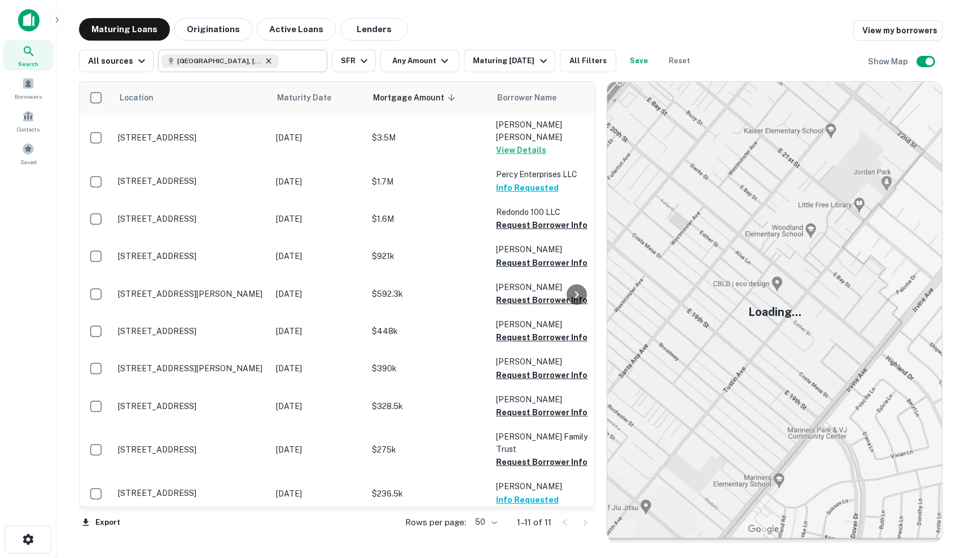
click at [266, 63] on icon at bounding box center [268, 60] width 5 height 5
type input "**********"
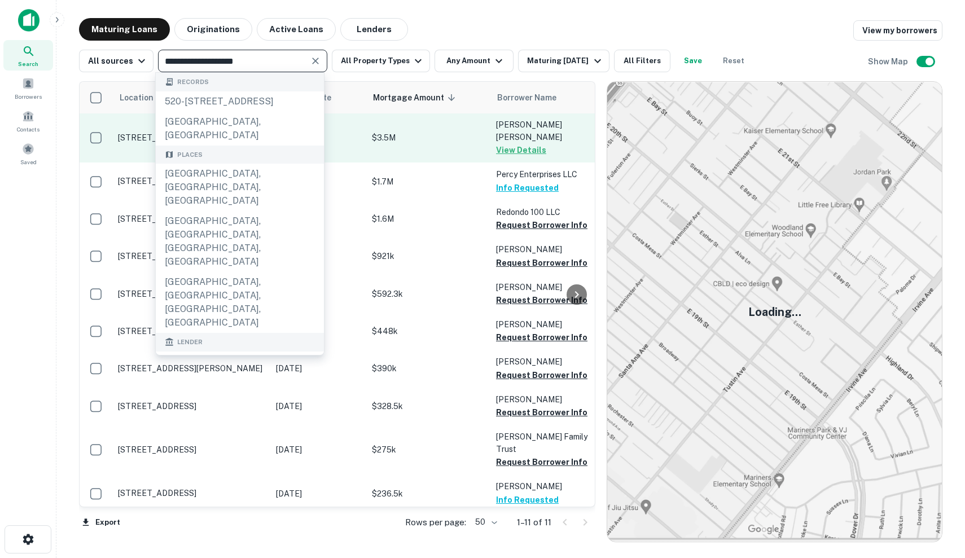
click at [440, 132] on p "$3.5M" at bounding box center [428, 138] width 113 height 12
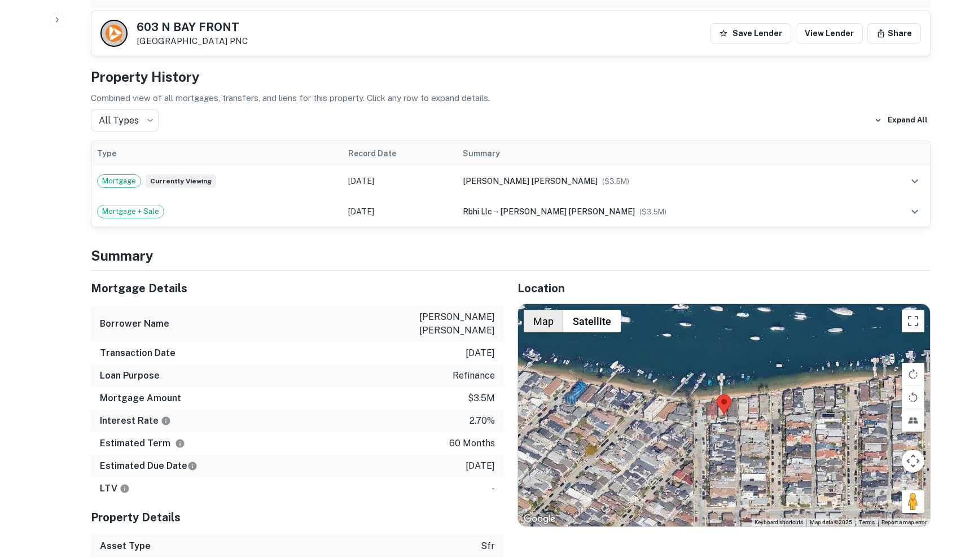
scroll to position [713, 0]
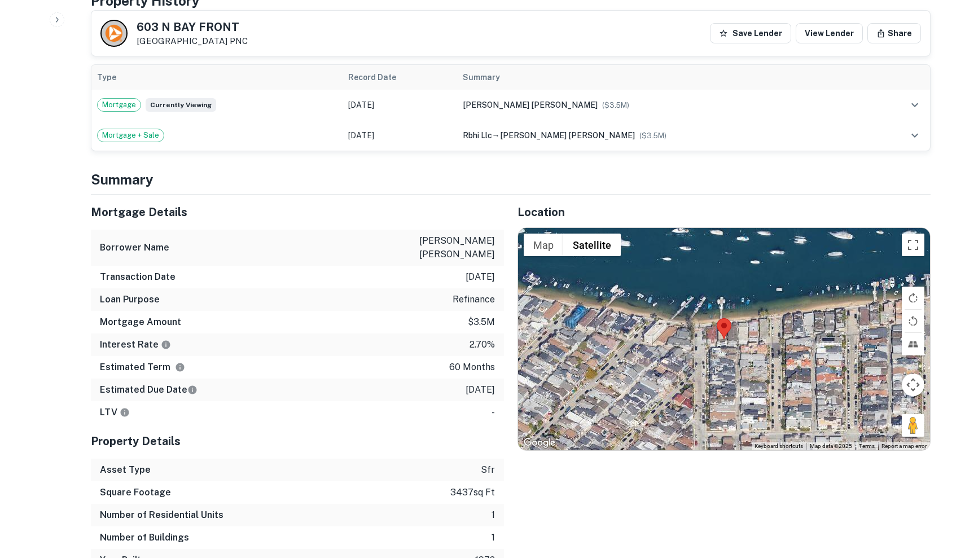
click at [735, 322] on div at bounding box center [724, 339] width 412 height 222
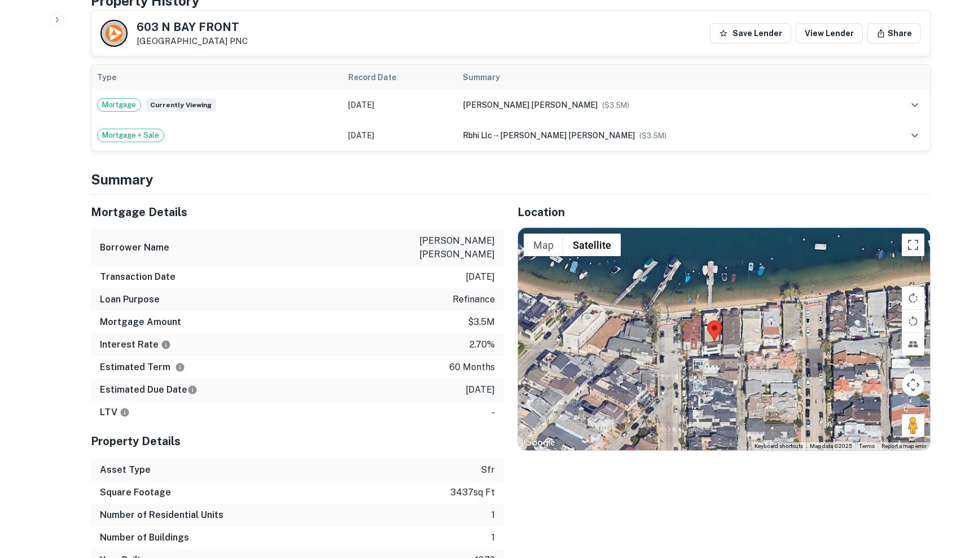
click at [707, 321] on area at bounding box center [707, 321] width 0 height 0
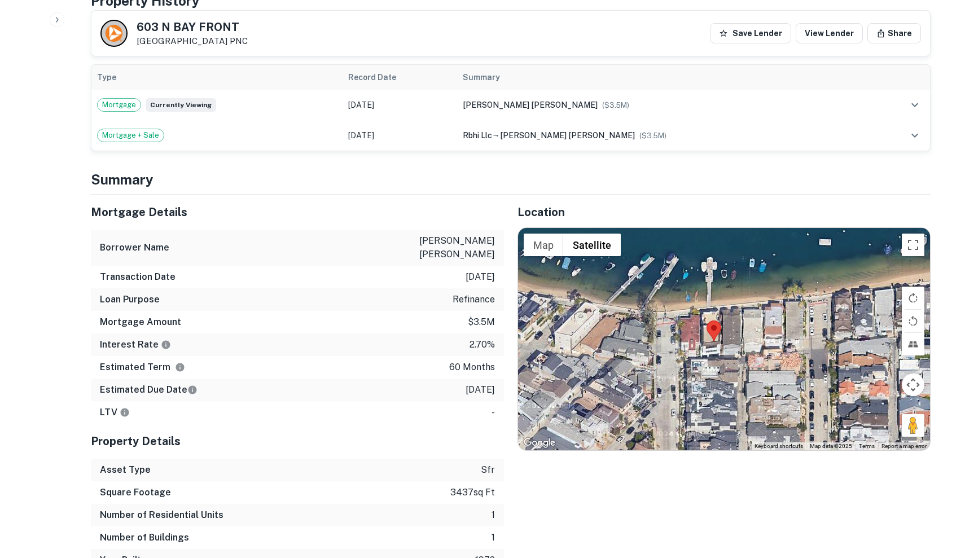
click at [707, 321] on area at bounding box center [707, 321] width 0 height 0
click at [722, 331] on div at bounding box center [724, 339] width 412 height 222
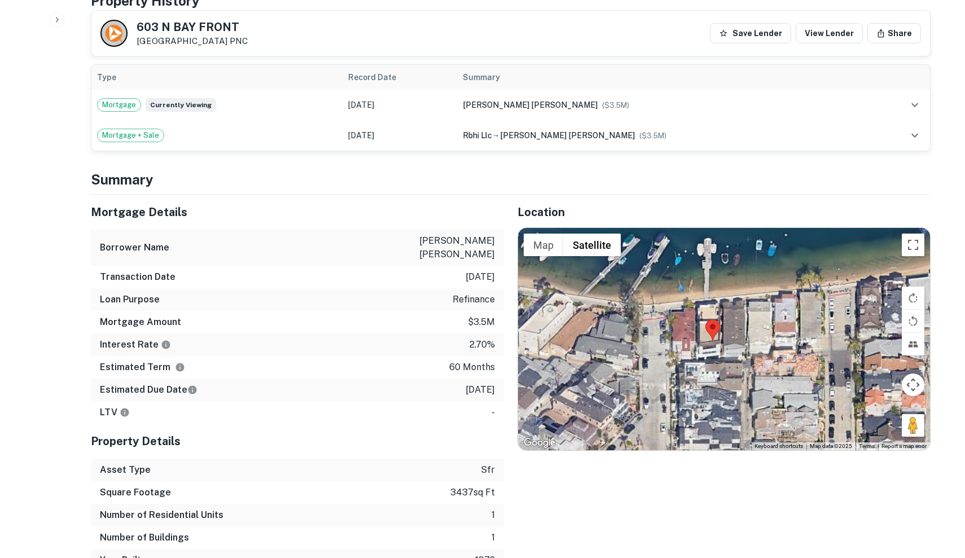
click at [722, 331] on div at bounding box center [724, 339] width 412 height 222
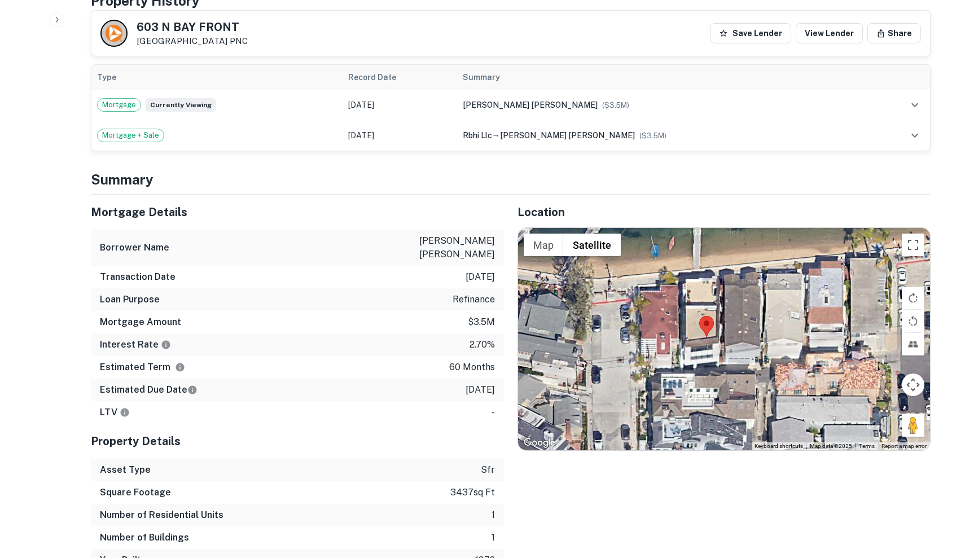
click at [716, 339] on div at bounding box center [724, 339] width 412 height 222
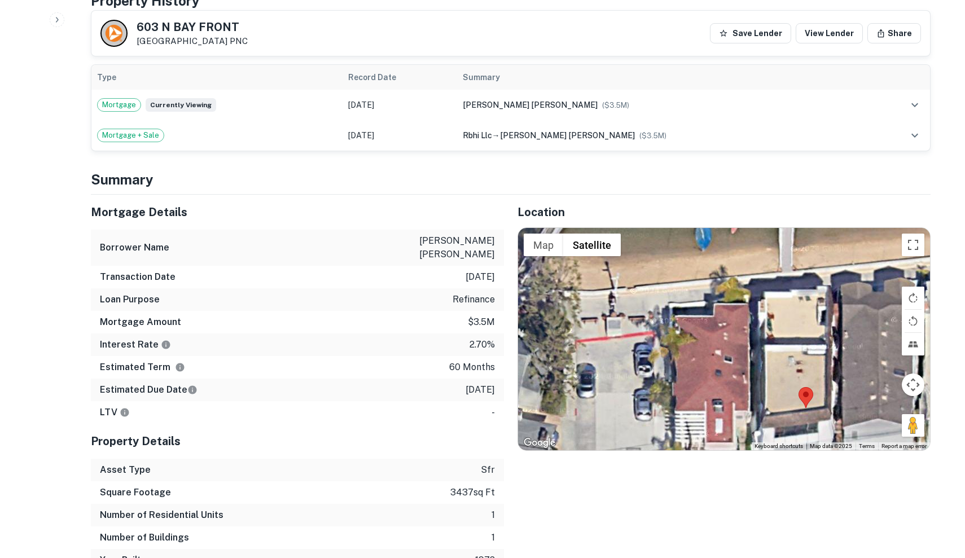
drag, startPoint x: 704, startPoint y: 350, endPoint x: 814, endPoint y: 439, distance: 141.3
click at [814, 439] on div "Location ← Move left → Move right ↑ Move up ↓ Move down + Zoom in - Zoom out Ho…" at bounding box center [717, 383] width 427 height 377
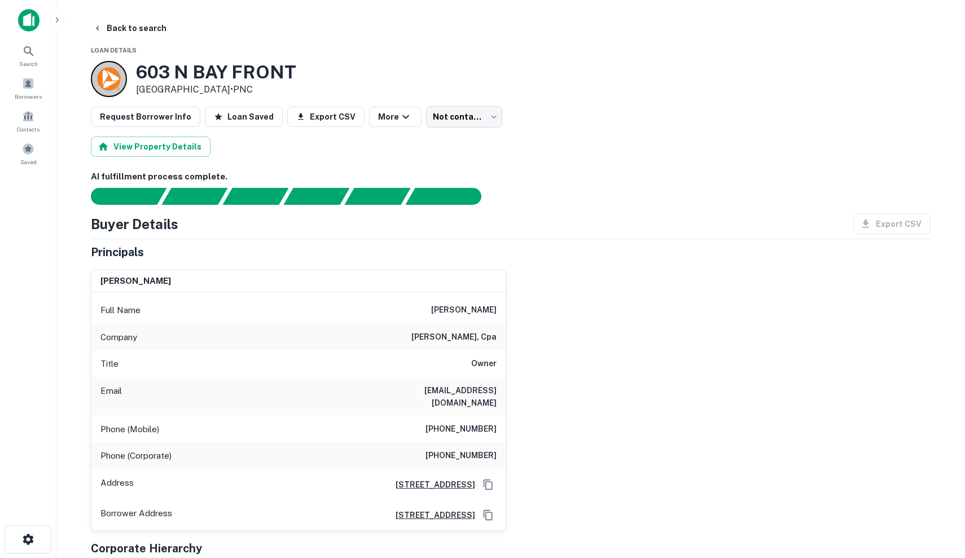
scroll to position [0, 0]
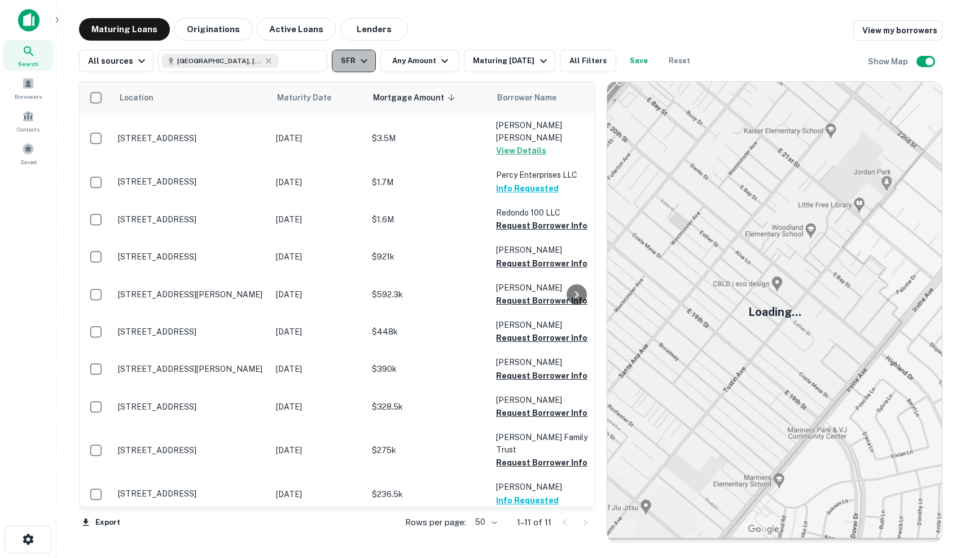
click at [364, 68] on button "SFR" at bounding box center [354, 61] width 44 height 23
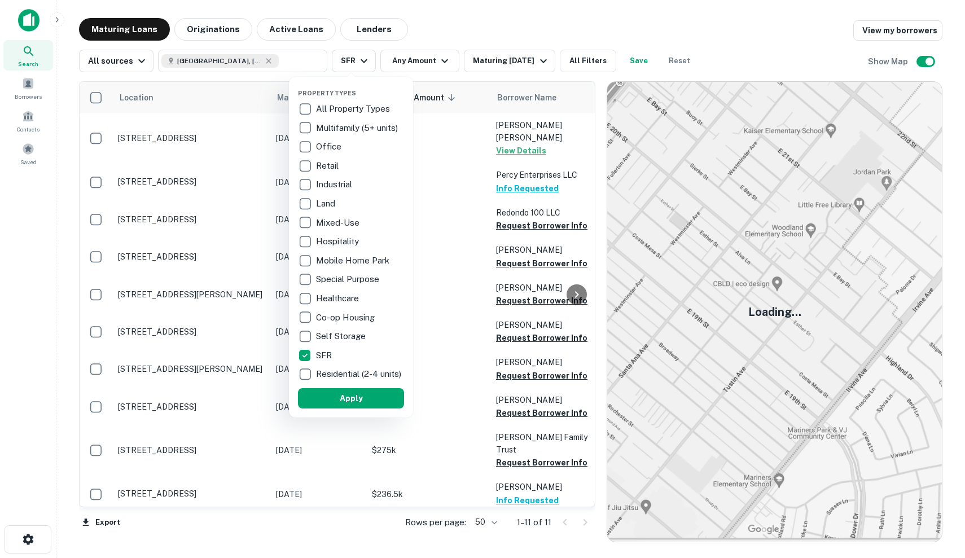
click at [361, 63] on div at bounding box center [482, 279] width 965 height 558
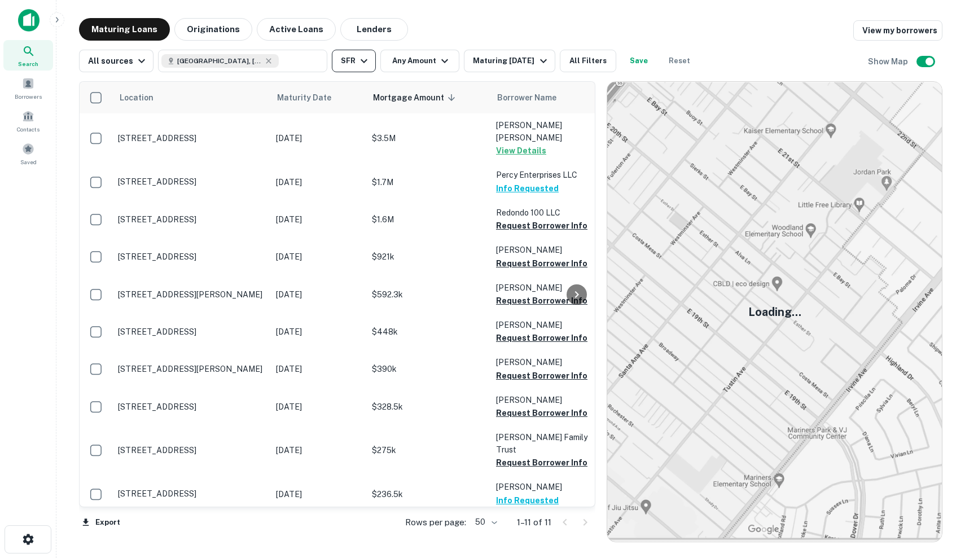
click at [362, 58] on icon "button" at bounding box center [364, 61] width 14 height 14
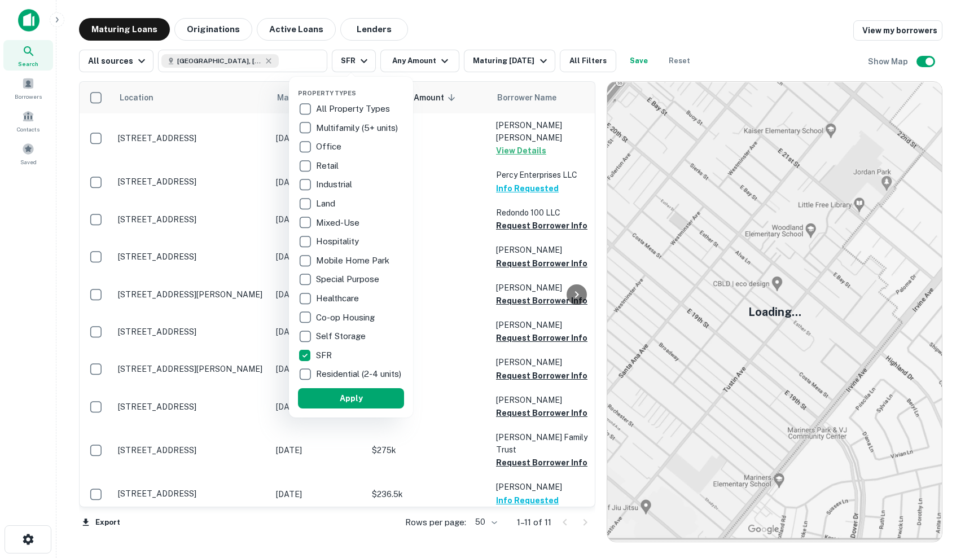
click at [355, 109] on p "All Property Types" at bounding box center [354, 109] width 76 height 14
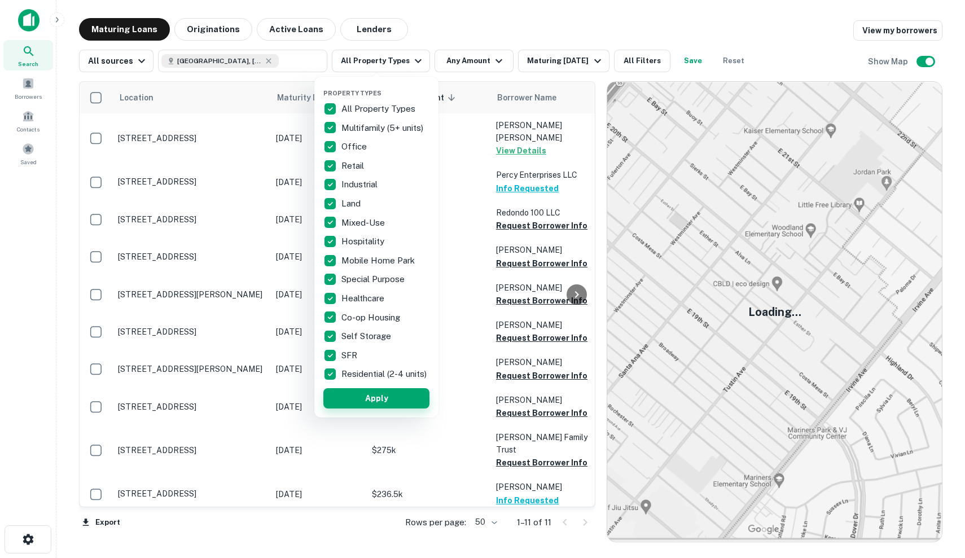
click at [401, 405] on button "Apply" at bounding box center [377, 398] width 106 height 20
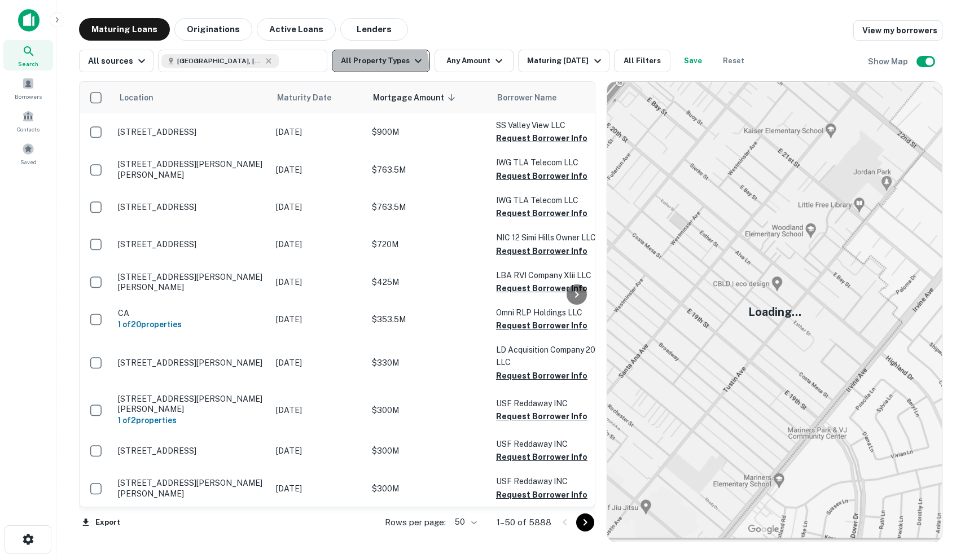
click at [376, 65] on button "All Property Types" at bounding box center [381, 61] width 98 height 23
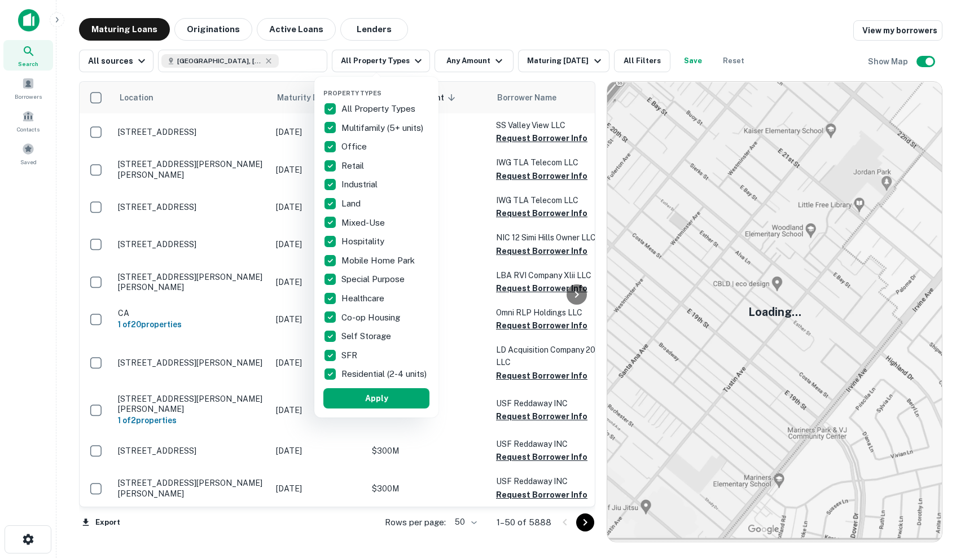
click at [493, 31] on div at bounding box center [482, 279] width 965 height 558
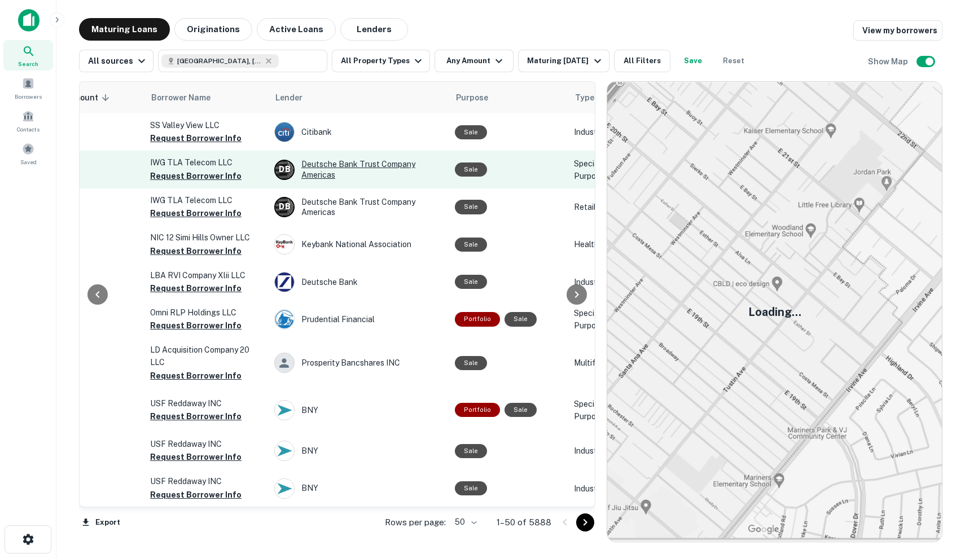
scroll to position [0, 373]
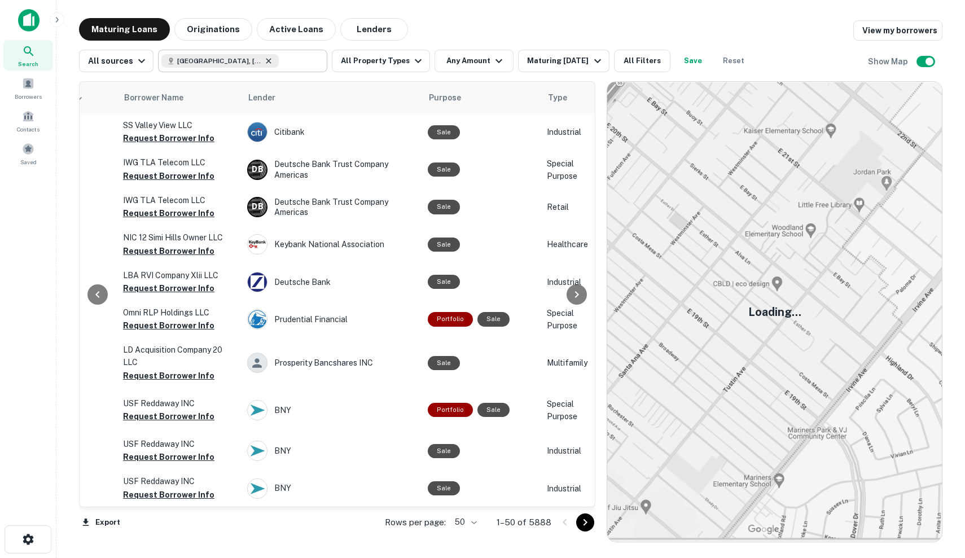
click at [264, 64] on icon at bounding box center [268, 60] width 9 height 9
type input "**********"
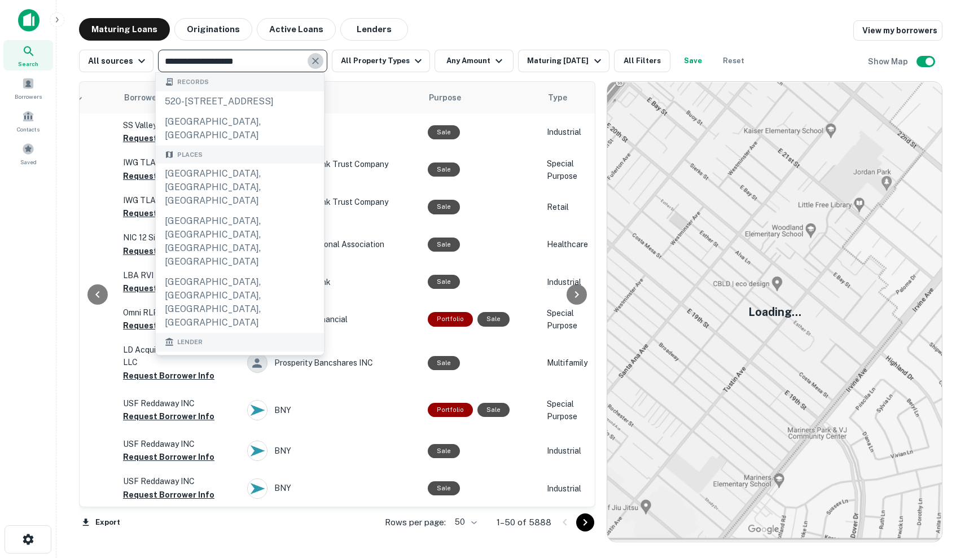
click at [311, 61] on icon "Clear" at bounding box center [315, 60] width 11 height 11
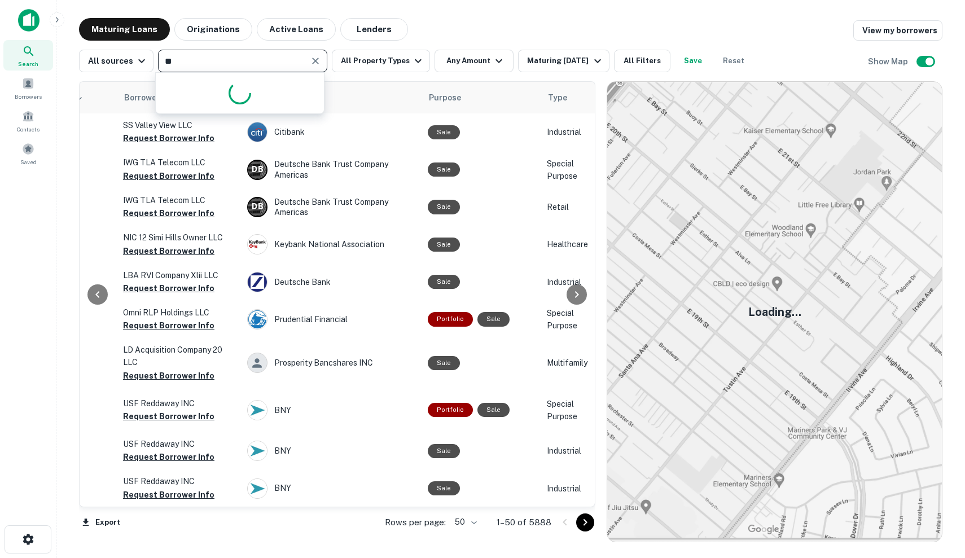
type input "*"
type input "******"
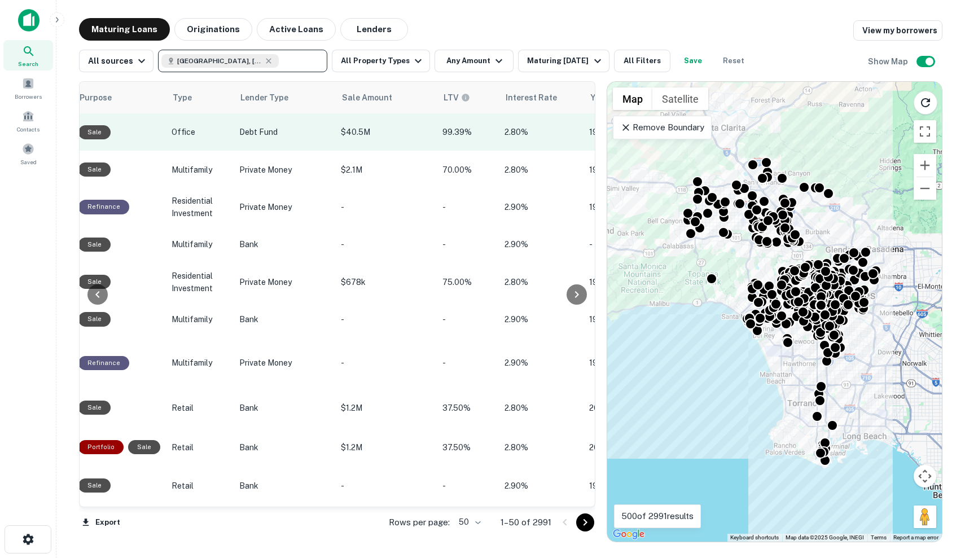
scroll to position [0, 723]
click at [470, 136] on p "99.39%" at bounding box center [467, 132] width 51 height 12
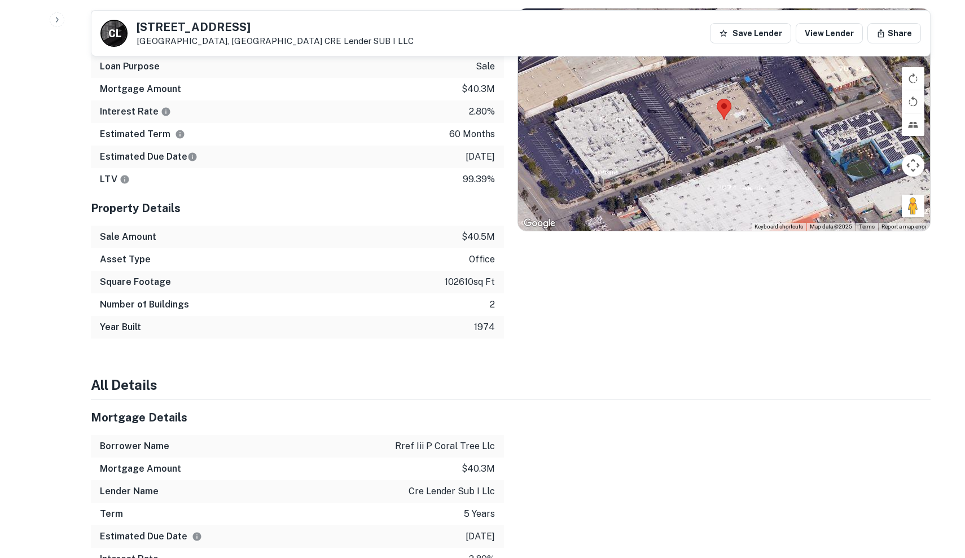
scroll to position [807, 0]
